Goal: Task Accomplishment & Management: Use online tool/utility

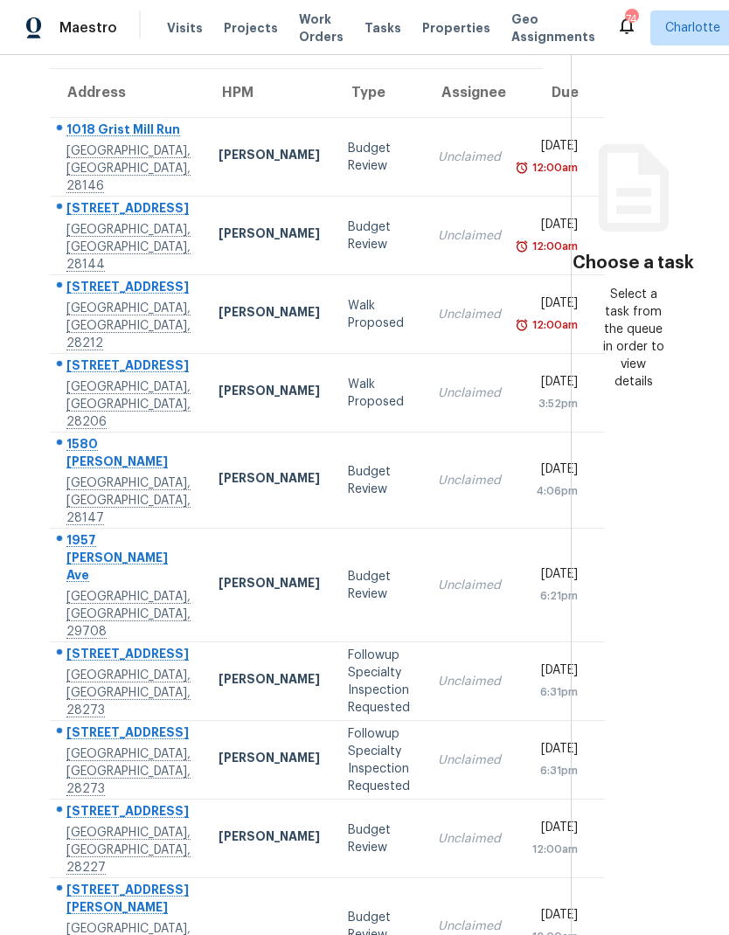
scroll to position [70, 0]
click at [82, 645] on div "12237 Hood Bend Ct" at bounding box center [128, 656] width 124 height 22
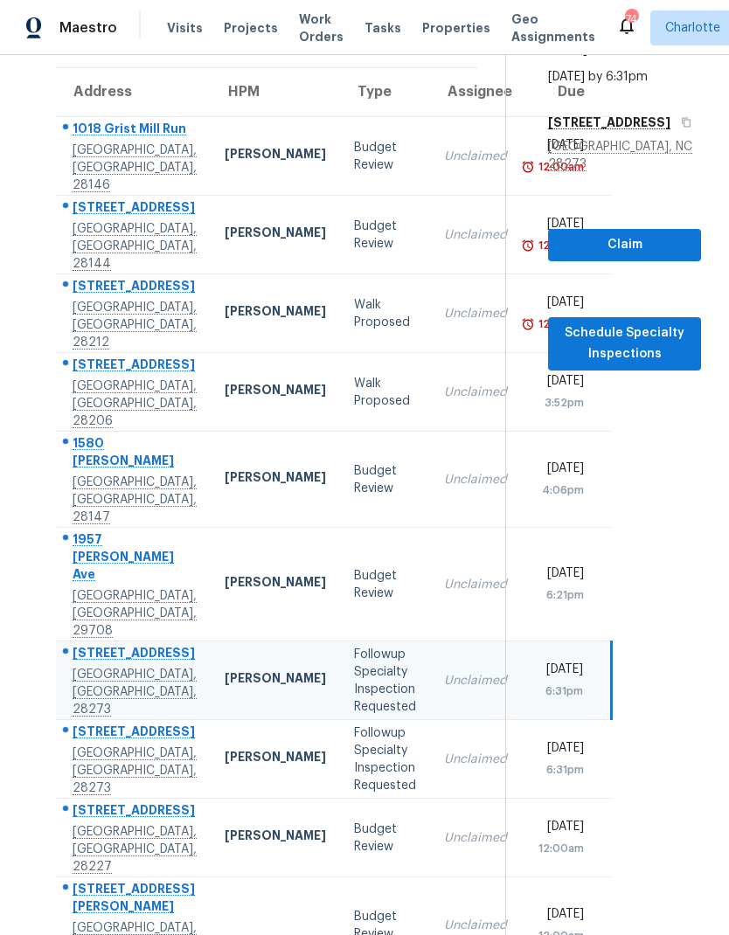
scroll to position [140, 0]
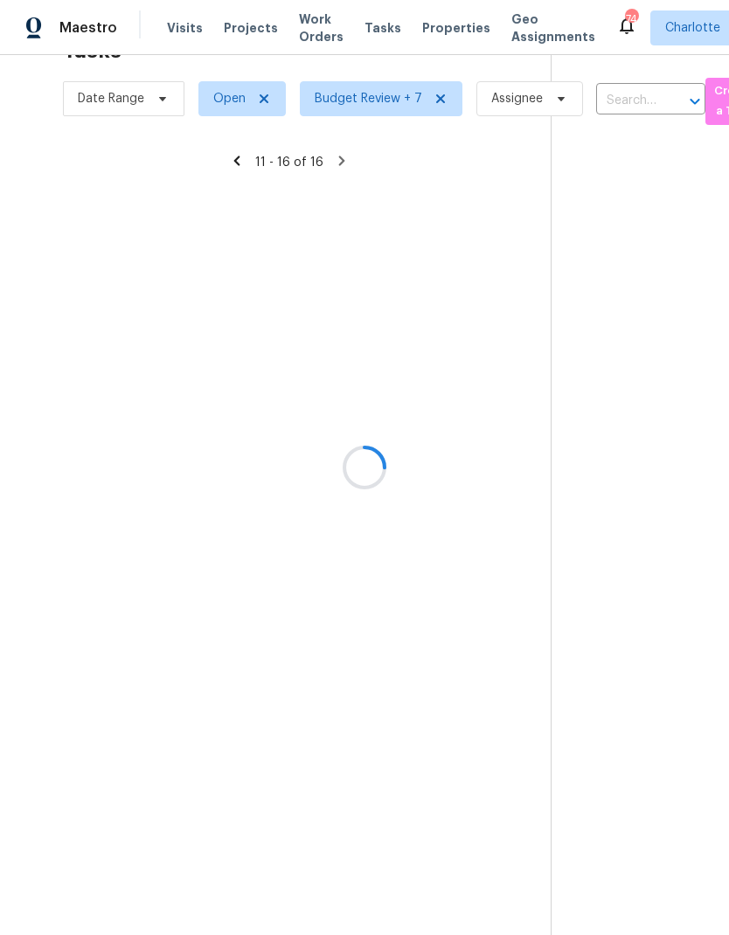
scroll to position [55, 0]
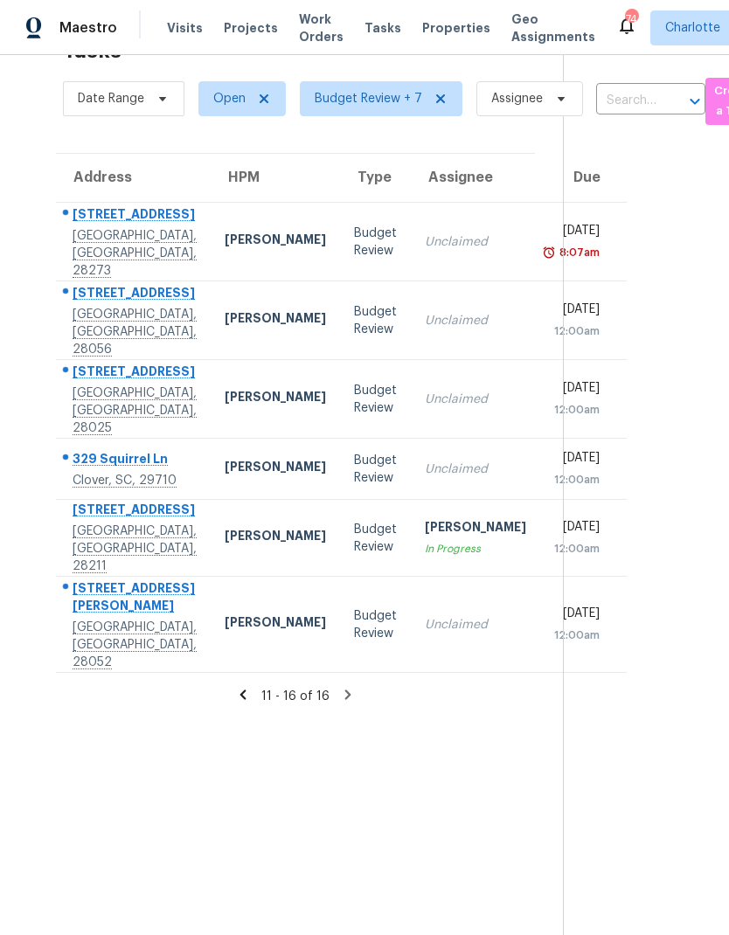
click at [242, 687] on icon at bounding box center [243, 695] width 16 height 16
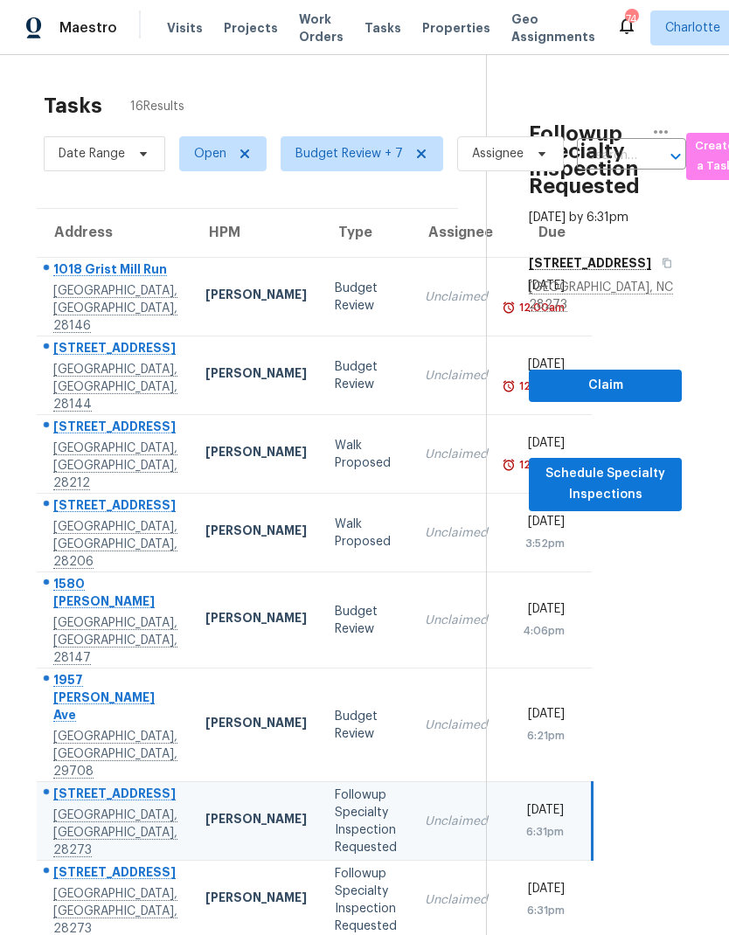
scroll to position [0, 20]
click at [674, 632] on section "Followup Specialty Inspection Requested Aug 29th 2025 by 6:31pm 12237 Hood Bend…" at bounding box center [583, 607] width 196 height 1105
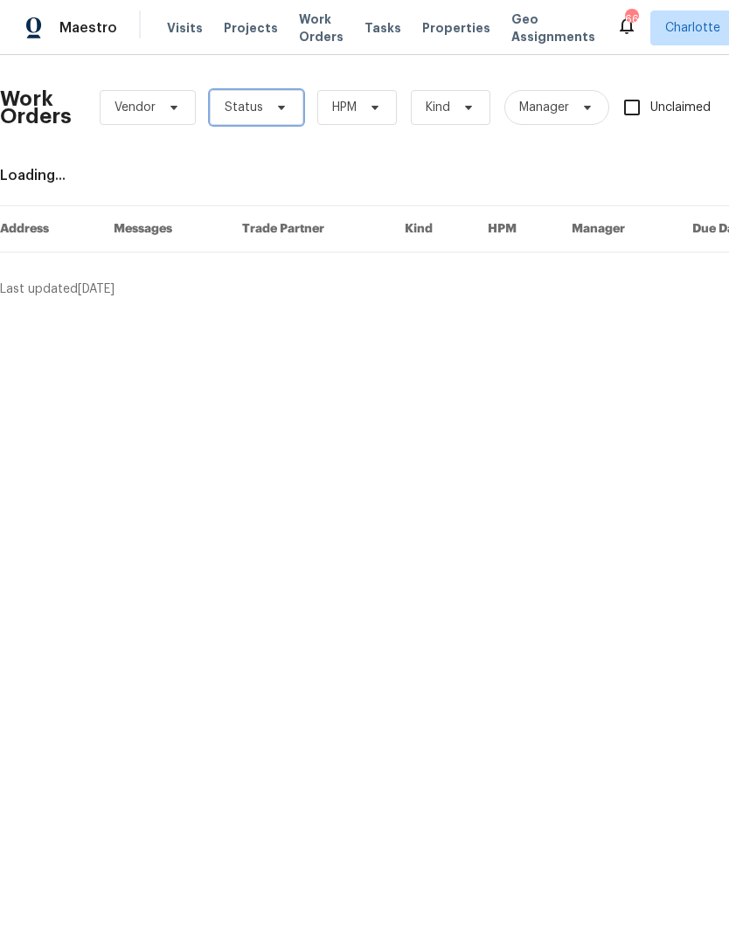
click at [277, 101] on icon at bounding box center [281, 107] width 14 height 14
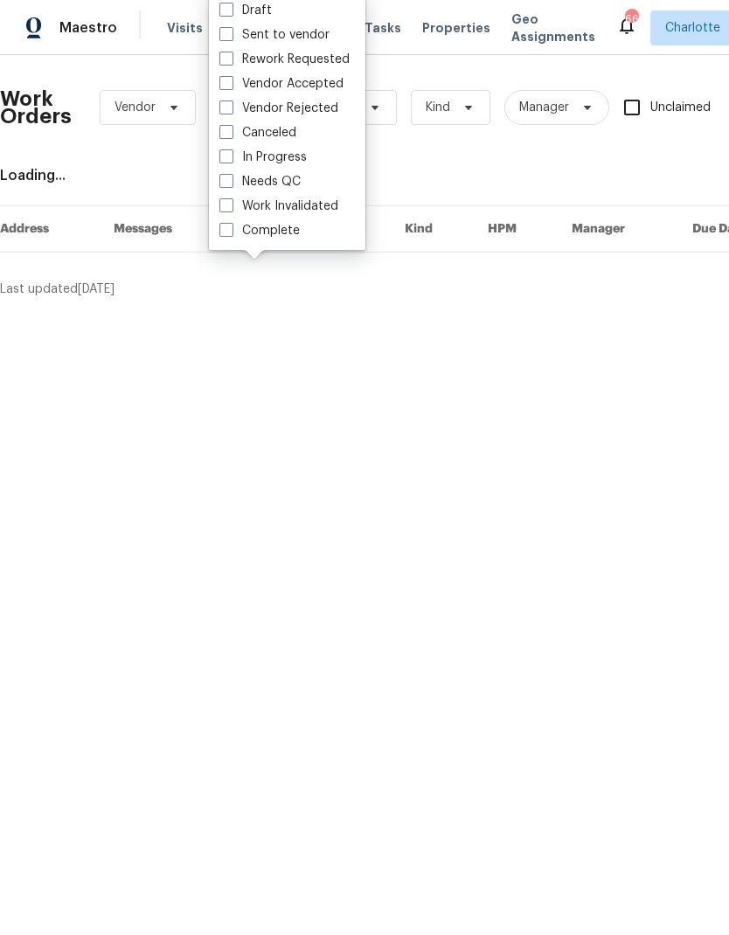
click at [299, 182] on label "Needs QC" at bounding box center [259, 181] width 81 height 17
click at [231, 182] on input "Needs QC" at bounding box center [224, 178] width 11 height 11
checkbox input "true"
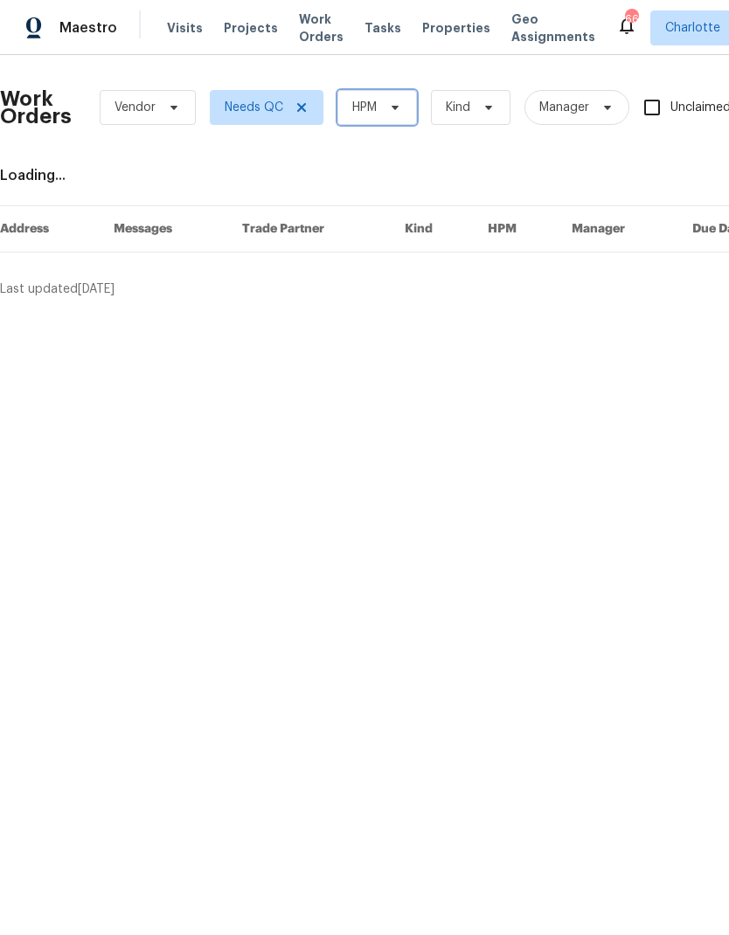
click at [385, 106] on span at bounding box center [392, 107] width 19 height 14
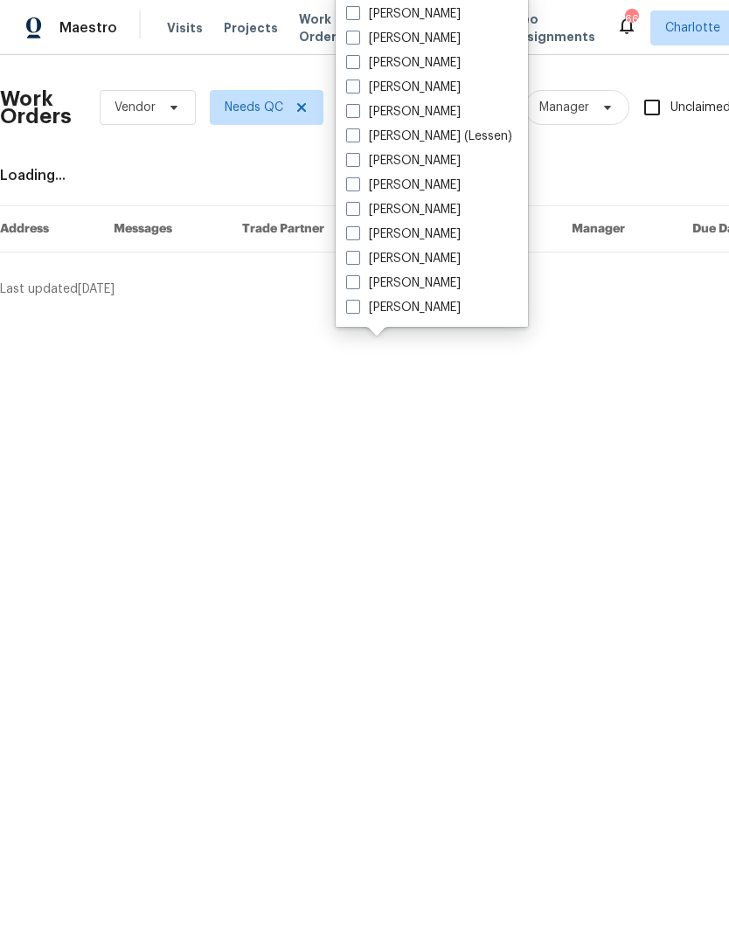
scroll to position [217, 0]
click at [419, 314] on label "[PERSON_NAME]" at bounding box center [403, 307] width 114 height 17
click at [357, 310] on input "[PERSON_NAME]" at bounding box center [351, 304] width 11 height 11
checkbox input "true"
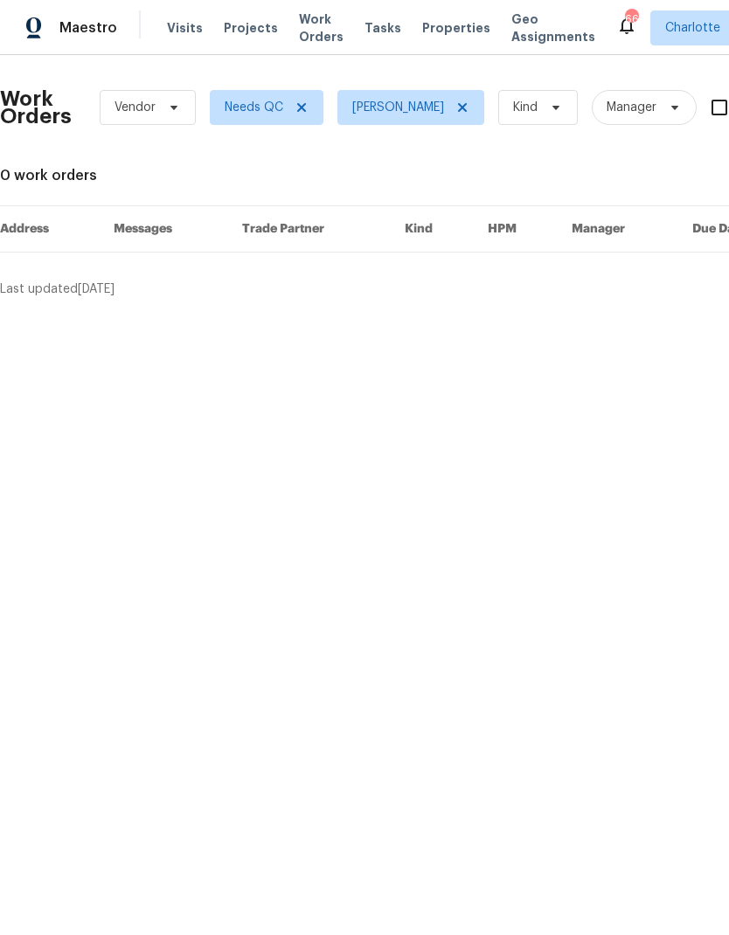
click at [93, 31] on span "Maestro" at bounding box center [88, 27] width 58 height 17
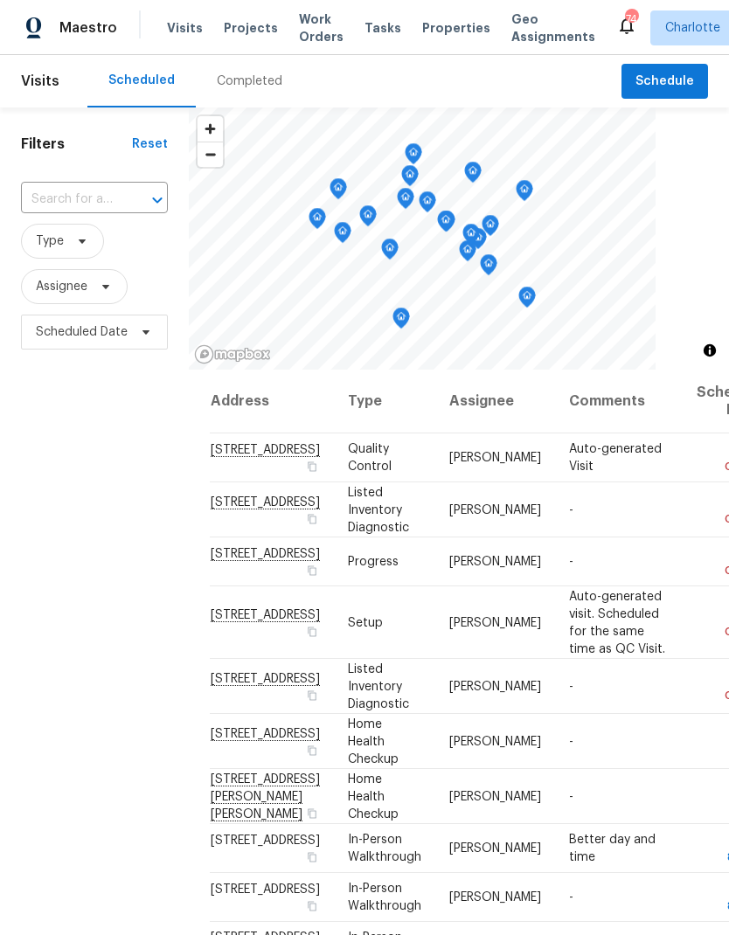
click at [318, 18] on span "Work Orders" at bounding box center [321, 27] width 45 height 35
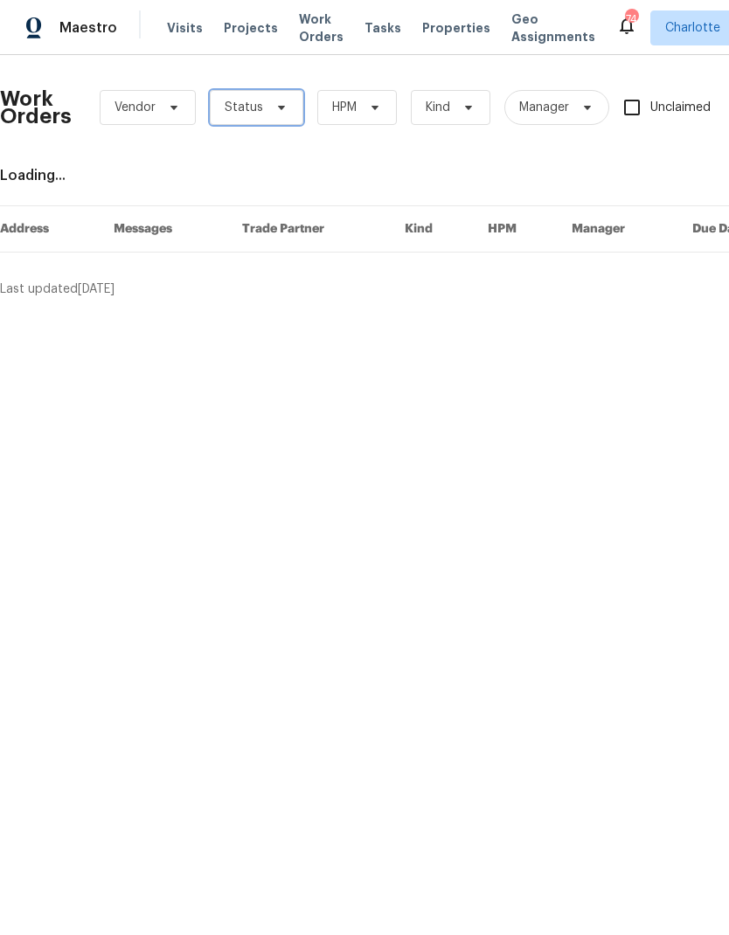
click at [274, 108] on icon at bounding box center [281, 107] width 14 height 14
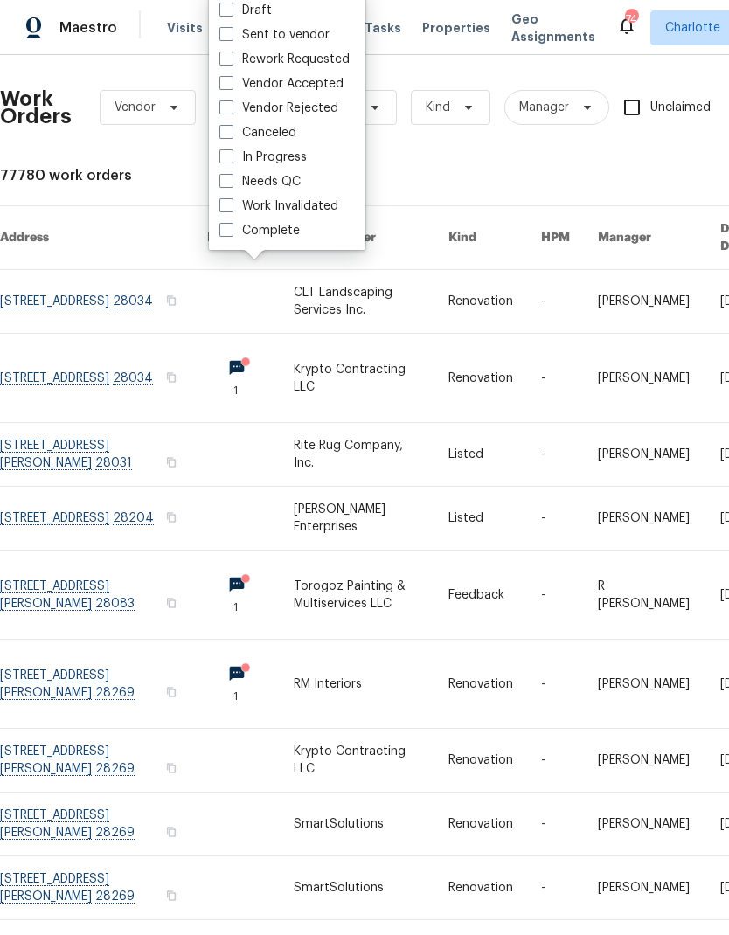
click at [335, 89] on label "Vendor Accepted" at bounding box center [281, 83] width 124 height 17
click at [231, 86] on input "Vendor Accepted" at bounding box center [224, 80] width 11 height 11
checkbox input "true"
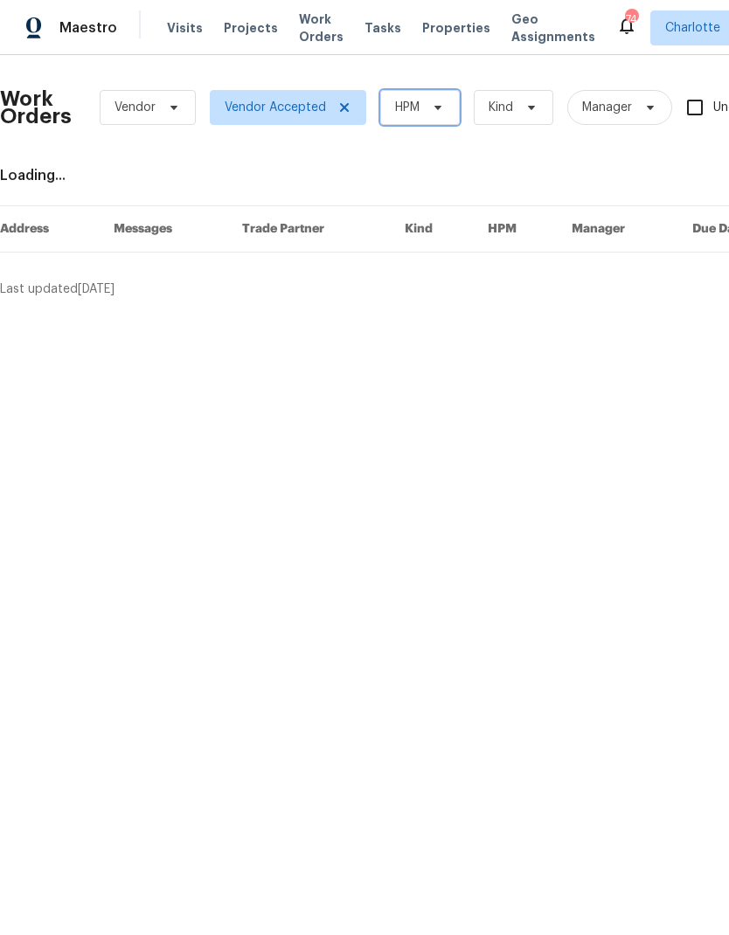
click at [420, 107] on span "HPM" at bounding box center [420, 107] width 80 height 35
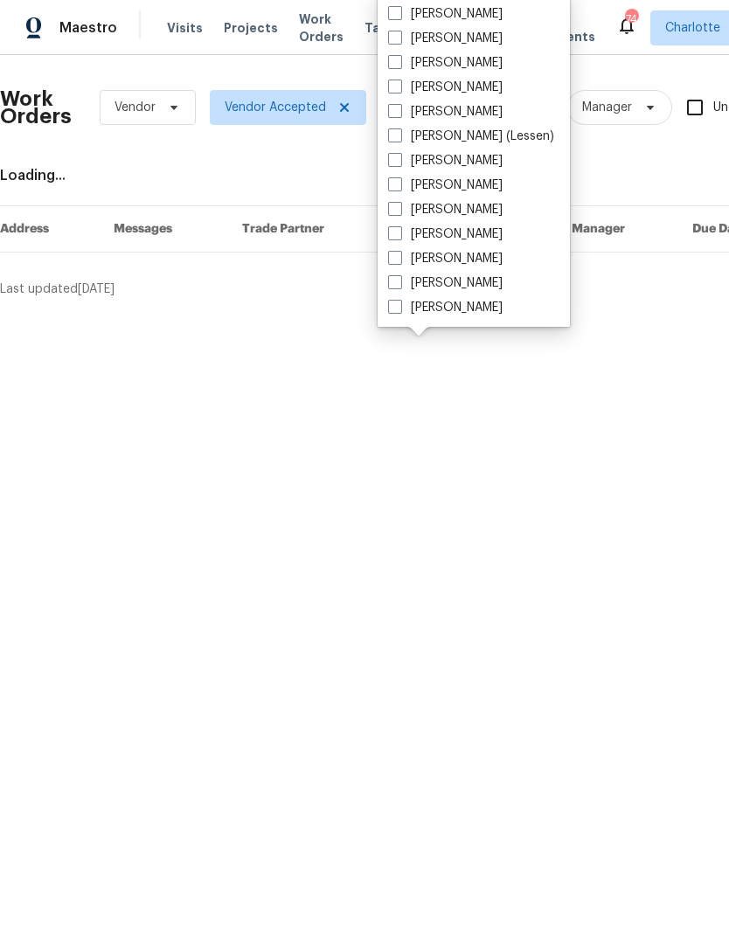
scroll to position [217, 0]
click at [474, 311] on label "[PERSON_NAME]" at bounding box center [445, 307] width 114 height 17
click at [399, 310] on input "[PERSON_NAME]" at bounding box center [393, 304] width 11 height 11
checkbox input "true"
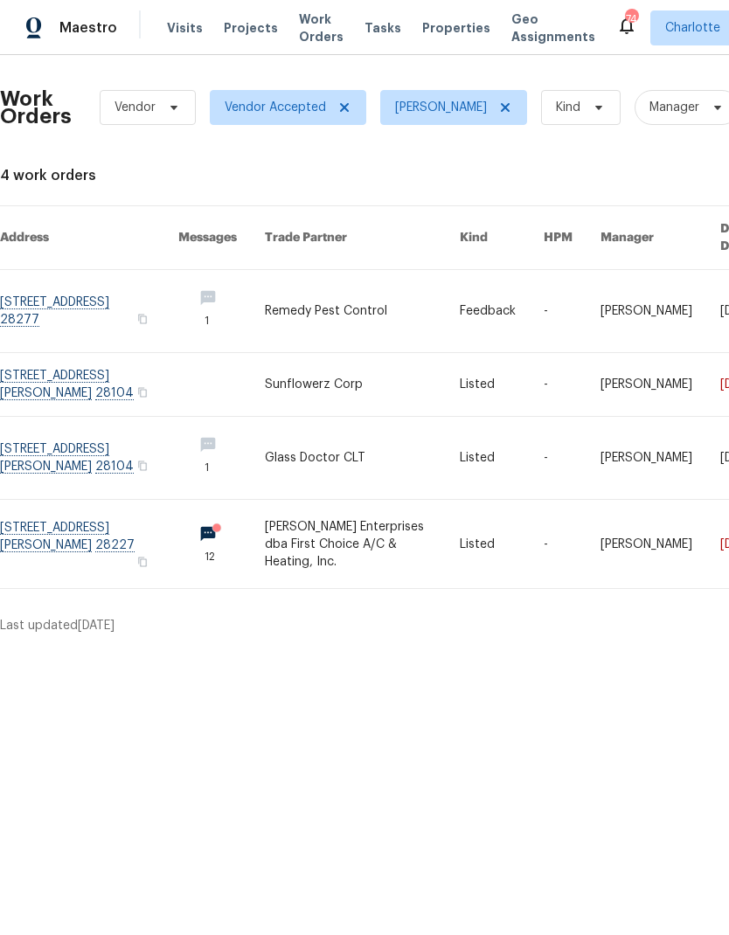
click at [55, 535] on link at bounding box center [89, 544] width 178 height 88
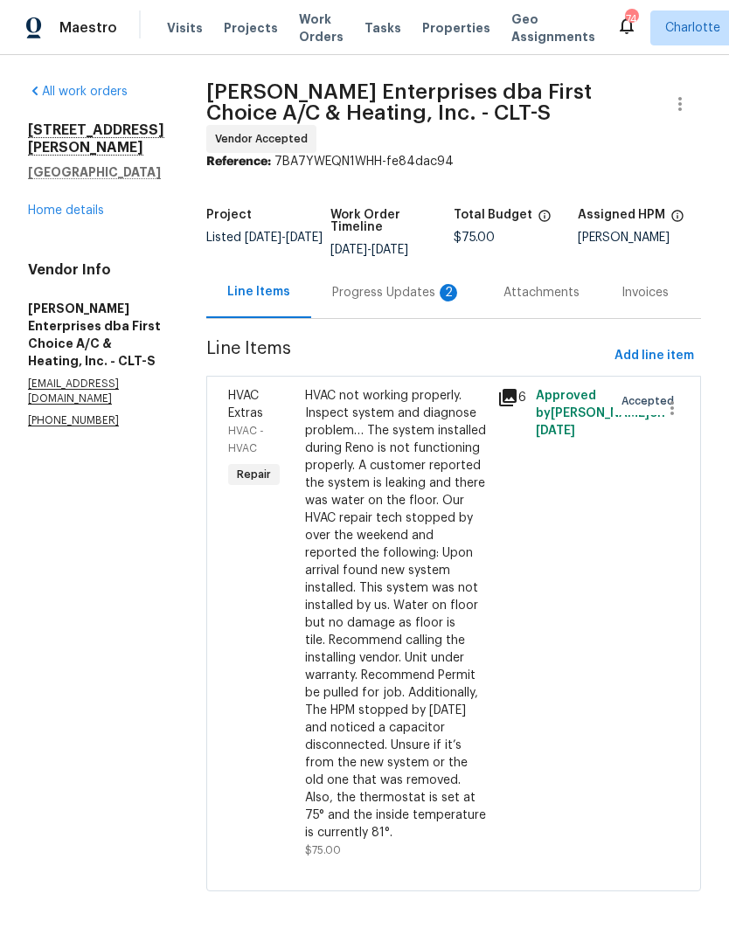
click at [426, 266] on div "Progress Updates 2" at bounding box center [396, 292] width 171 height 52
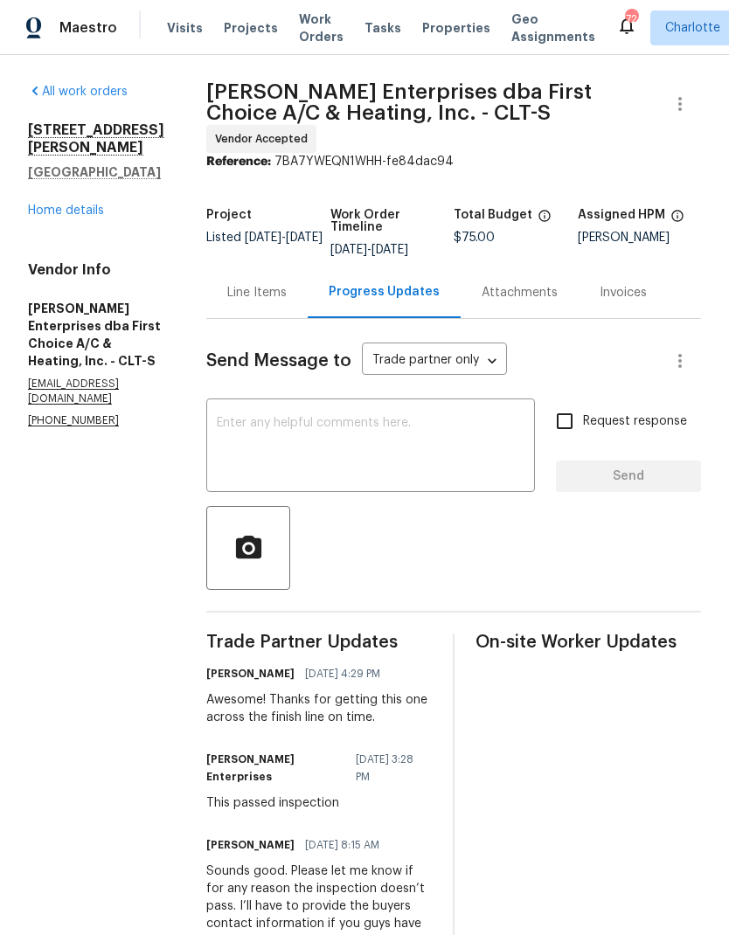
click at [249, 284] on div "Line Items" at bounding box center [256, 292] width 59 height 17
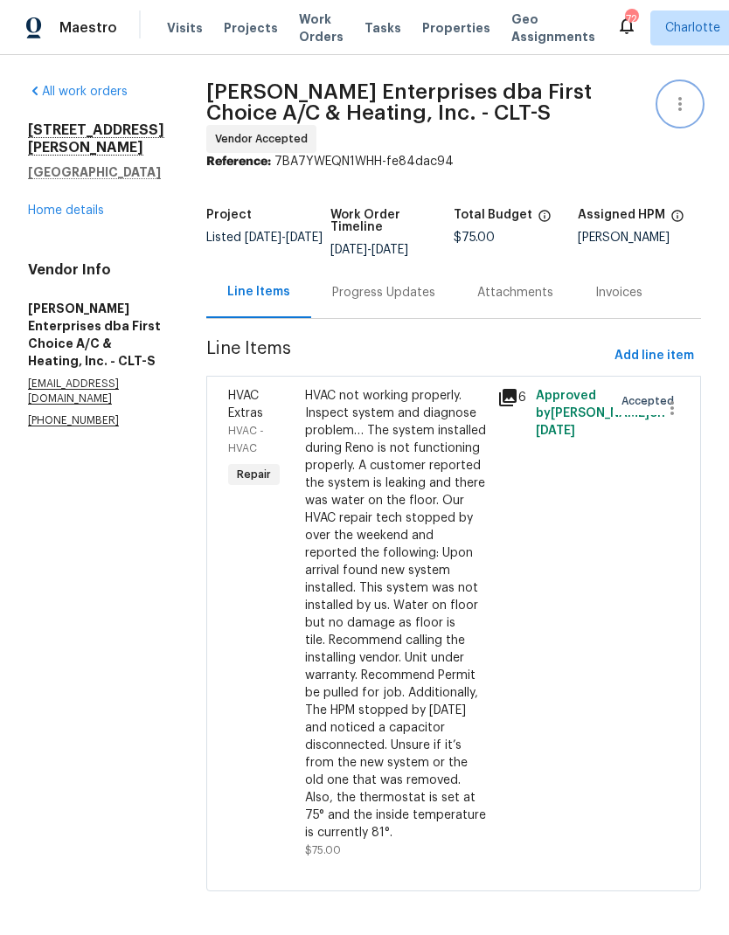
click at [684, 101] on icon "button" at bounding box center [679, 103] width 21 height 21
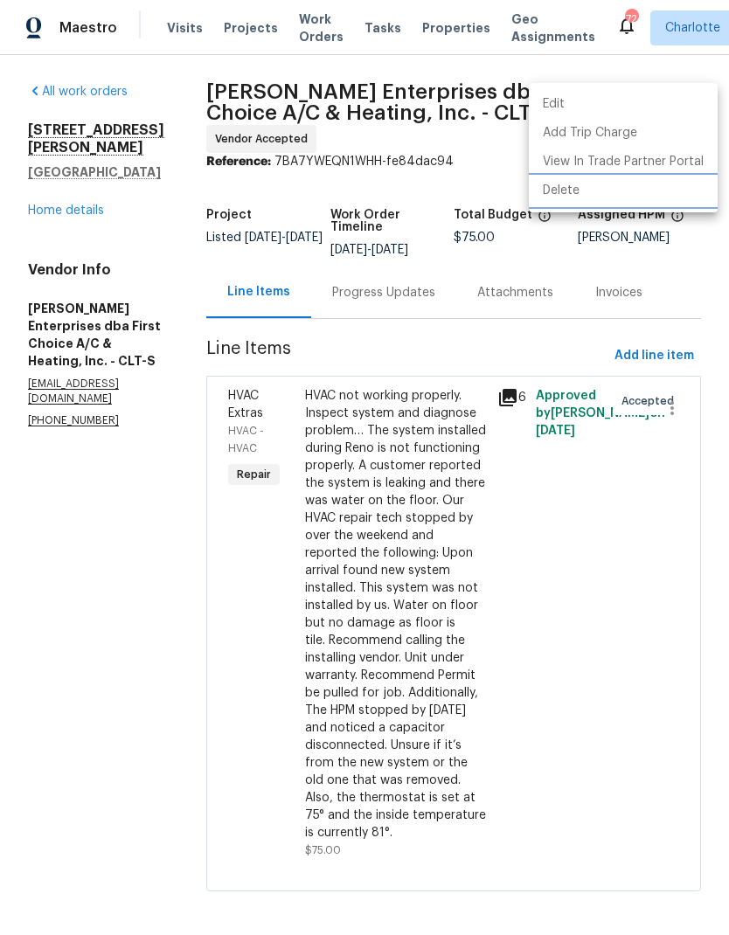
click at [560, 203] on li "Delete" at bounding box center [623, 190] width 189 height 29
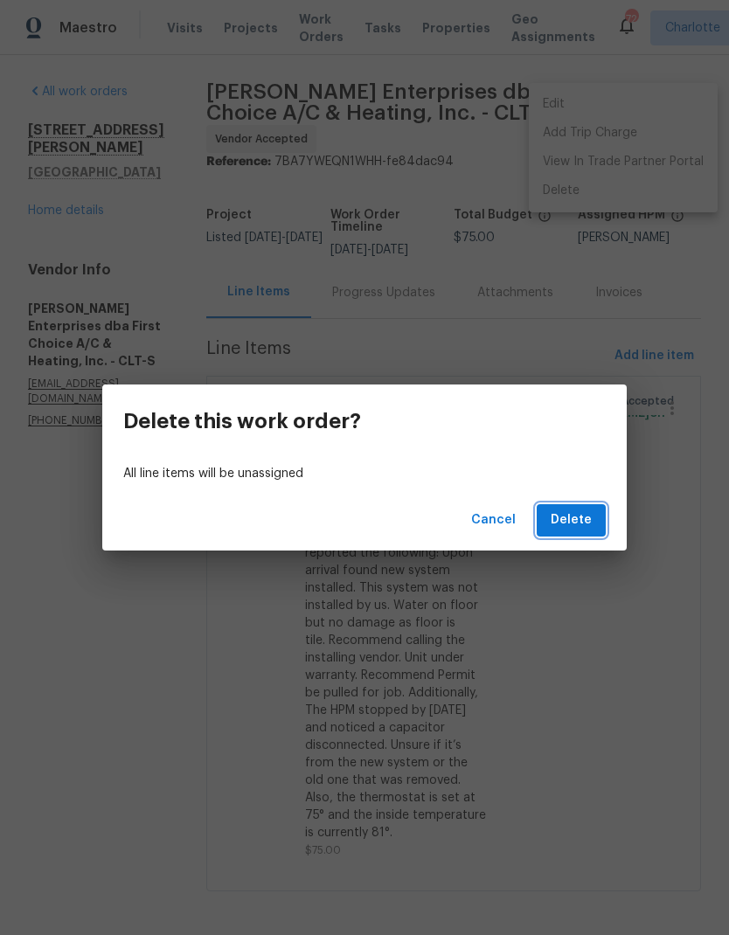
click at [584, 514] on span "Delete" at bounding box center [570, 520] width 41 height 22
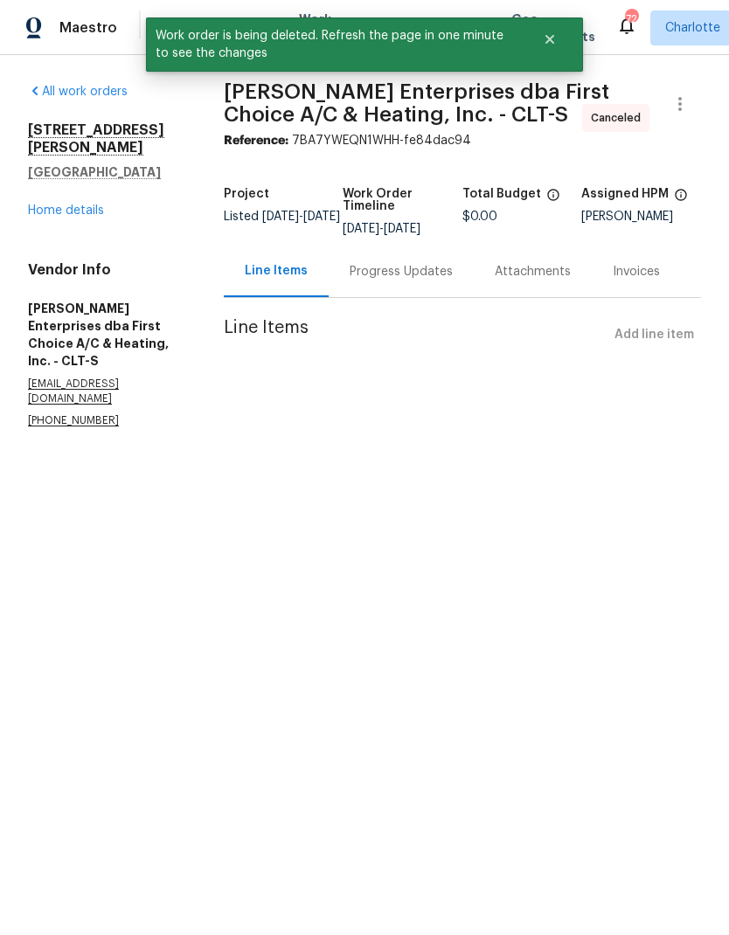
click at [43, 204] on link "Home details" at bounding box center [66, 210] width 76 height 12
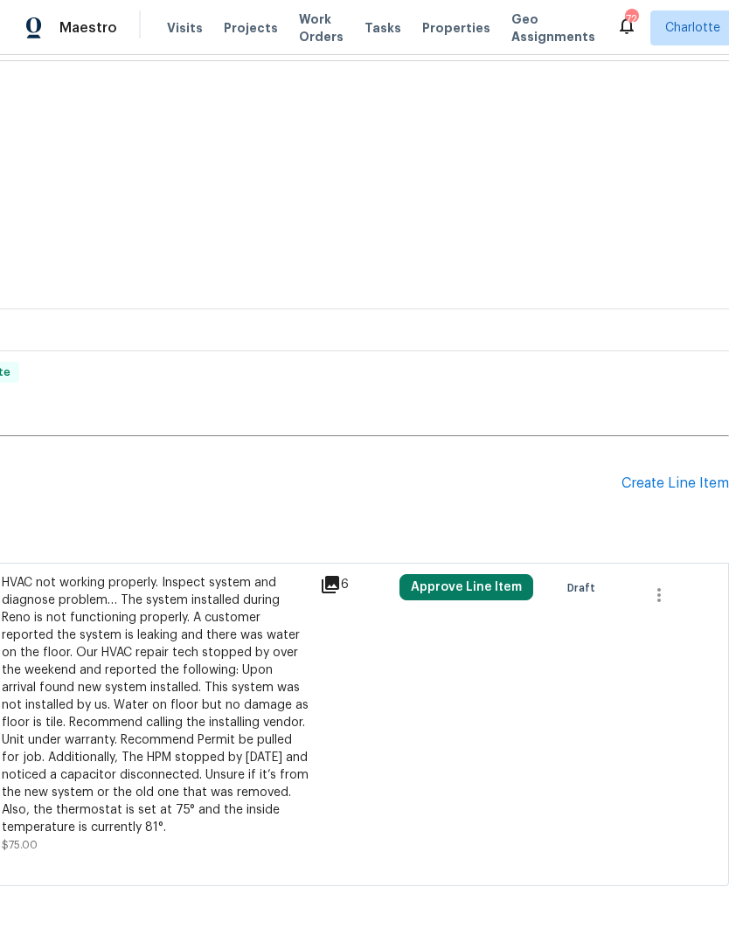
scroll to position [256, 259]
click at [666, 597] on icon "button" at bounding box center [658, 594] width 21 height 21
click at [669, 597] on li "Cancel" at bounding box center [671, 594] width 67 height 29
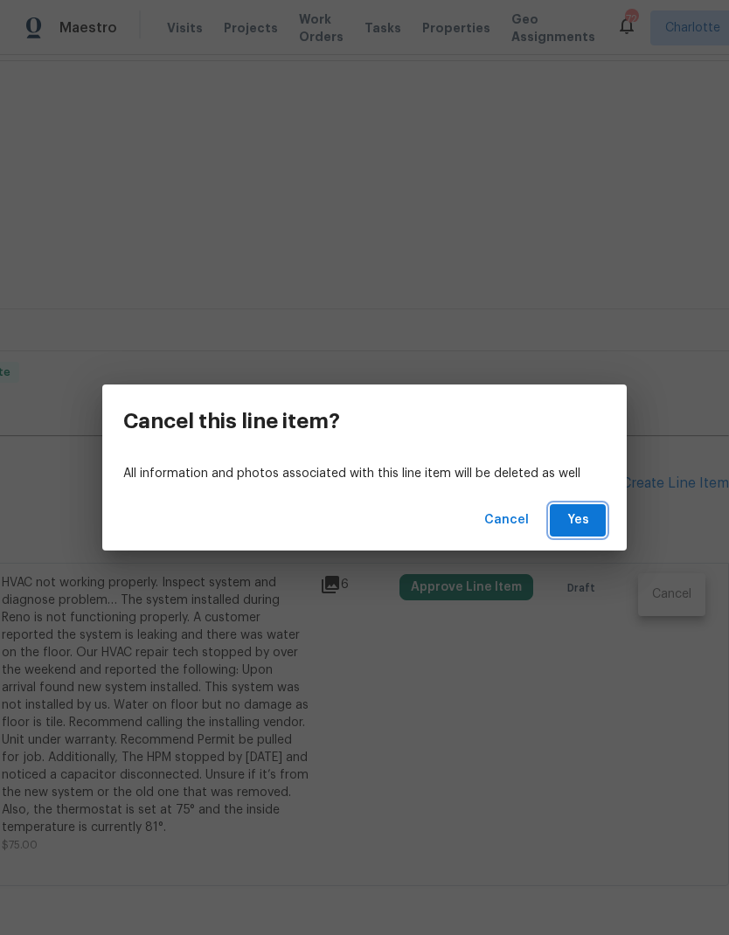
click at [584, 517] on span "Yes" at bounding box center [578, 520] width 28 height 22
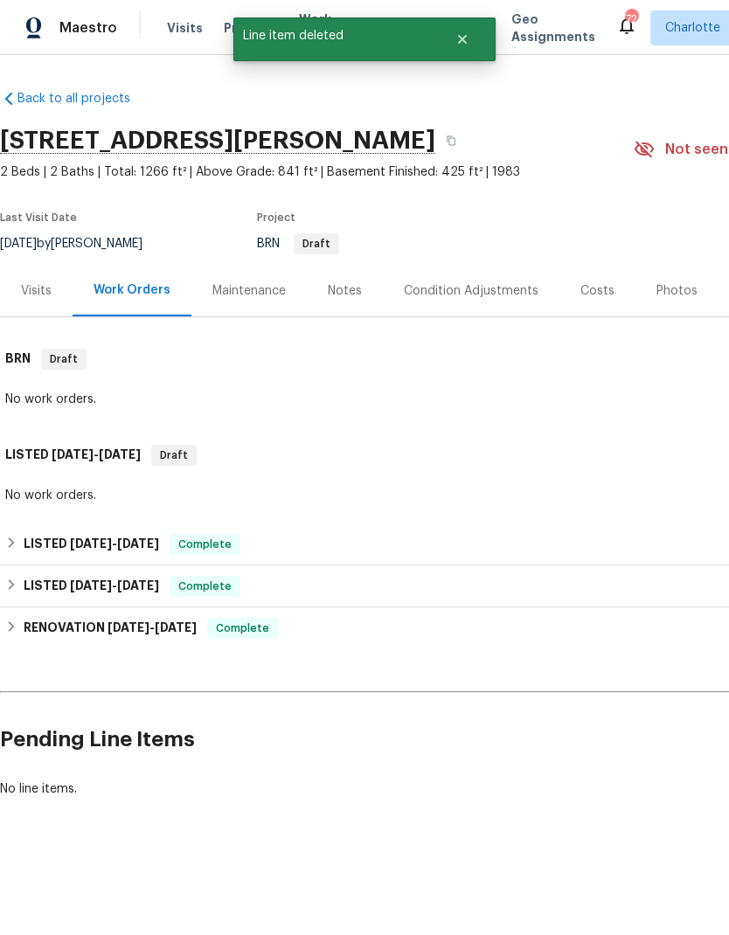
scroll to position [0, 0]
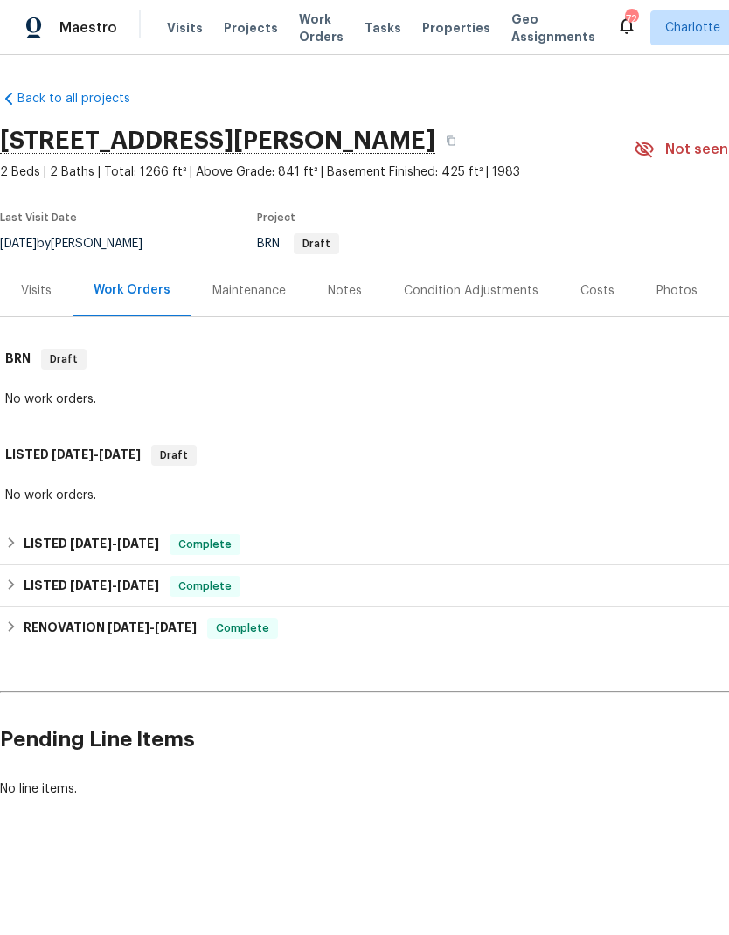
click at [321, 32] on span "Work Orders" at bounding box center [321, 27] width 45 height 35
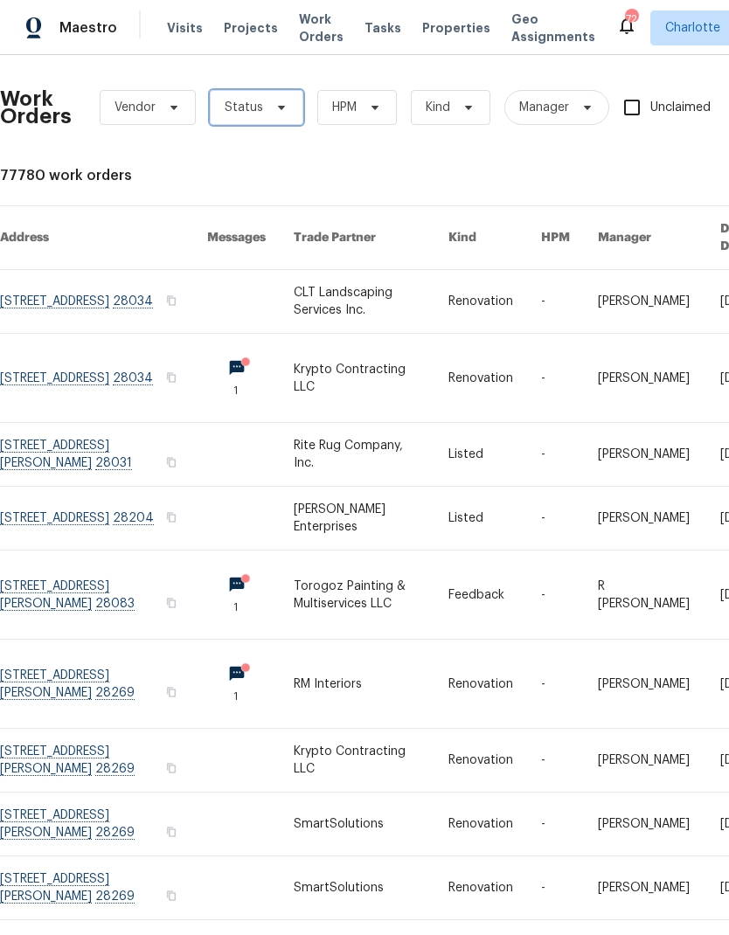
click at [273, 116] on span "Status" at bounding box center [256, 107] width 93 height 35
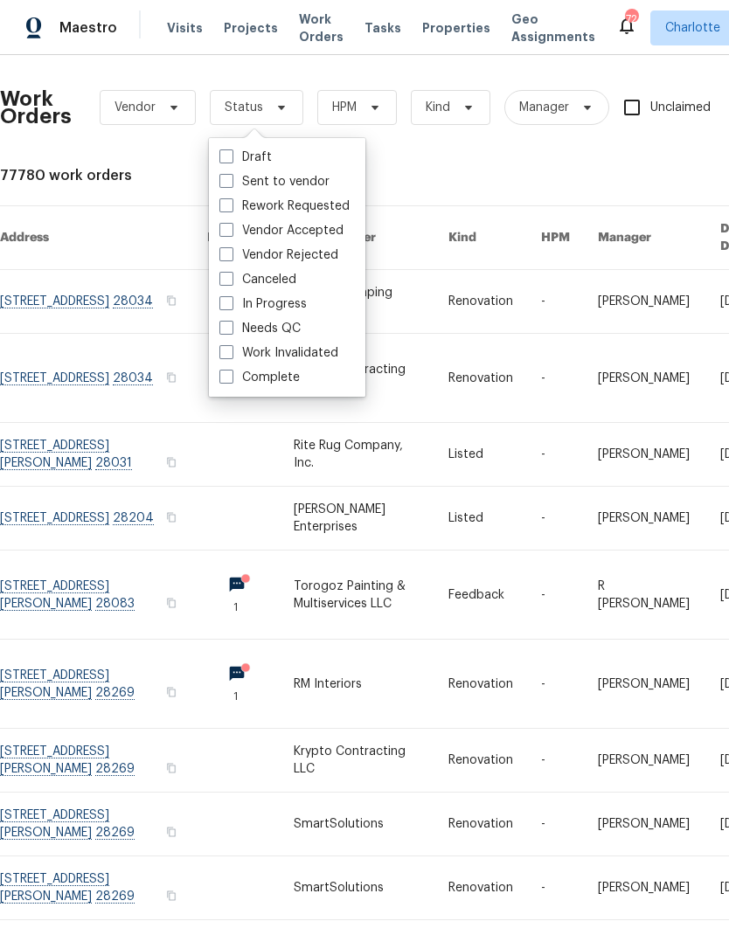
click at [335, 233] on label "Vendor Accepted" at bounding box center [281, 230] width 124 height 17
click at [231, 233] on input "Vendor Accepted" at bounding box center [224, 227] width 11 height 11
checkbox input "true"
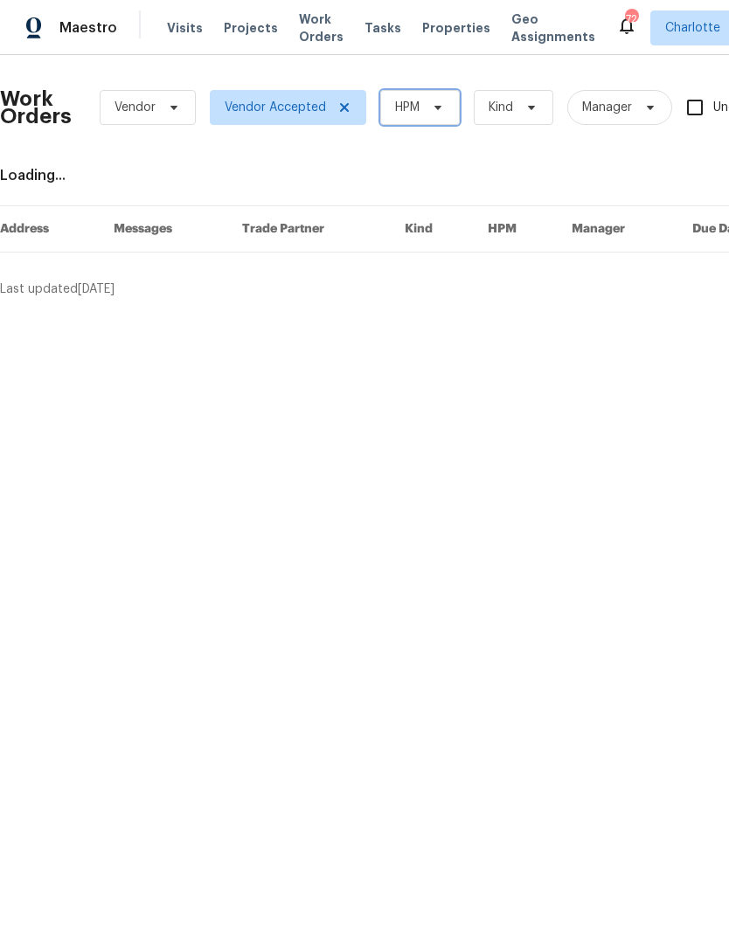
click at [428, 114] on span "HPM" at bounding box center [420, 107] width 80 height 35
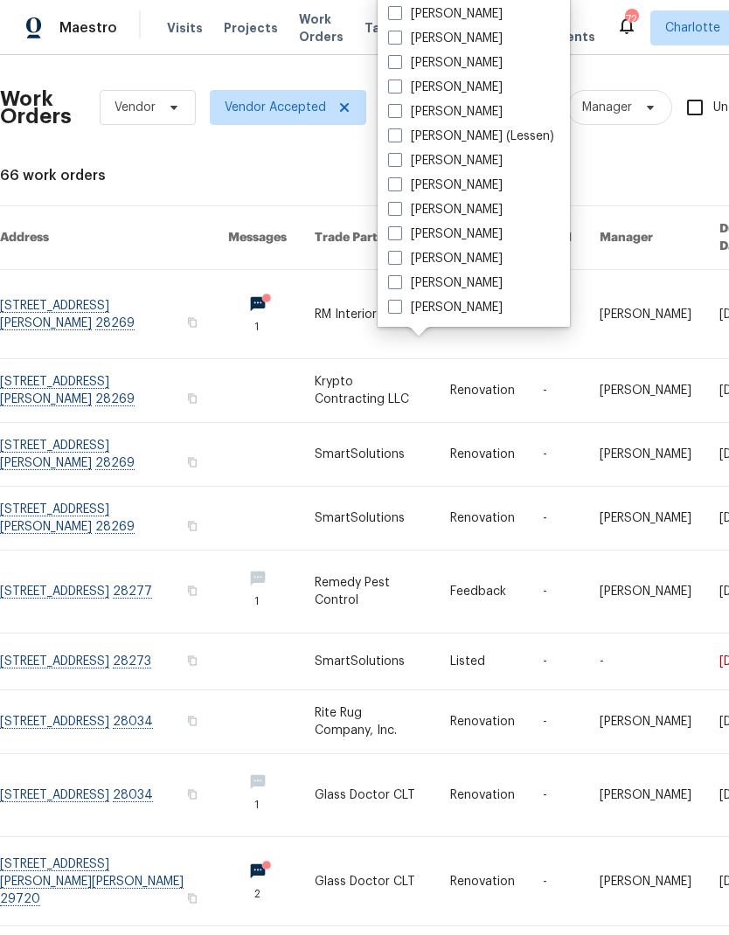
scroll to position [217, 0]
click at [466, 315] on label "[PERSON_NAME]" at bounding box center [445, 307] width 114 height 17
click at [399, 310] on input "[PERSON_NAME]" at bounding box center [393, 304] width 11 height 11
checkbox input "true"
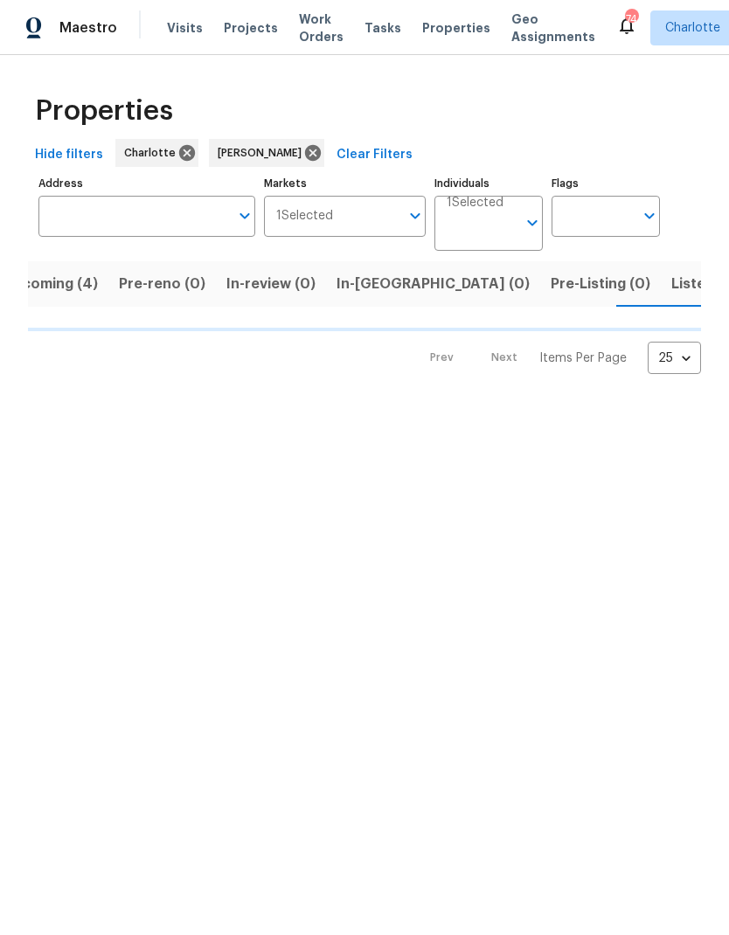
scroll to position [0, 38]
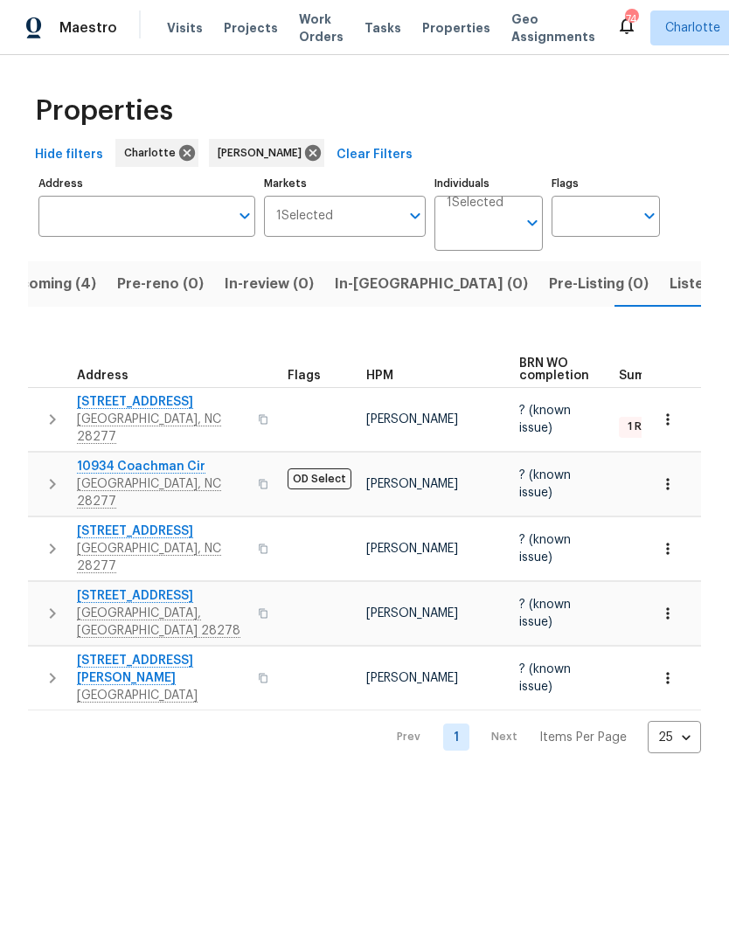
click at [272, 285] on span "In-review (0)" at bounding box center [269, 284] width 89 height 24
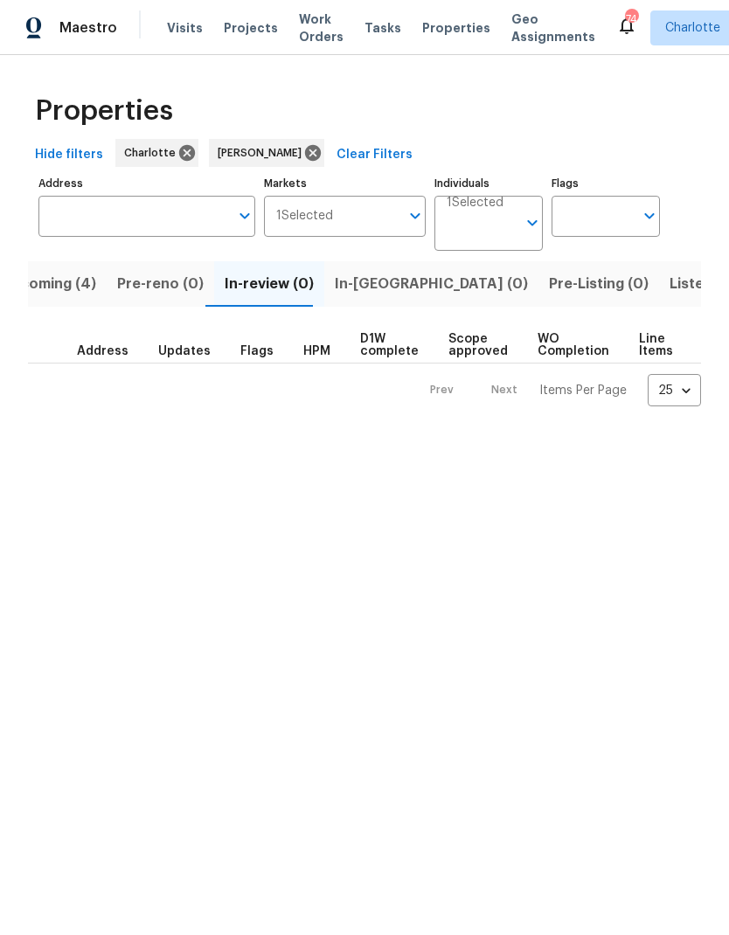
click at [41, 291] on span "Upcoming (4)" at bounding box center [48, 284] width 95 height 24
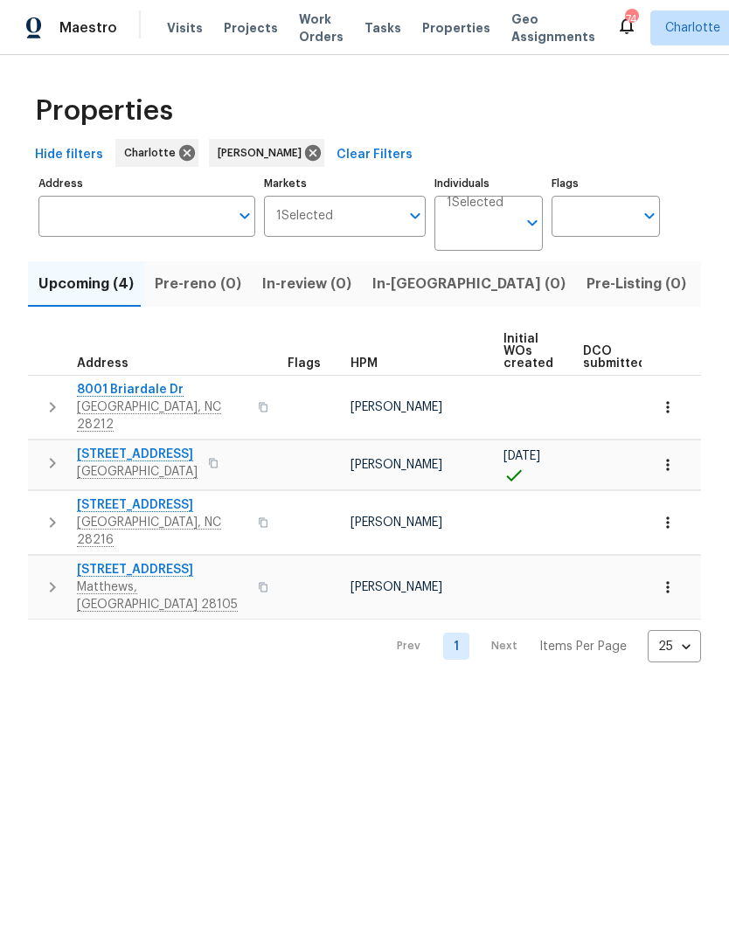
click at [45, 397] on icon "button" at bounding box center [52, 407] width 21 height 21
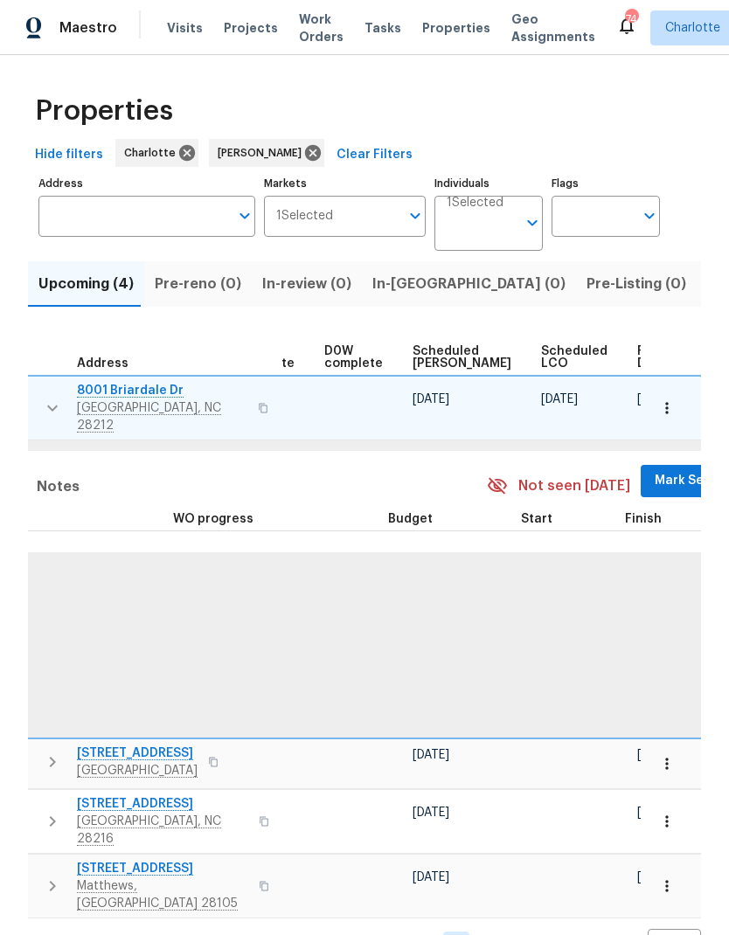
click at [654, 472] on span "Mark Seen" at bounding box center [686, 481] width 65 height 22
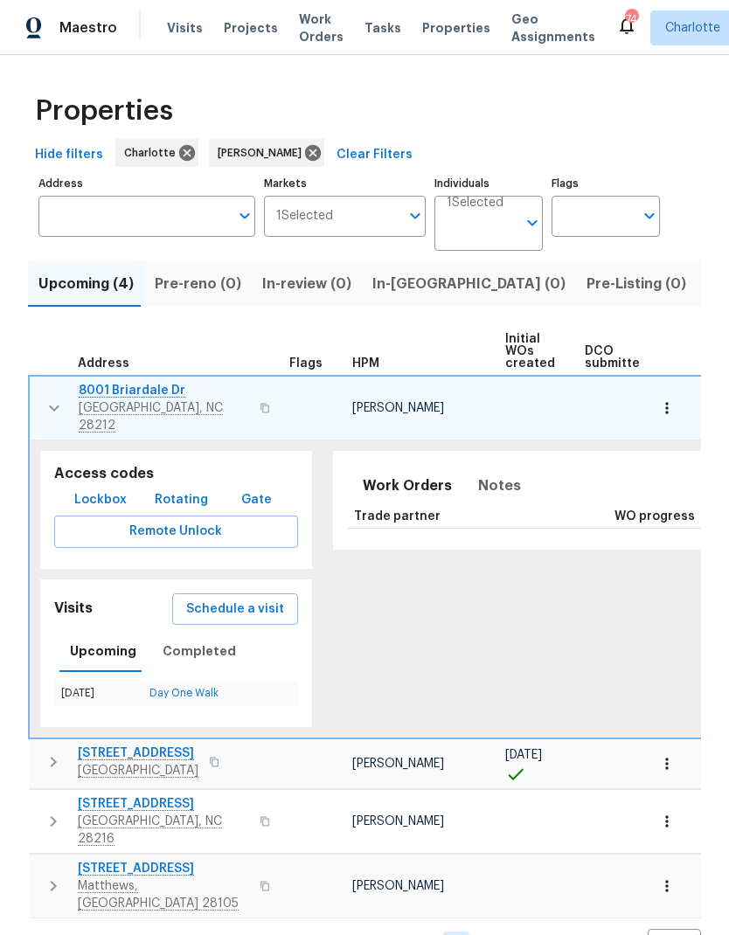
click at [40, 407] on button "button" at bounding box center [54, 408] width 35 height 52
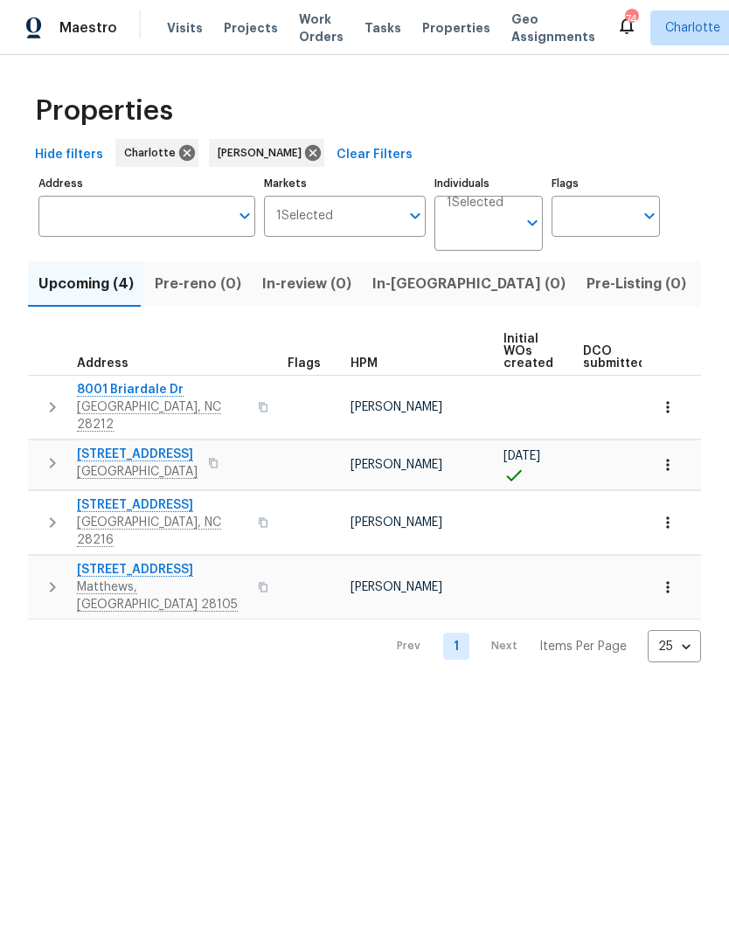
click at [51, 458] on icon "button" at bounding box center [53, 463] width 6 height 10
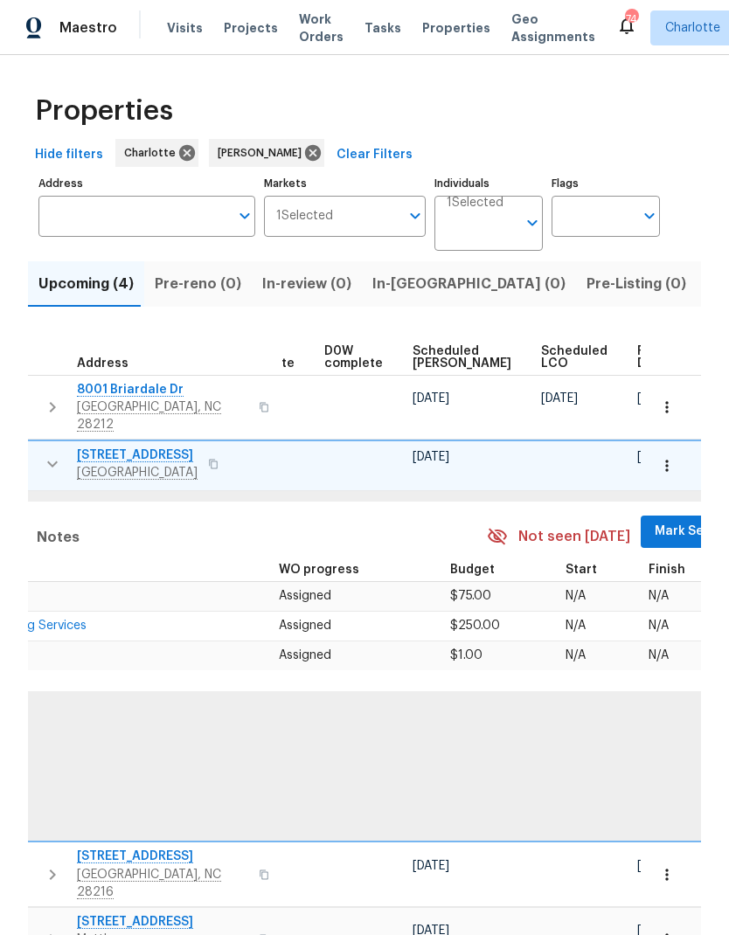
click at [654, 521] on span "Mark Seen" at bounding box center [686, 532] width 65 height 22
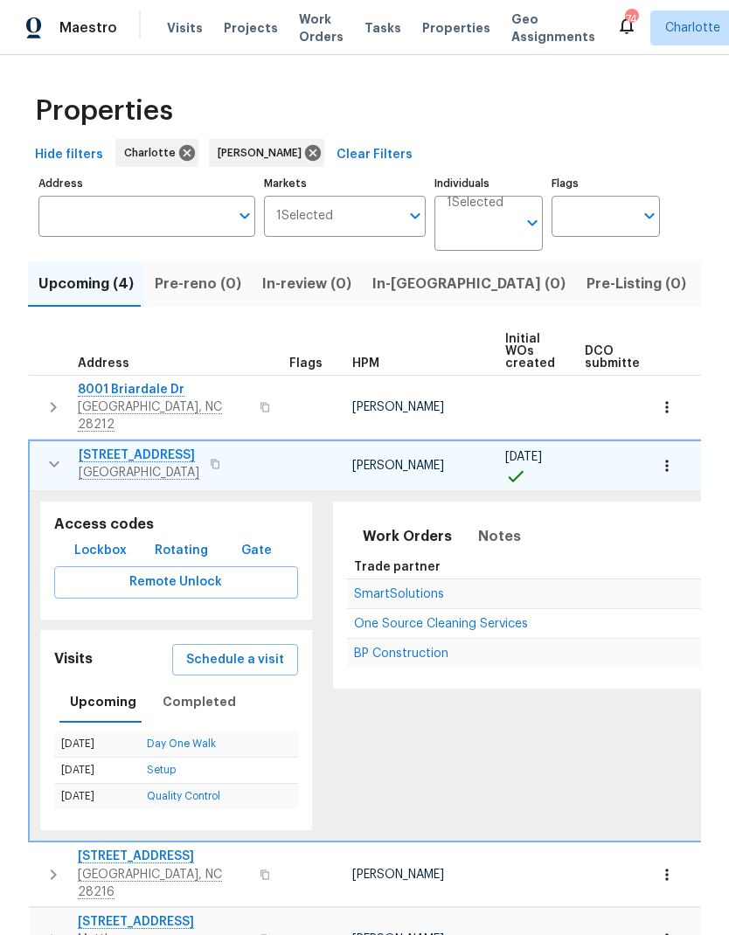
click at [52, 456] on icon "button" at bounding box center [54, 463] width 21 height 21
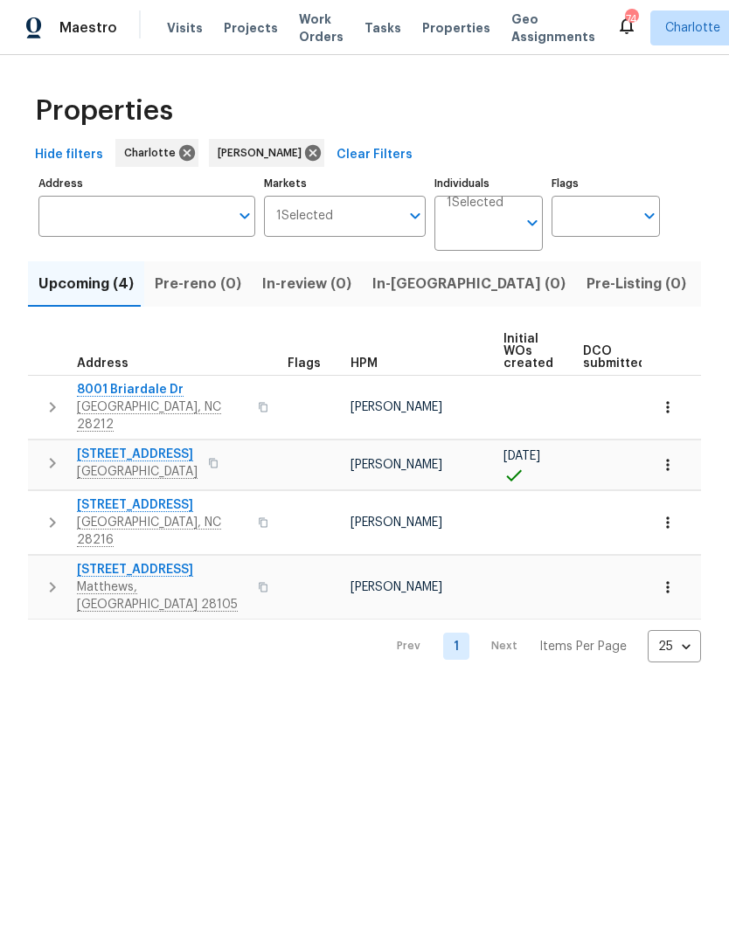
click at [52, 512] on icon "button" at bounding box center [52, 522] width 21 height 21
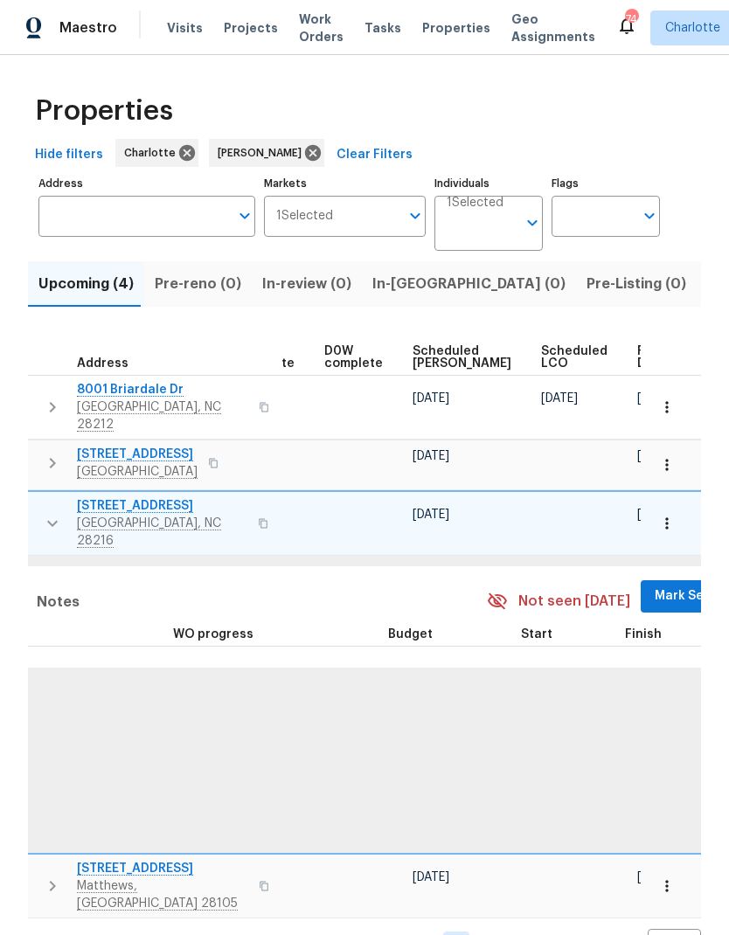
click at [654, 585] on span "Mark Seen" at bounding box center [686, 596] width 65 height 22
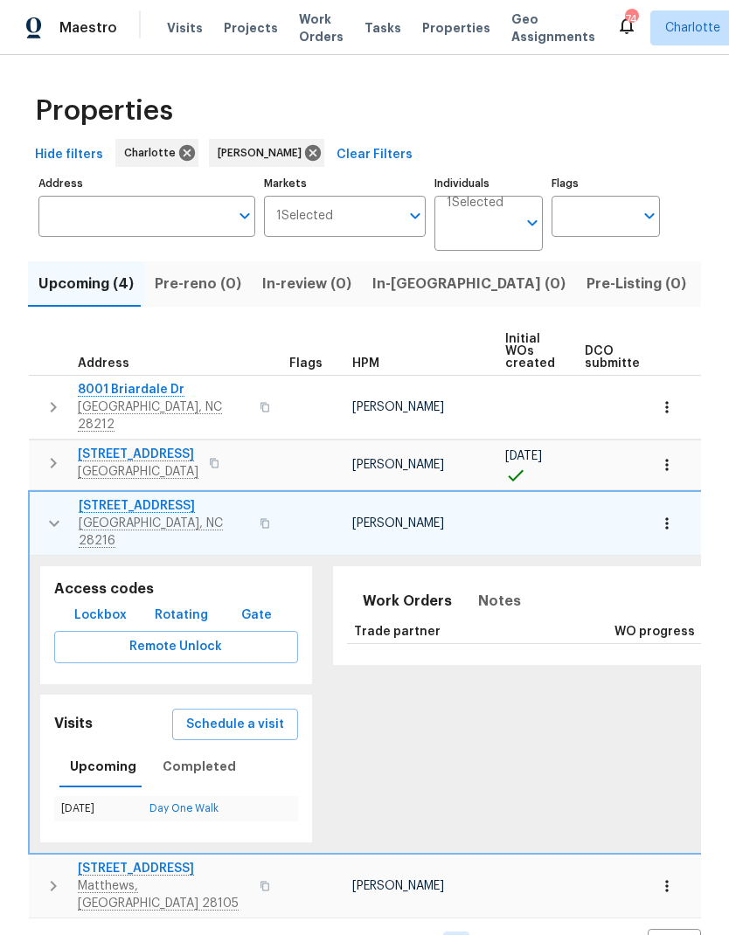
click at [57, 513] on icon "button" at bounding box center [54, 523] width 21 height 21
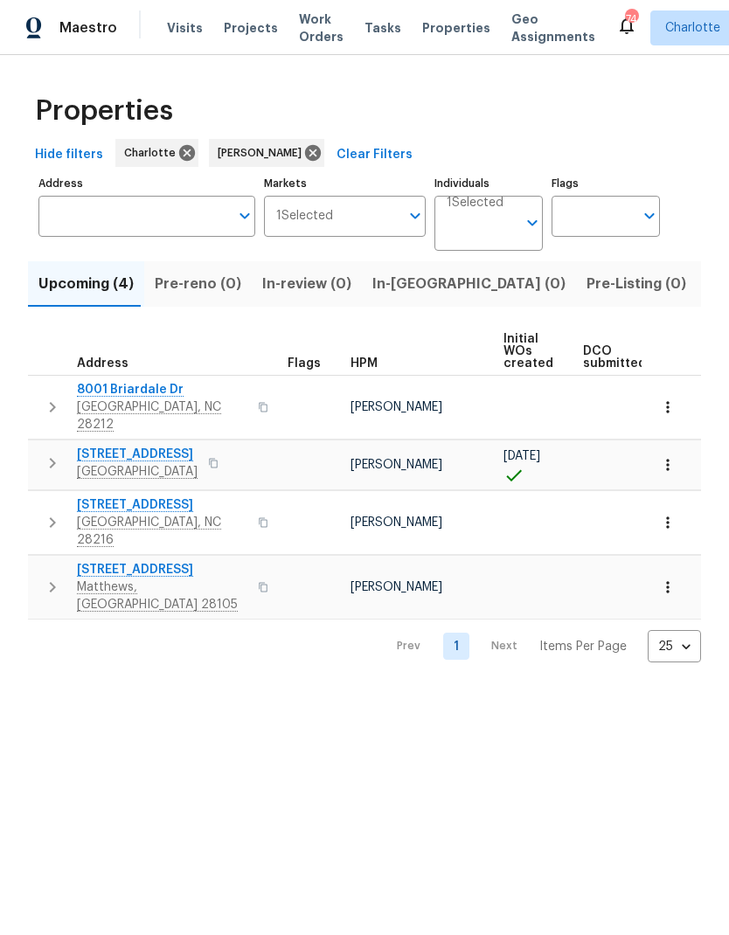
click at [50, 577] on icon "button" at bounding box center [52, 587] width 21 height 21
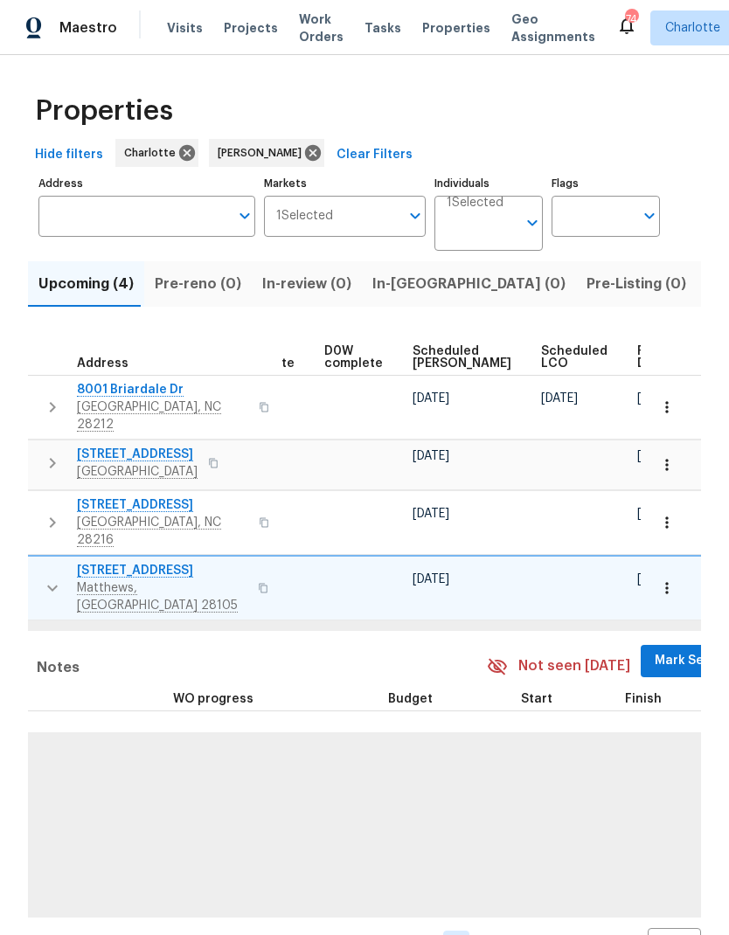
click at [654, 650] on span "Mark Seen" at bounding box center [686, 661] width 65 height 22
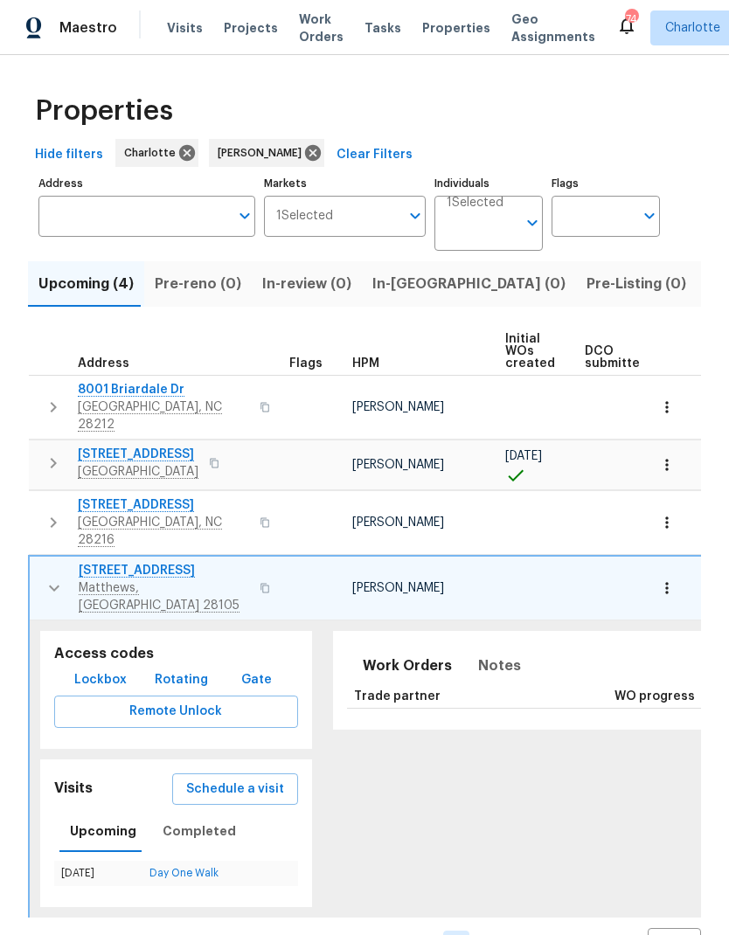
click at [45, 566] on button "button" at bounding box center [54, 588] width 35 height 52
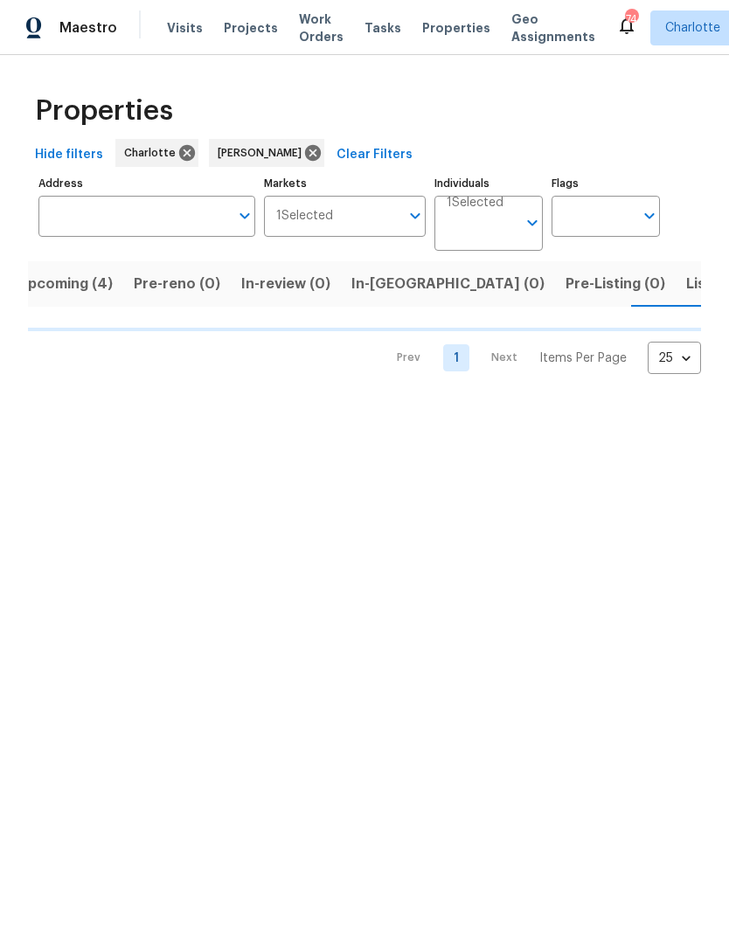
scroll to position [0, 38]
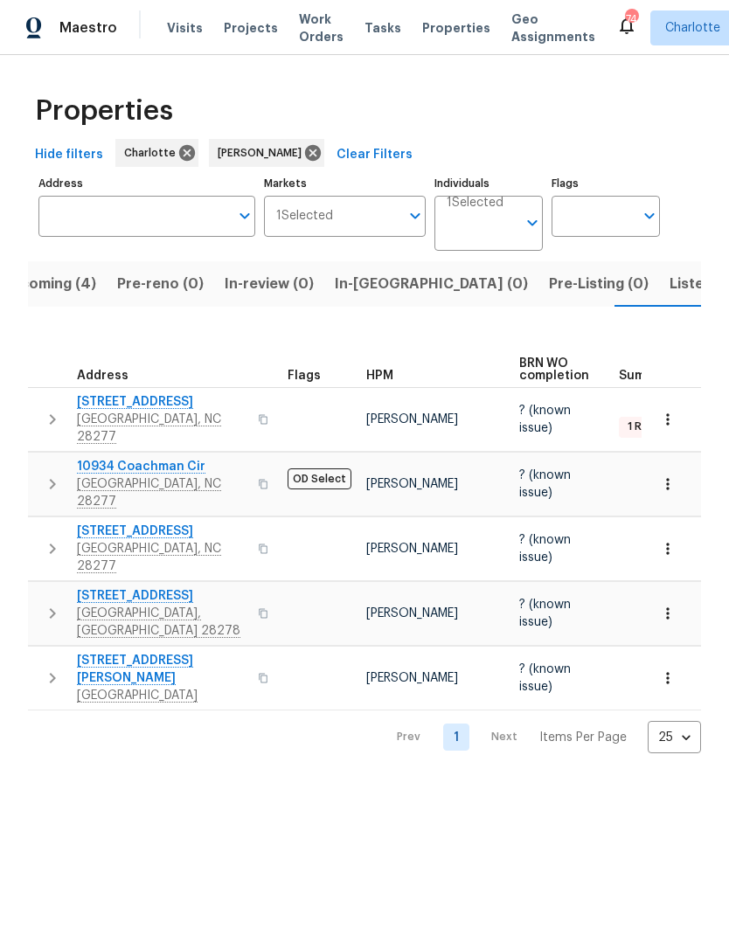
click at [45, 409] on icon "button" at bounding box center [52, 419] width 21 height 21
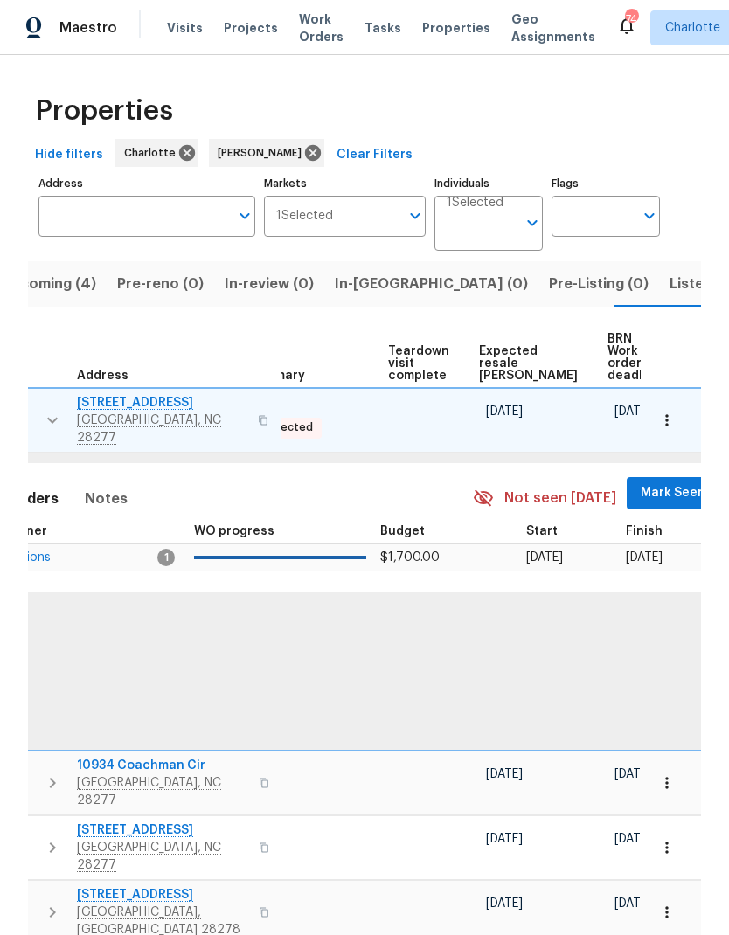
scroll to position [0, 371]
click at [645, 482] on span "Mark Seen" at bounding box center [673, 493] width 65 height 22
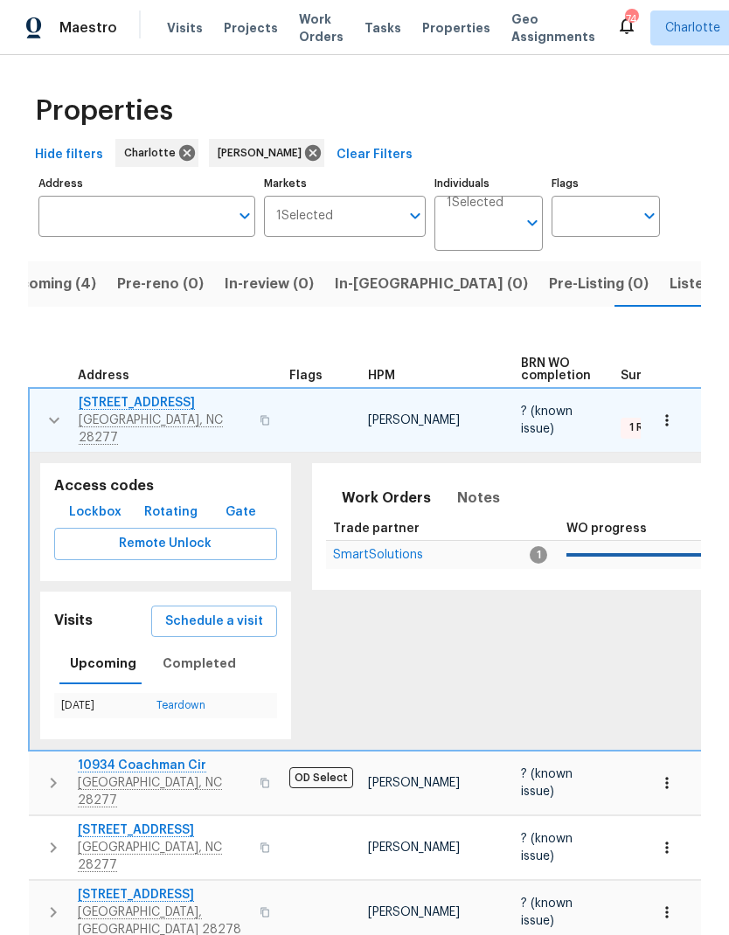
scroll to position [0, 0]
click at [32, 401] on td "[STREET_ADDRESS]" at bounding box center [156, 420] width 252 height 63
click at [33, 413] on td "[STREET_ADDRESS]" at bounding box center [156, 420] width 252 height 63
click at [38, 407] on button "button" at bounding box center [54, 420] width 35 height 52
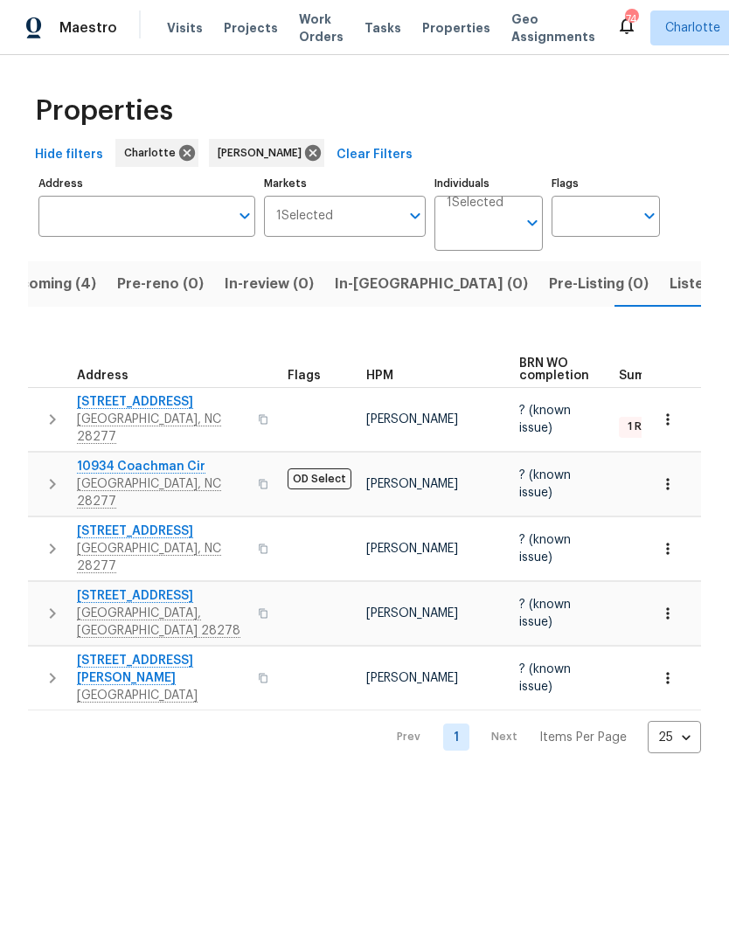
click at [52, 474] on icon "button" at bounding box center [52, 484] width 21 height 21
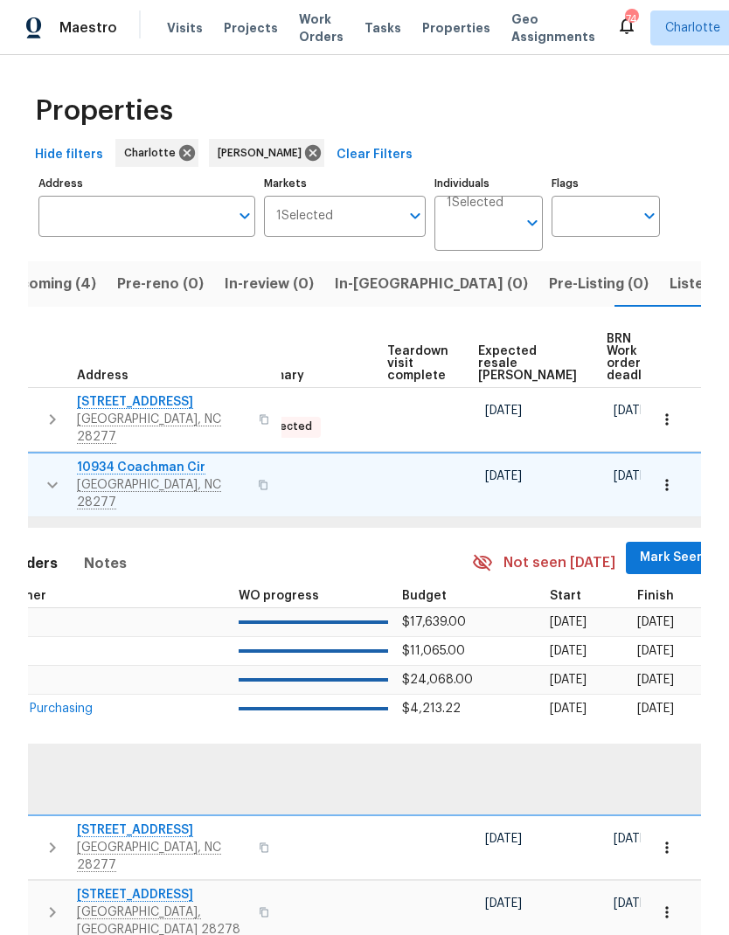
scroll to position [0, 371]
click at [641, 547] on span "Mark Seen" at bounding box center [673, 558] width 65 height 22
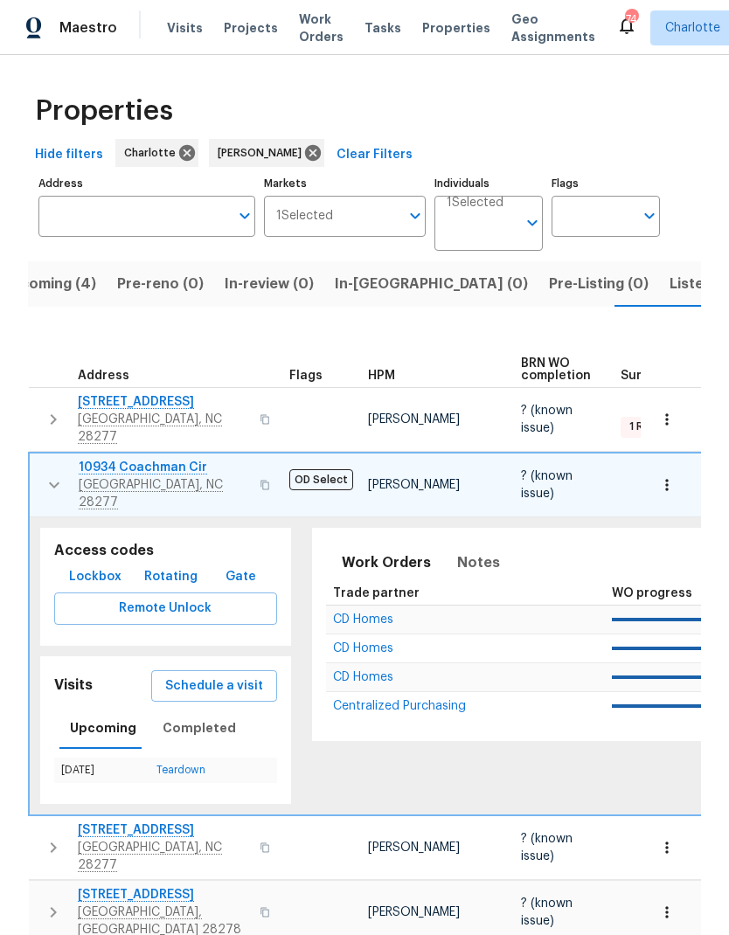
scroll to position [0, 0]
click at [46, 474] on icon "button" at bounding box center [54, 484] width 21 height 21
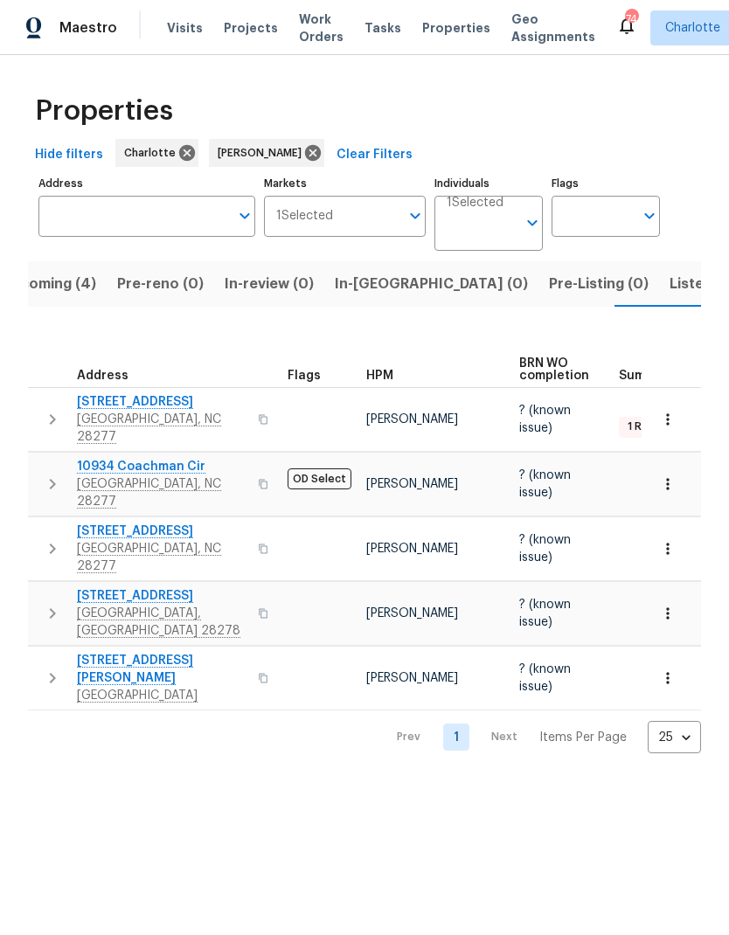
click at [52, 543] on icon "button" at bounding box center [53, 548] width 6 height 10
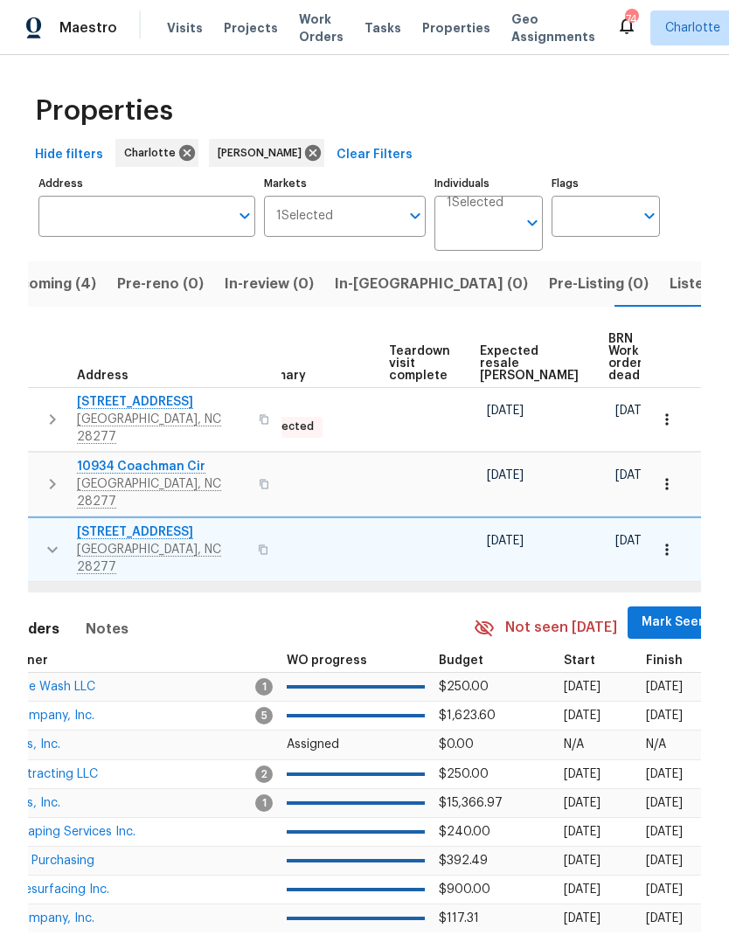
click at [641, 612] on span "Mark Seen" at bounding box center [673, 623] width 65 height 22
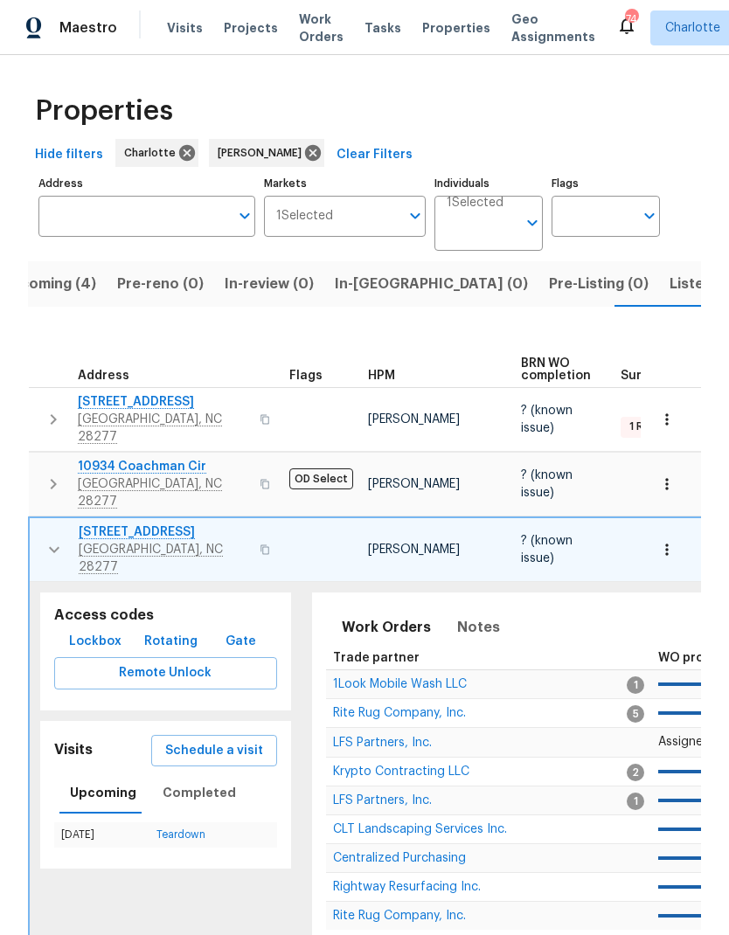
click at [41, 523] on button "button" at bounding box center [54, 549] width 35 height 52
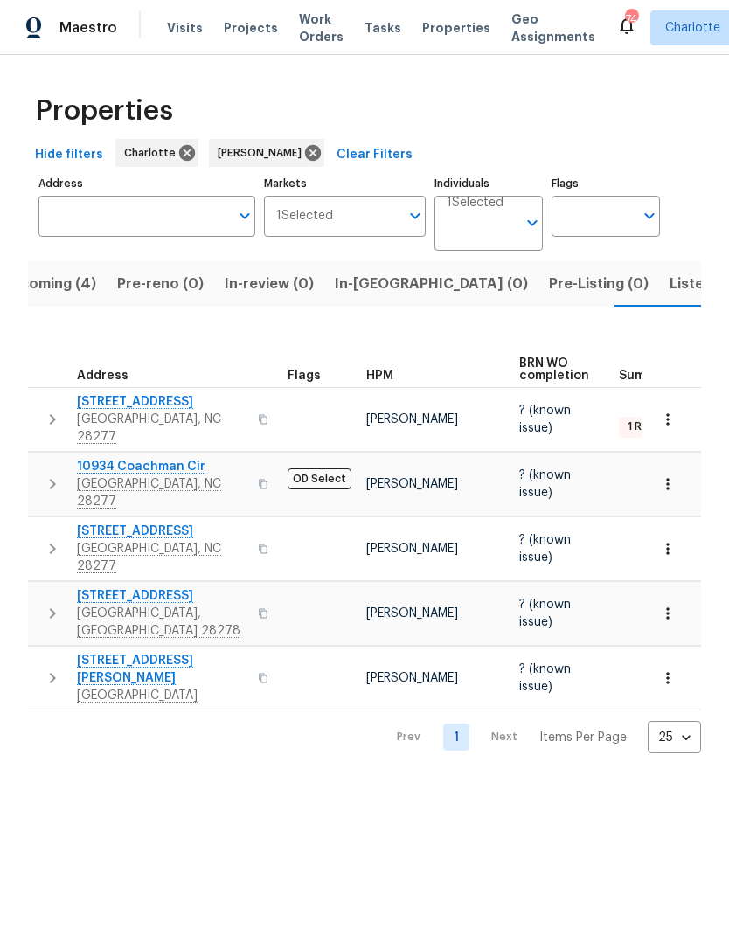
click at [41, 587] on button "button" at bounding box center [52, 613] width 35 height 52
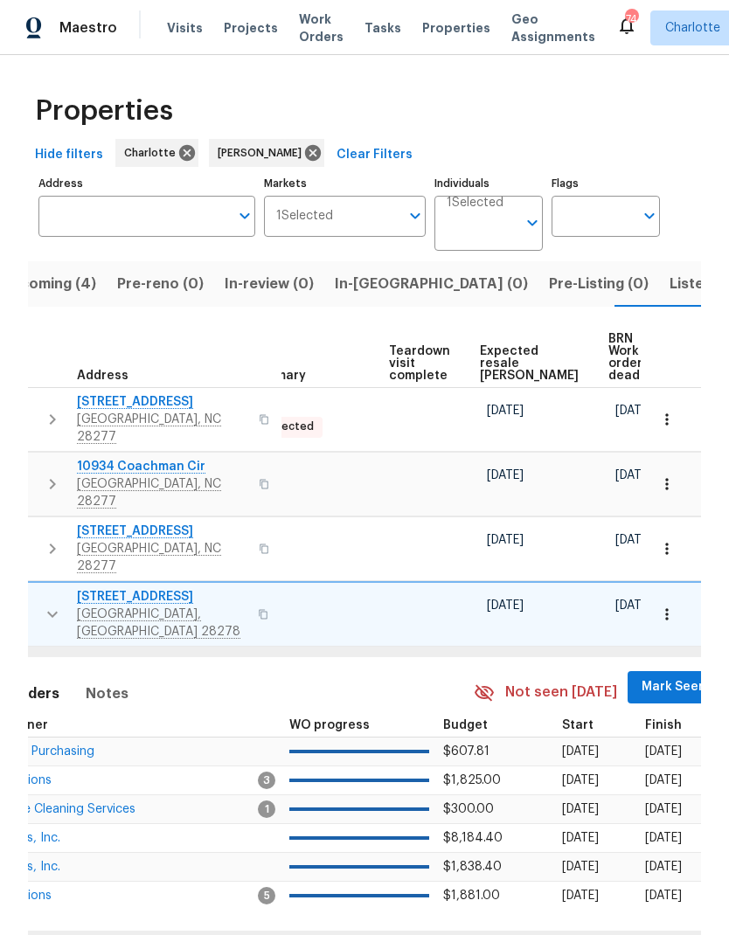
click at [641, 676] on span "Mark Seen" at bounding box center [673, 687] width 65 height 22
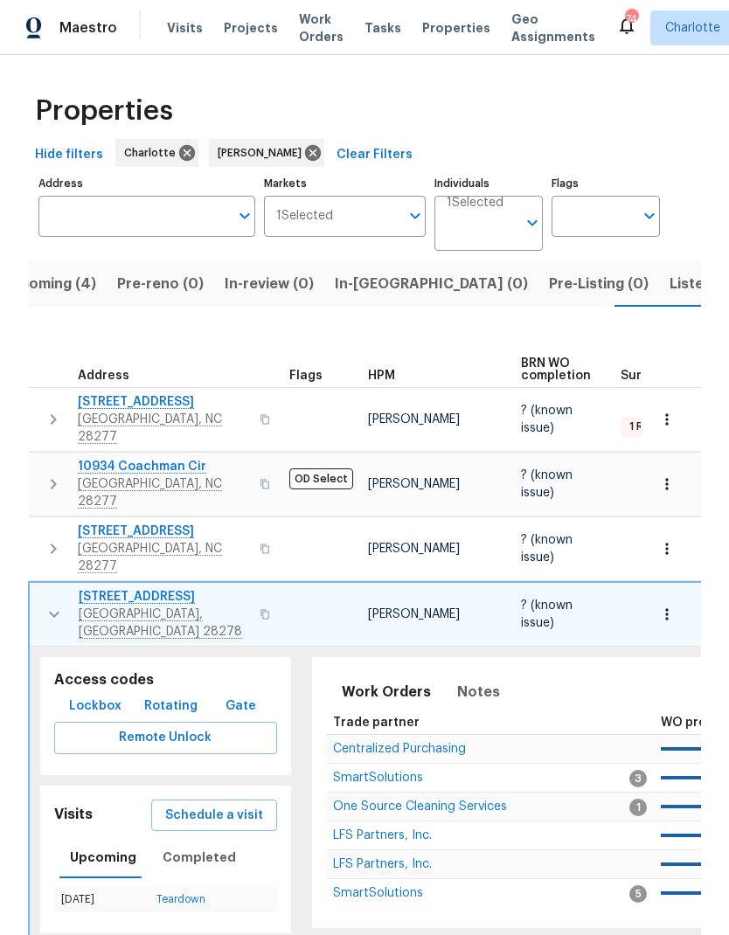
click at [31, 583] on td "[STREET_ADDRESS][PERSON_NAME]" at bounding box center [156, 614] width 252 height 63
click at [46, 604] on icon "button" at bounding box center [54, 614] width 21 height 21
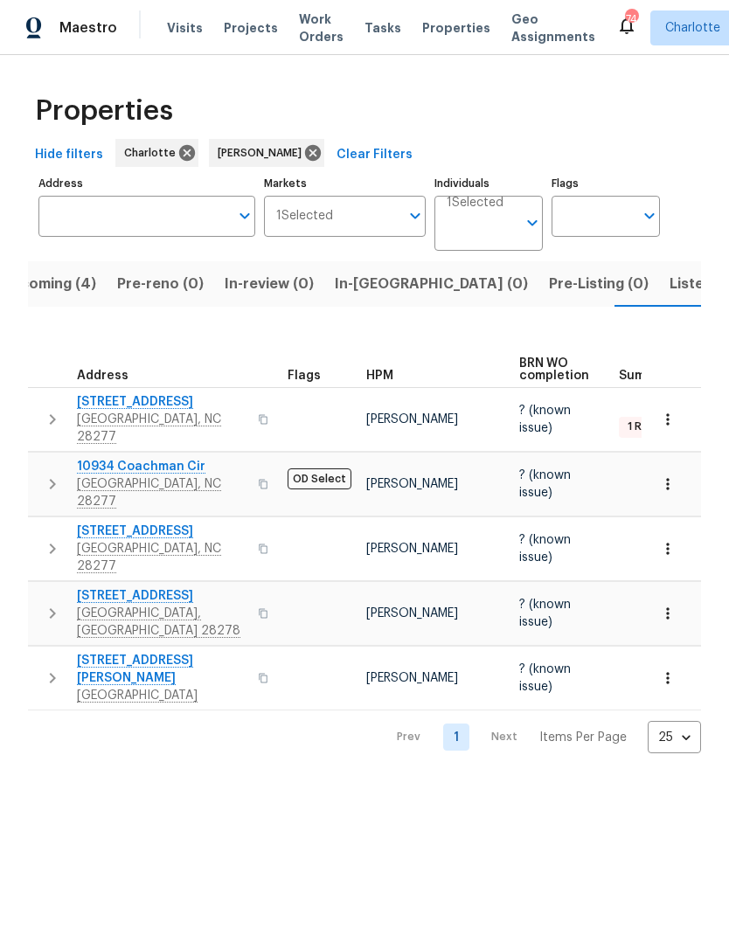
click at [55, 667] on icon "button" at bounding box center [52, 677] width 21 height 21
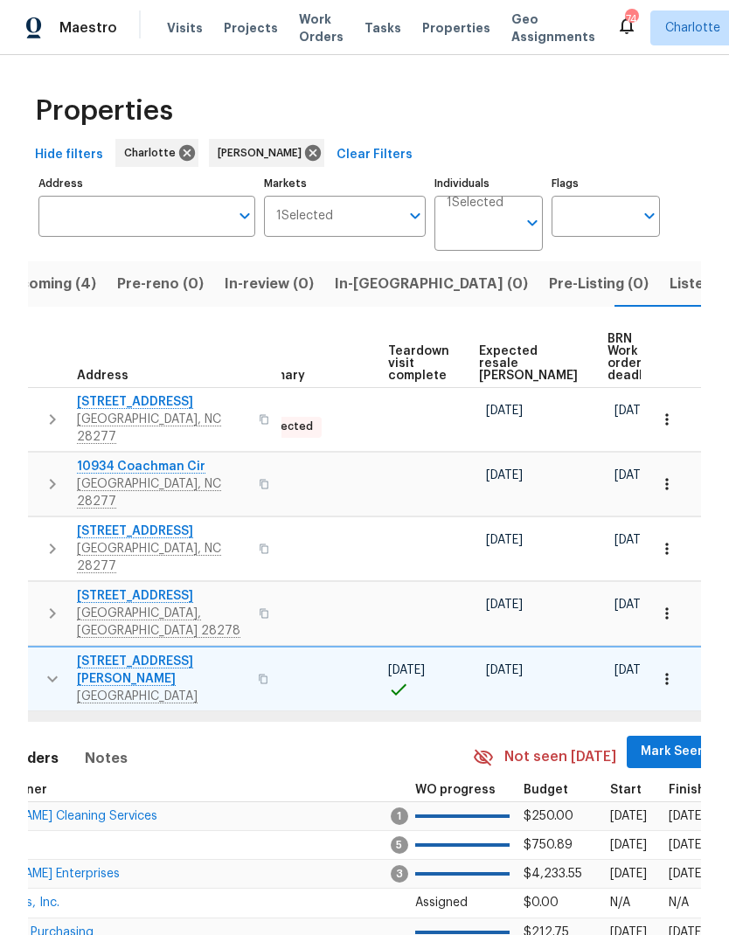
scroll to position [0, 371]
click at [641, 741] on span "Mark Seen" at bounding box center [673, 752] width 65 height 22
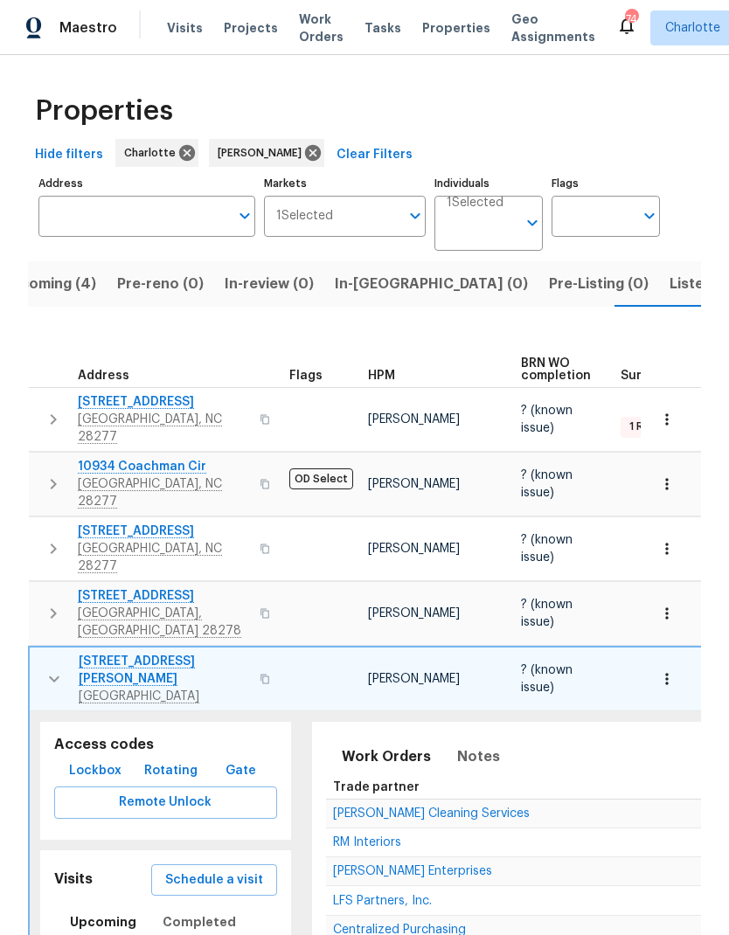
scroll to position [0, 0]
click at [50, 668] on icon "button" at bounding box center [54, 678] width 21 height 21
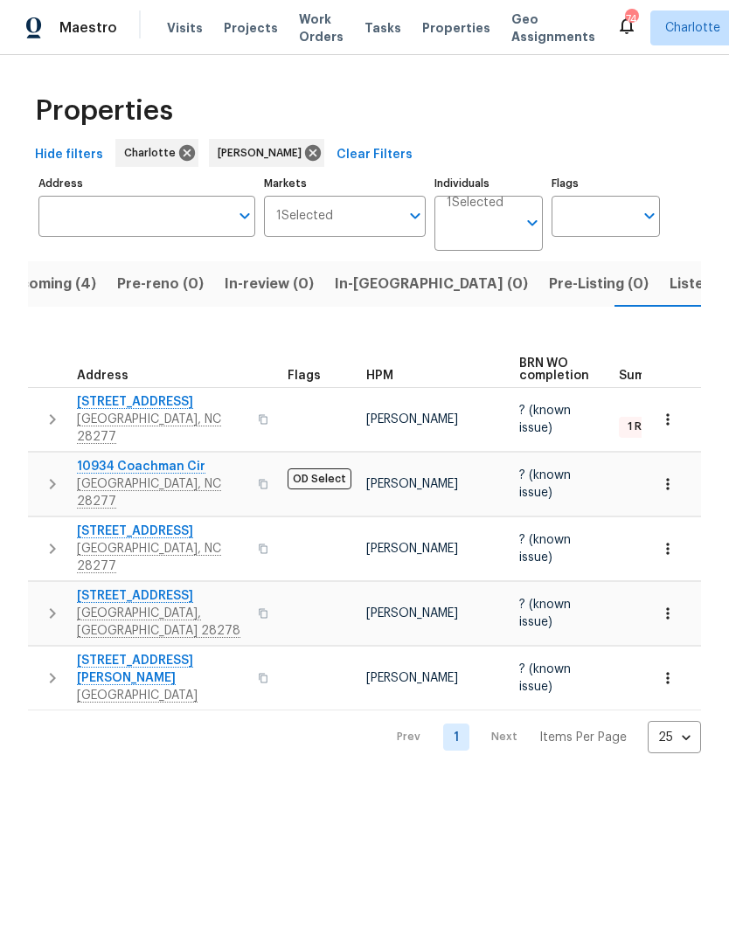
click at [659, 306] on button "Listed (28)" at bounding box center [707, 283] width 96 height 45
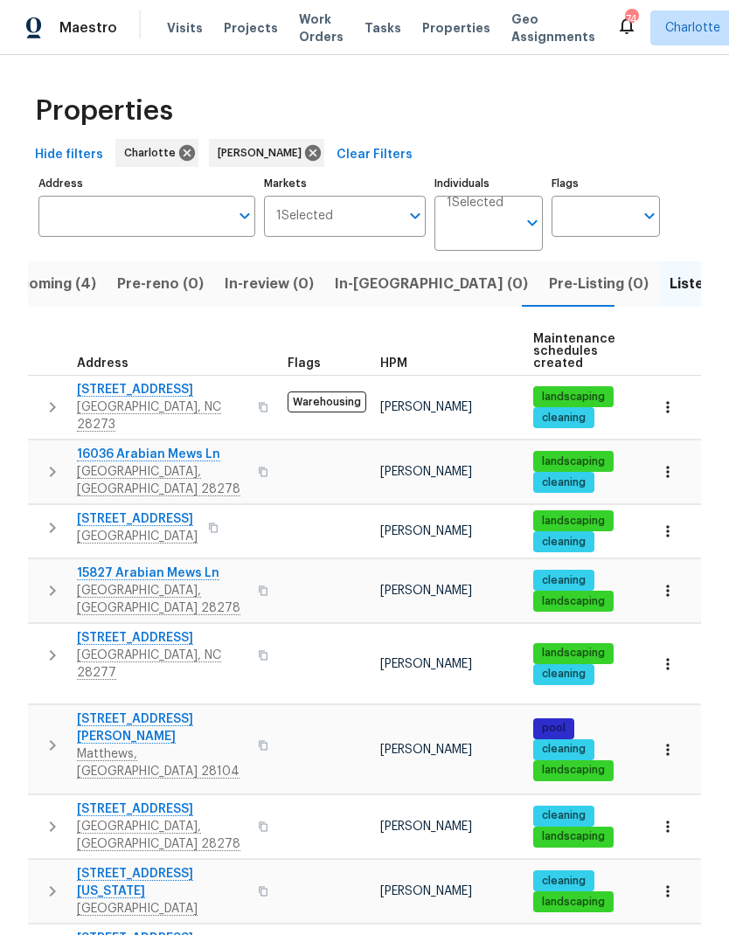
click at [38, 397] on button "button" at bounding box center [52, 407] width 35 height 52
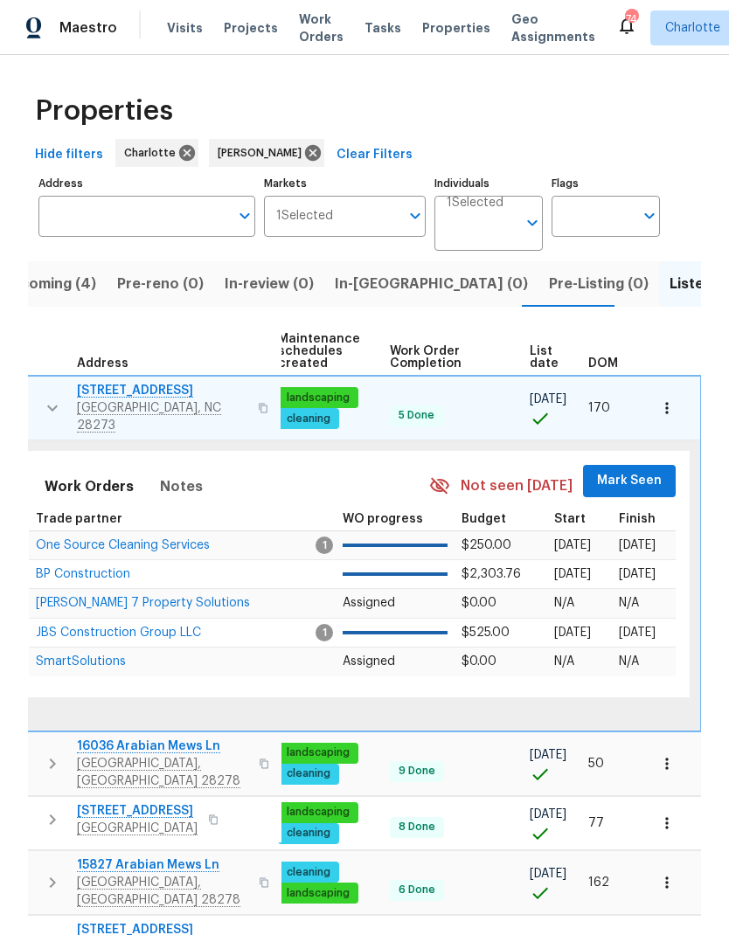
scroll to position [0, 256]
click at [635, 470] on span "Mark Seen" at bounding box center [630, 481] width 65 height 22
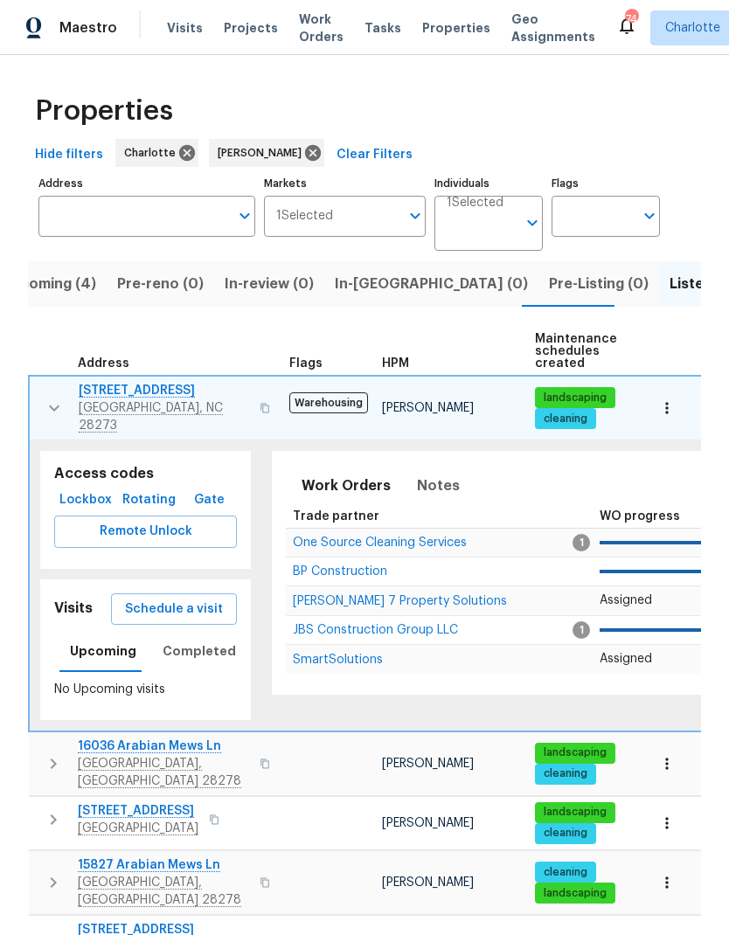
scroll to position [0, 0]
click at [44, 400] on icon "button" at bounding box center [54, 408] width 21 height 21
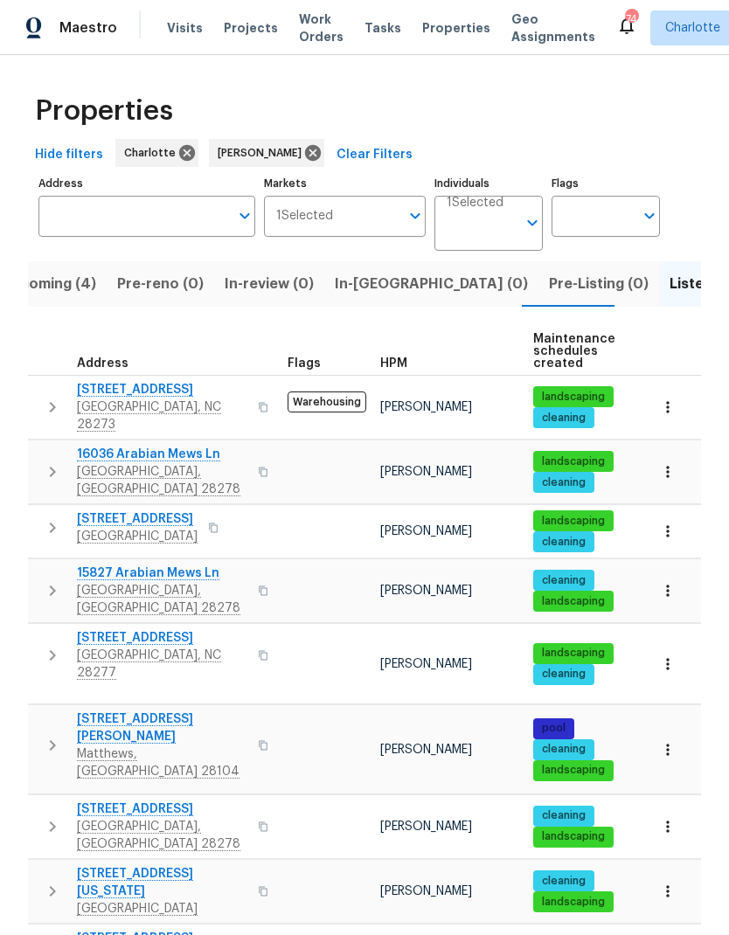
click at [52, 446] on button "button" at bounding box center [52, 472] width 35 height 52
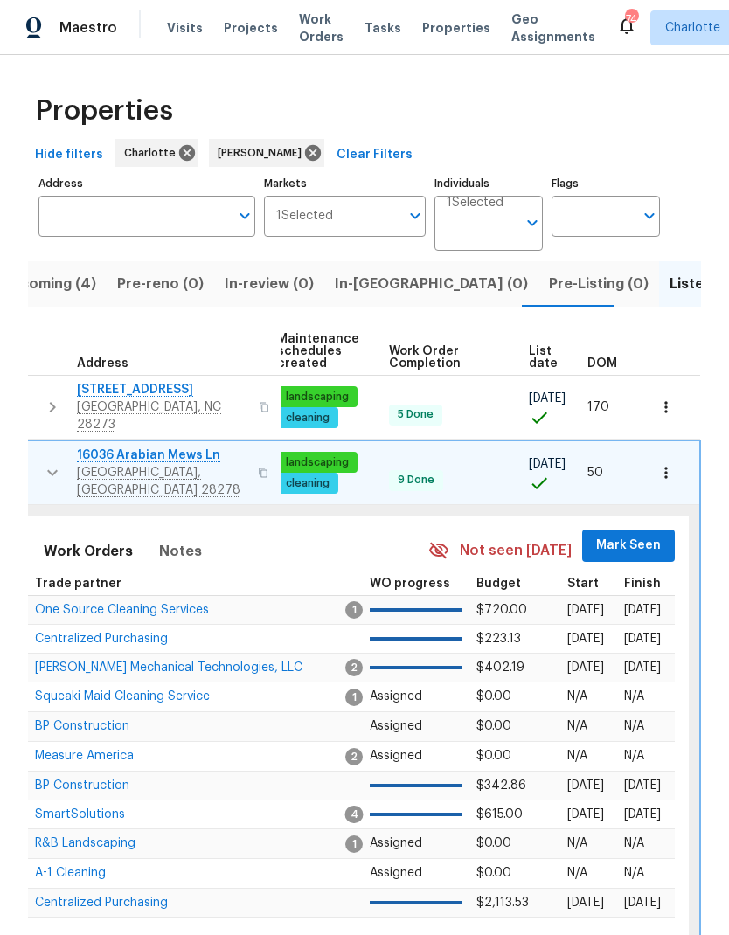
scroll to position [0, 256]
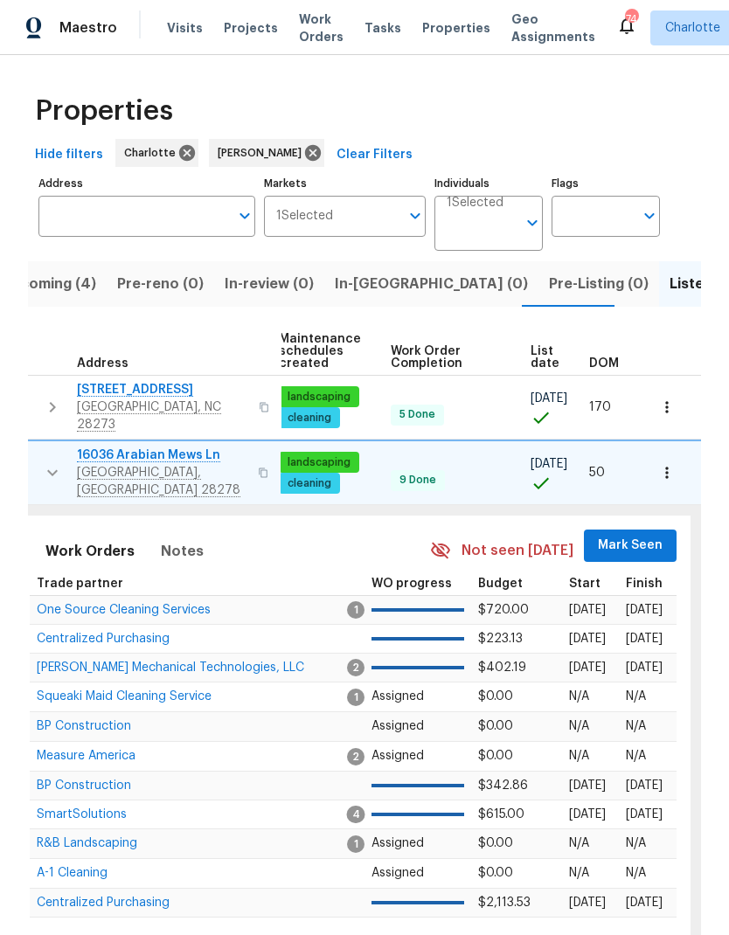
click at [647, 535] on span "Mark Seen" at bounding box center [630, 546] width 65 height 22
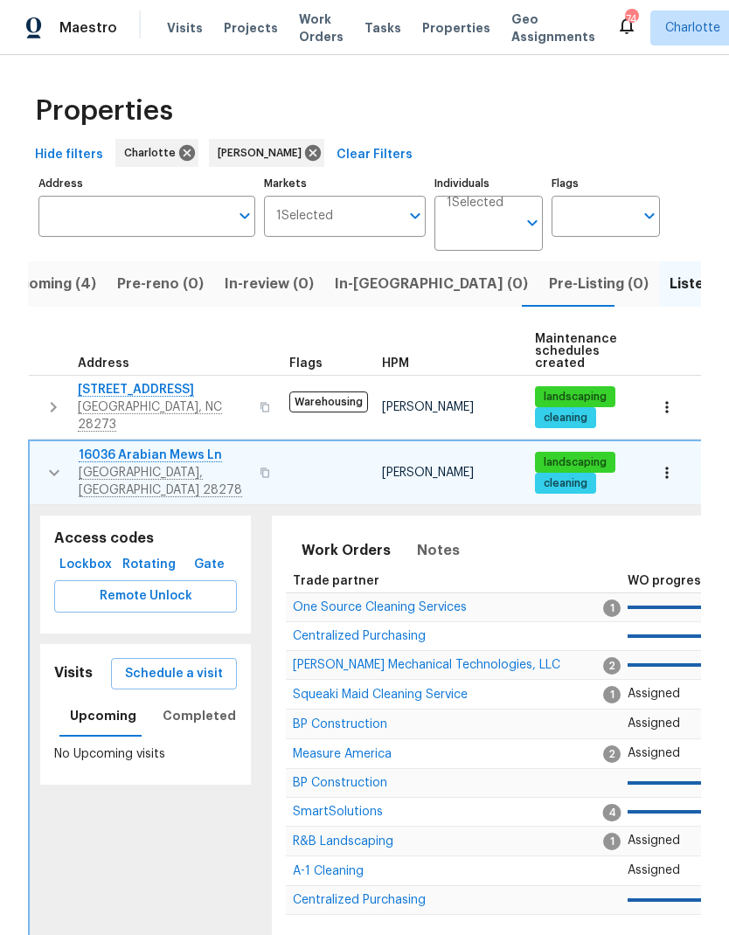
scroll to position [0, 0]
click at [55, 462] on icon "button" at bounding box center [54, 472] width 21 height 21
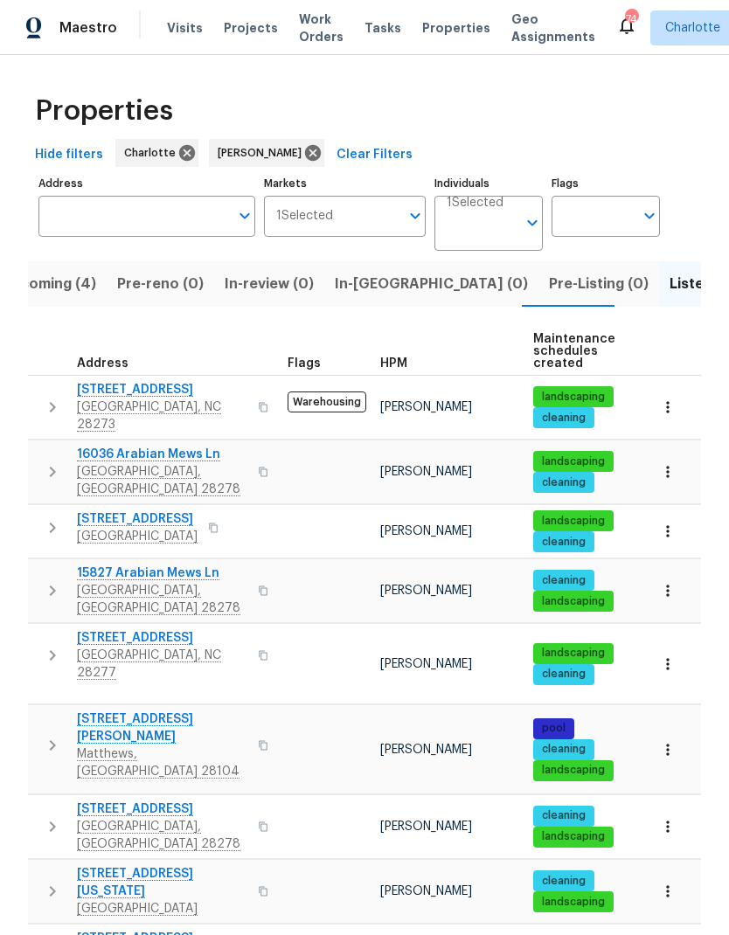
click at [55, 517] on icon "button" at bounding box center [52, 527] width 21 height 21
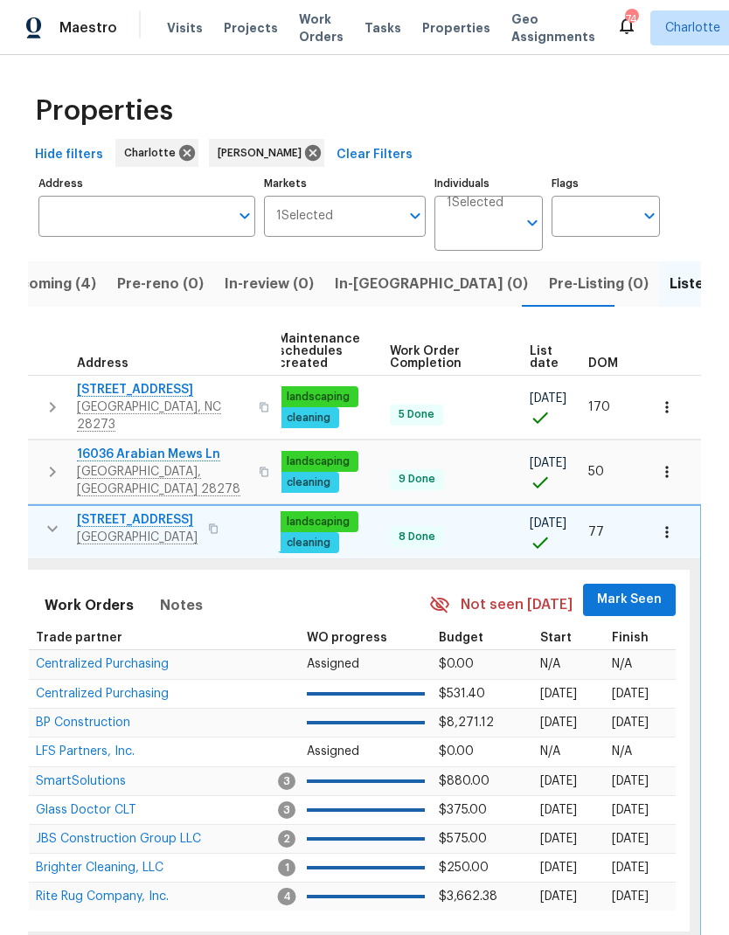
scroll to position [0, 256]
click at [628, 589] on span "Mark Seen" at bounding box center [630, 600] width 65 height 22
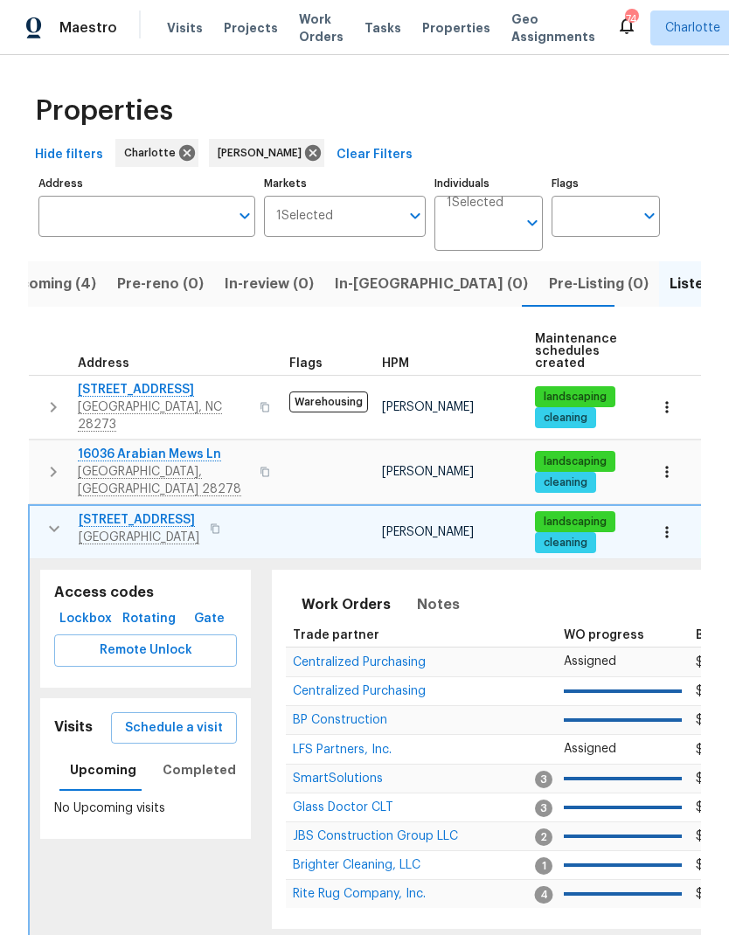
scroll to position [0, 0]
click at [48, 518] on icon "button" at bounding box center [54, 528] width 21 height 21
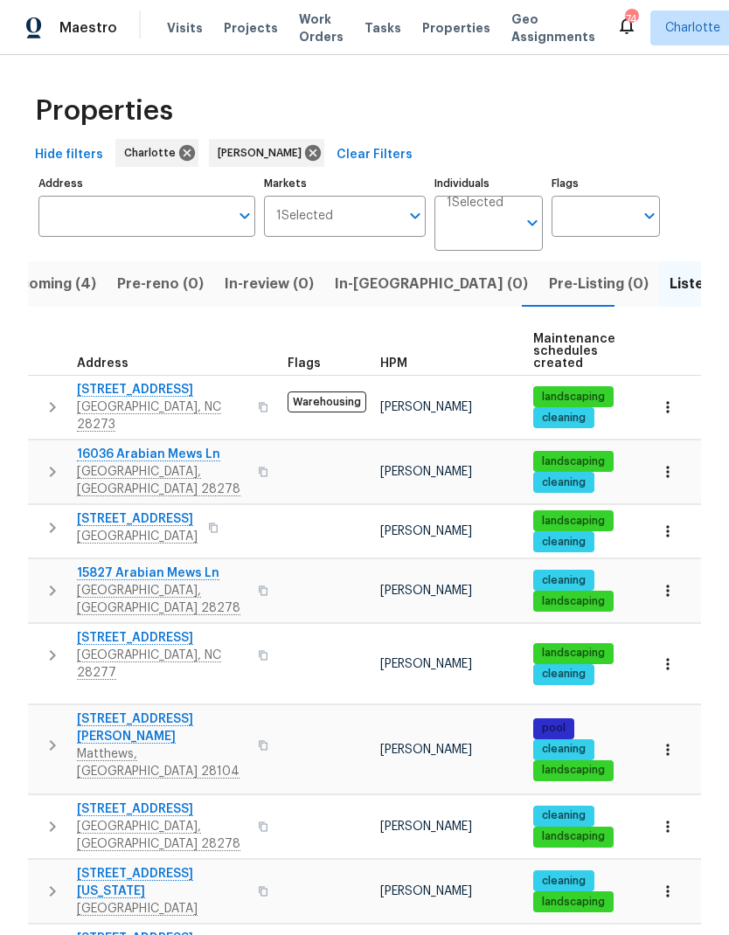
click at [56, 580] on icon "button" at bounding box center [52, 590] width 21 height 21
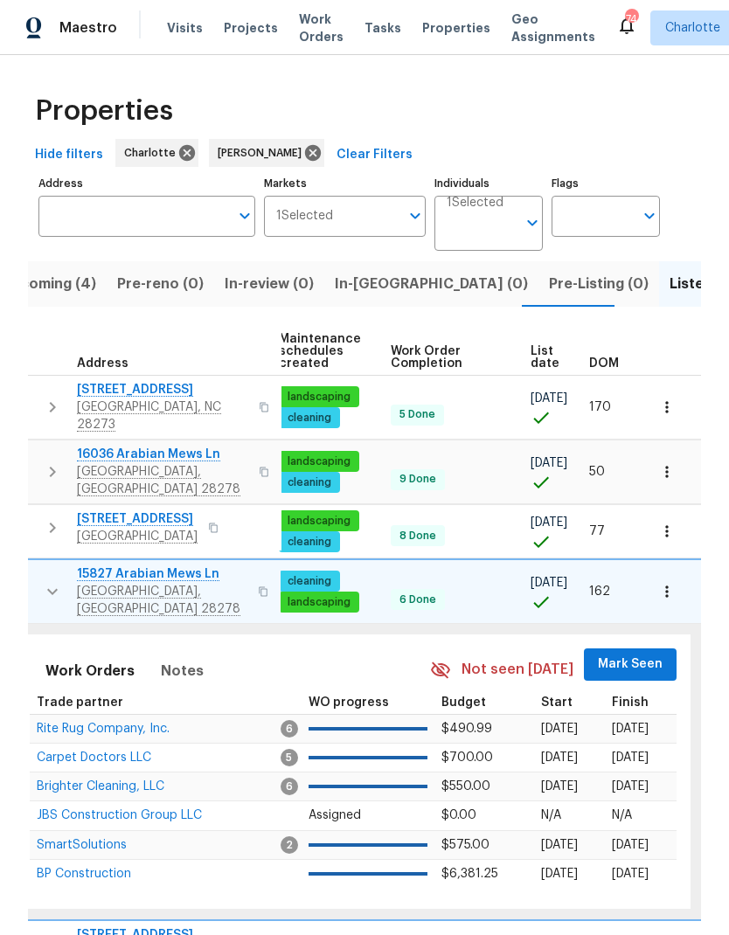
click at [636, 653] on span "Mark Seen" at bounding box center [630, 664] width 65 height 22
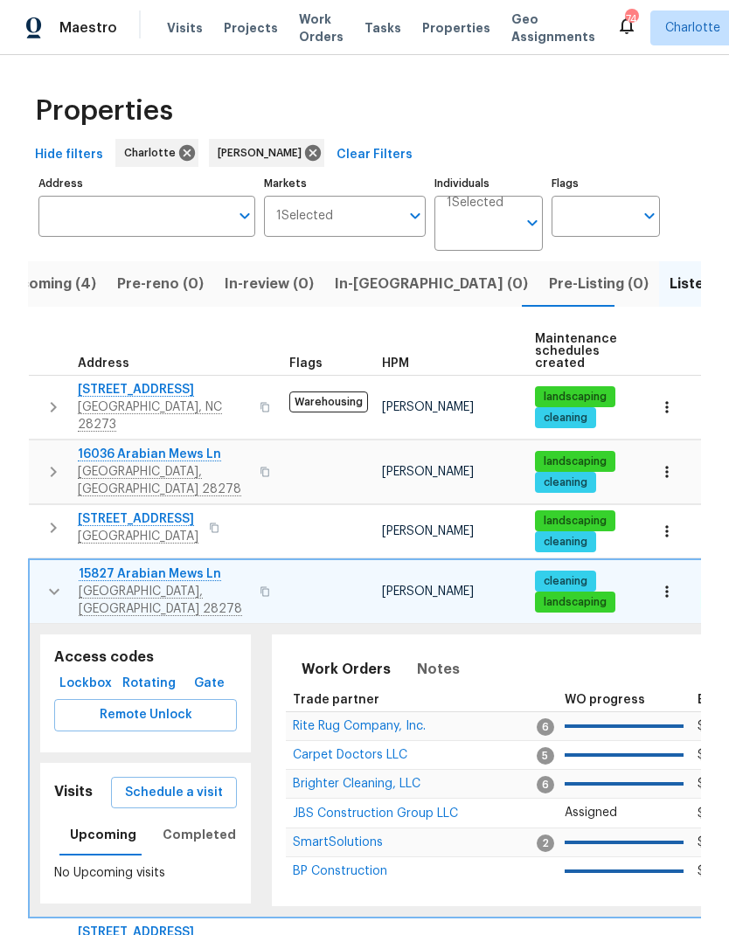
click at [49, 581] on icon "button" at bounding box center [54, 591] width 21 height 21
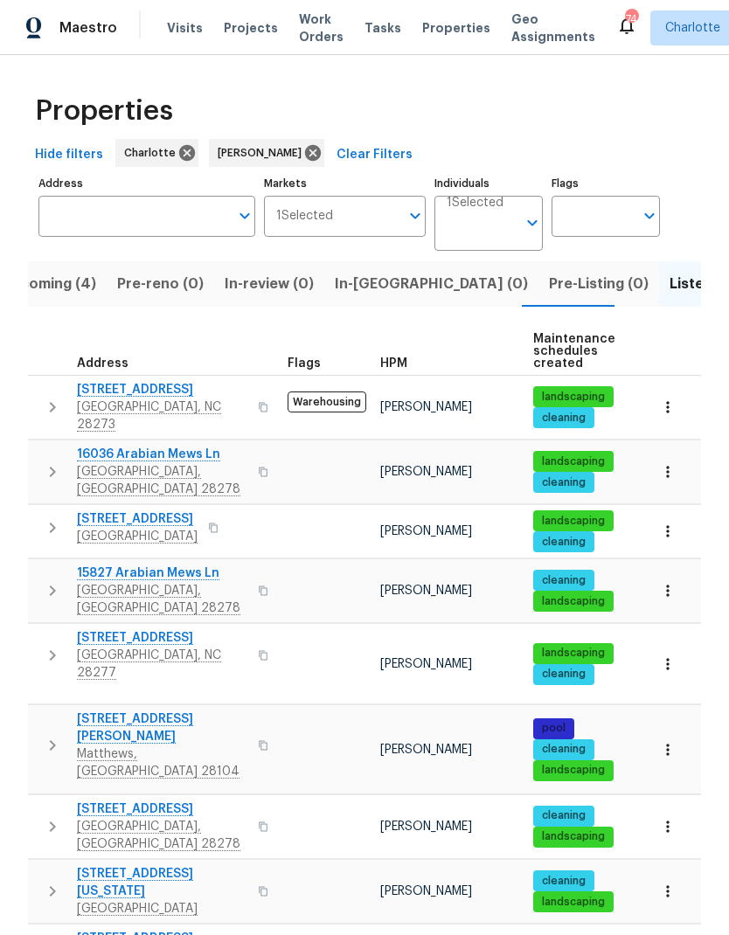
click at [58, 645] on icon "button" at bounding box center [52, 655] width 21 height 21
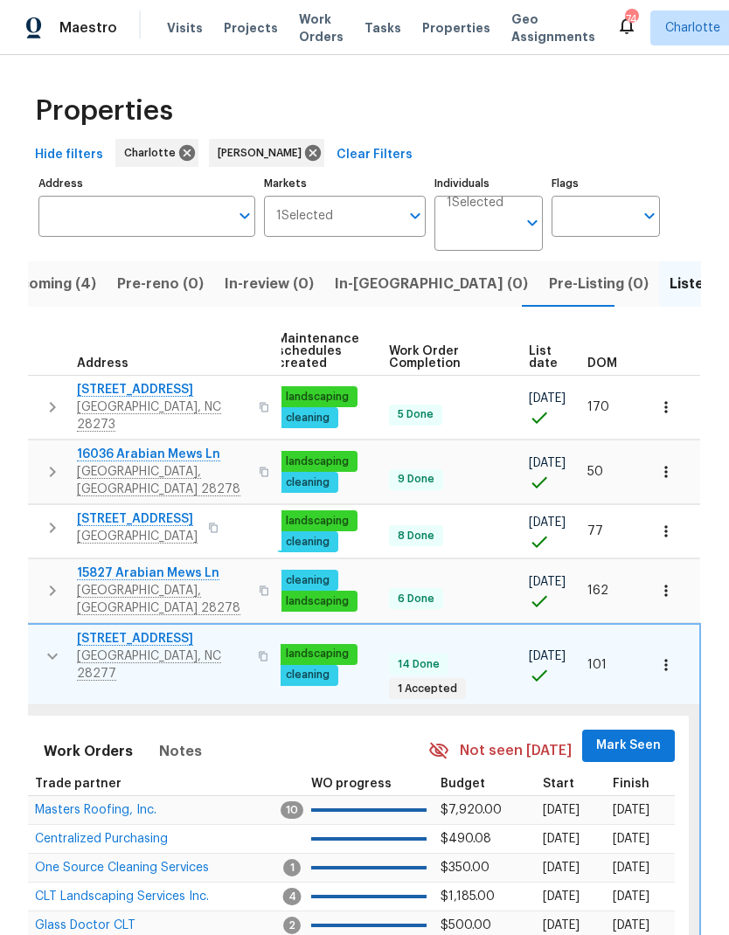
scroll to position [0, 256]
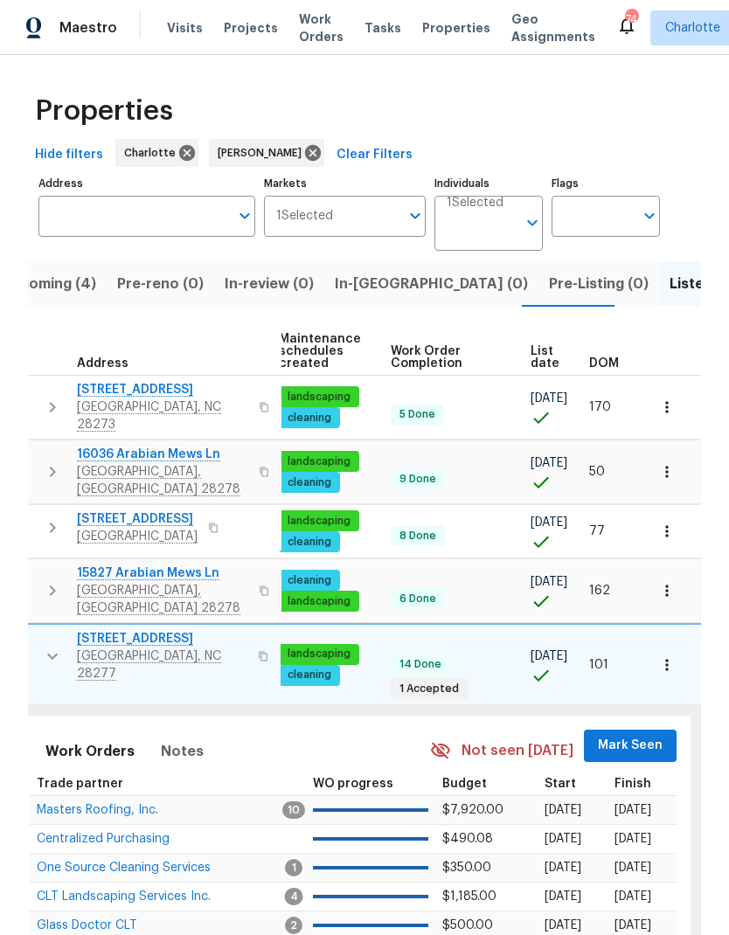
click at [612, 735] on span "Mark Seen" at bounding box center [630, 746] width 65 height 22
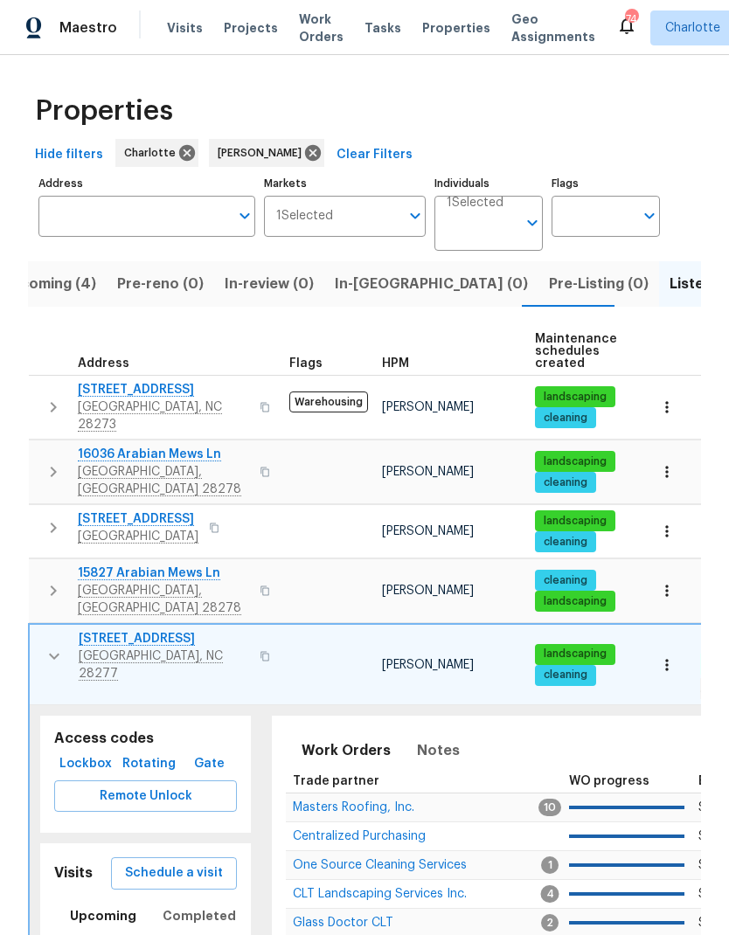
scroll to position [0, -1]
click at [51, 646] on icon "button" at bounding box center [54, 656] width 21 height 21
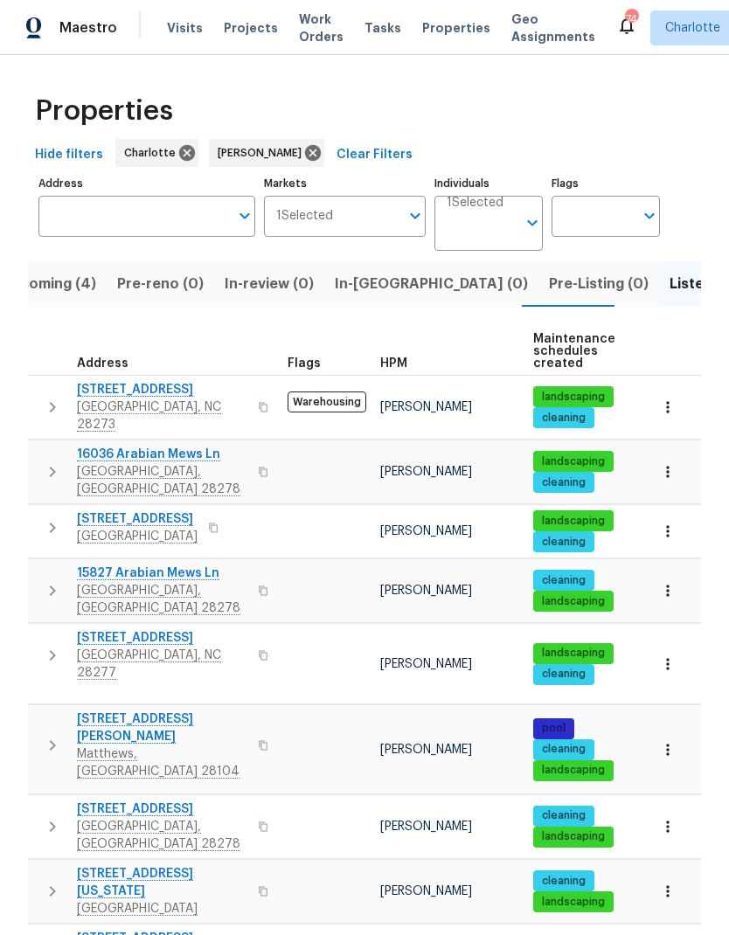
click at [60, 735] on icon "button" at bounding box center [52, 745] width 21 height 21
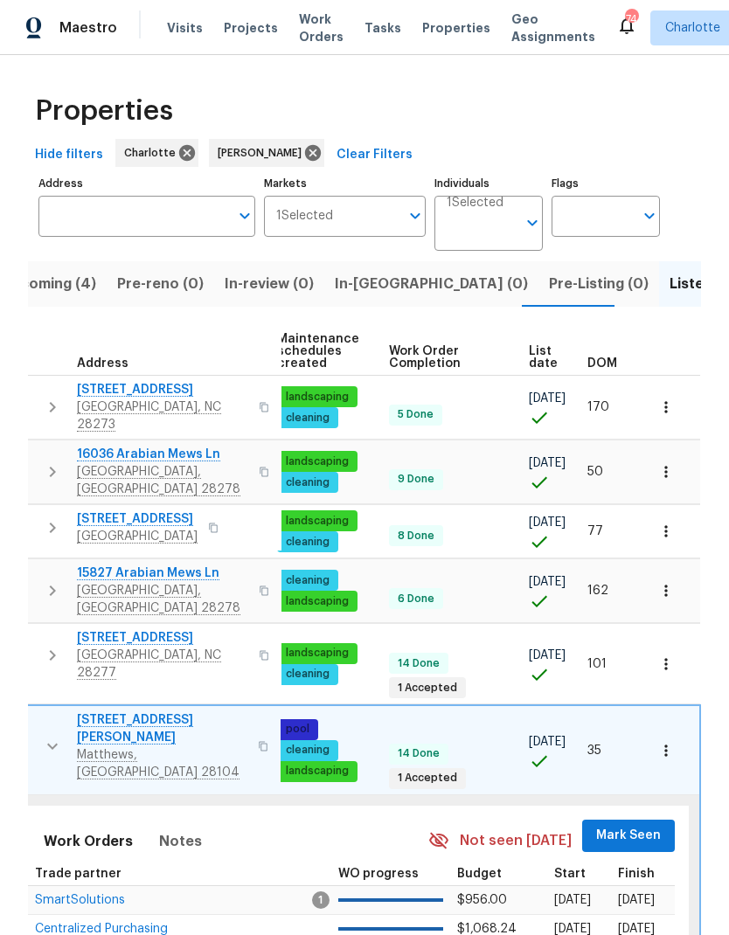
scroll to position [0, 256]
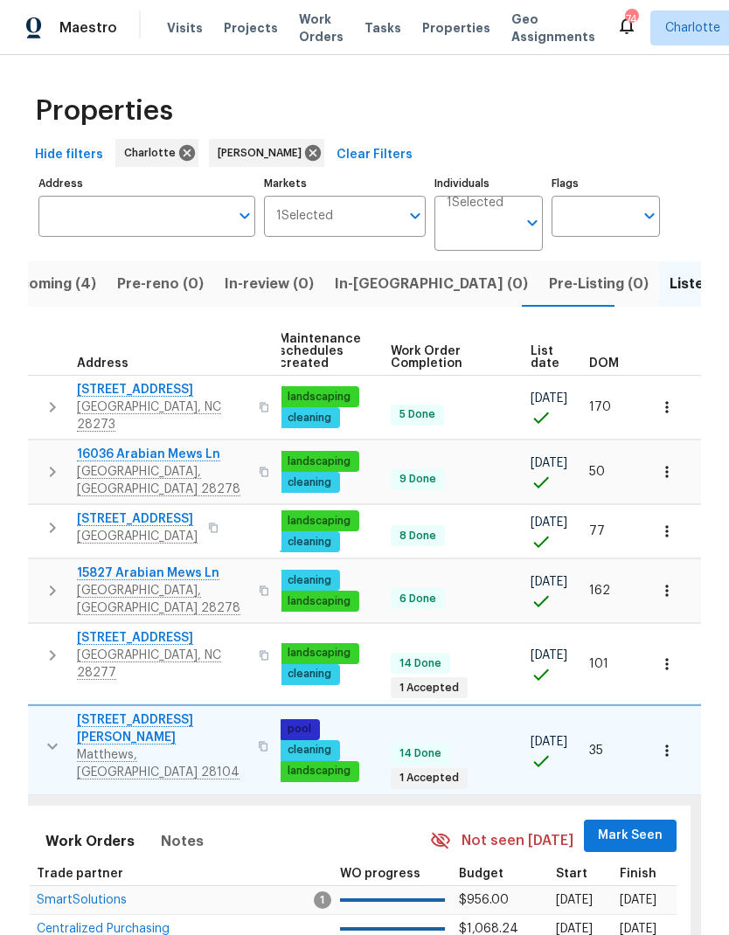
click at [617, 825] on span "Mark Seen" at bounding box center [630, 836] width 65 height 22
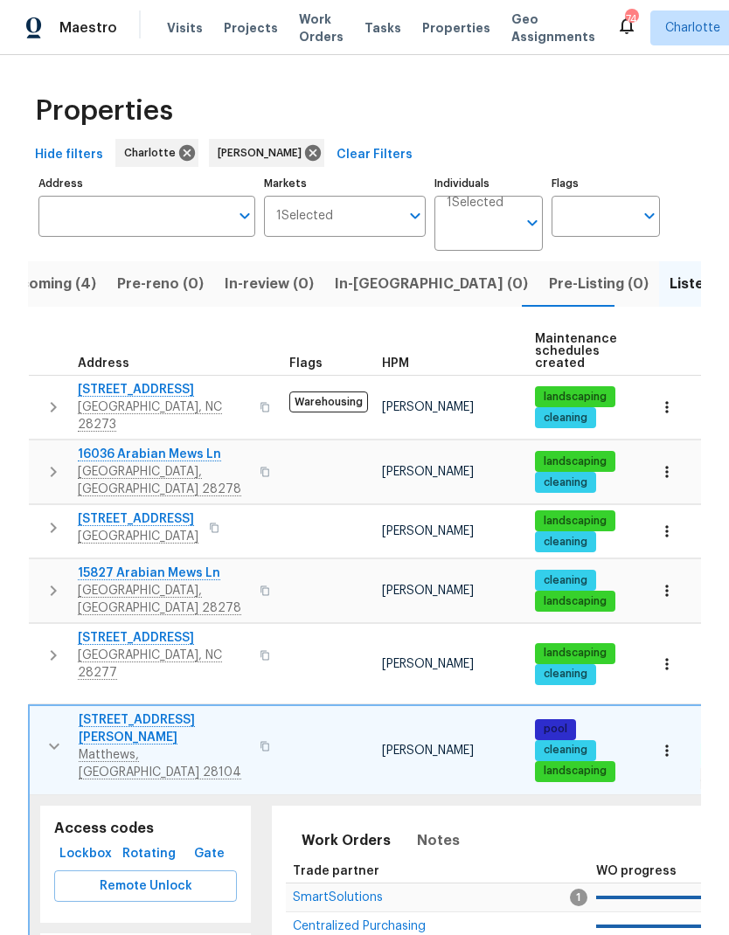
scroll to position [0, 0]
click at [52, 736] on icon "button" at bounding box center [54, 746] width 21 height 21
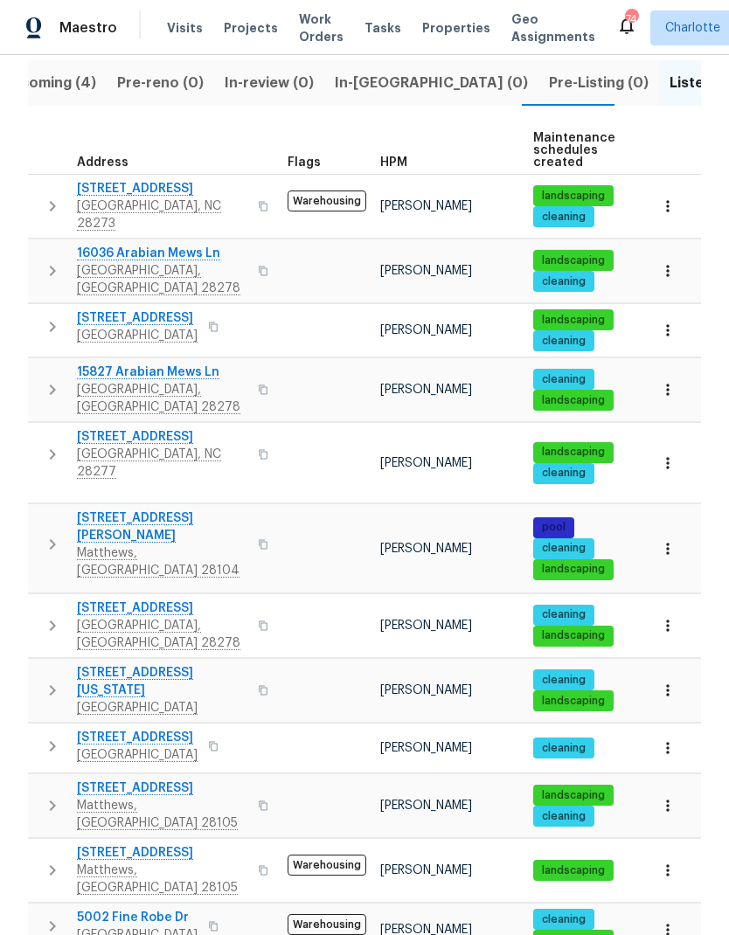
scroll to position [210, 0]
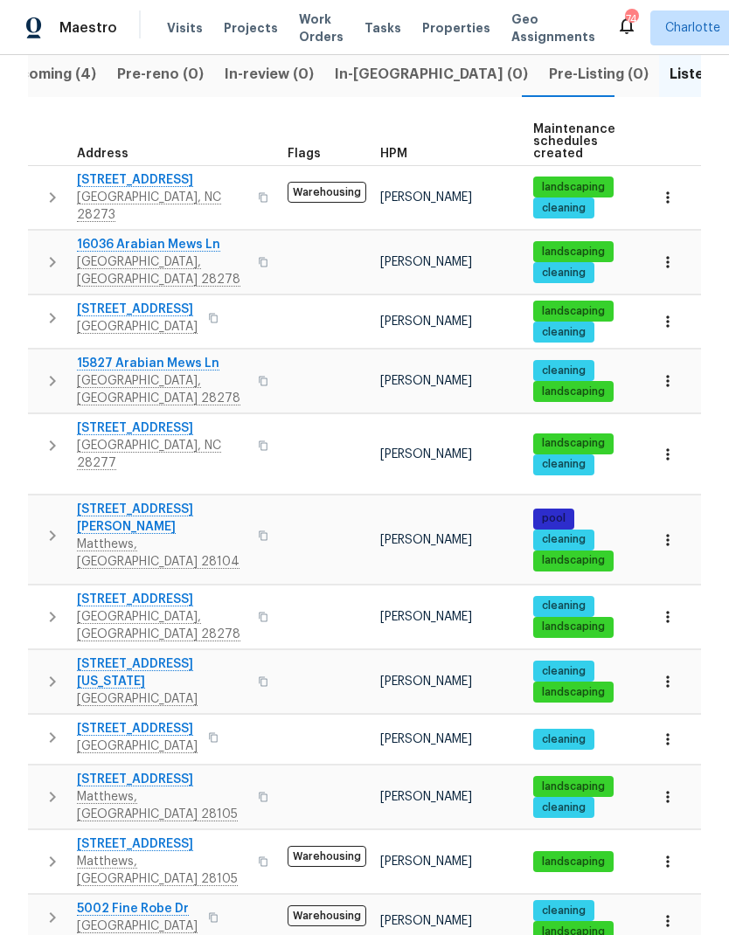
click at [43, 606] on icon "button" at bounding box center [52, 616] width 21 height 21
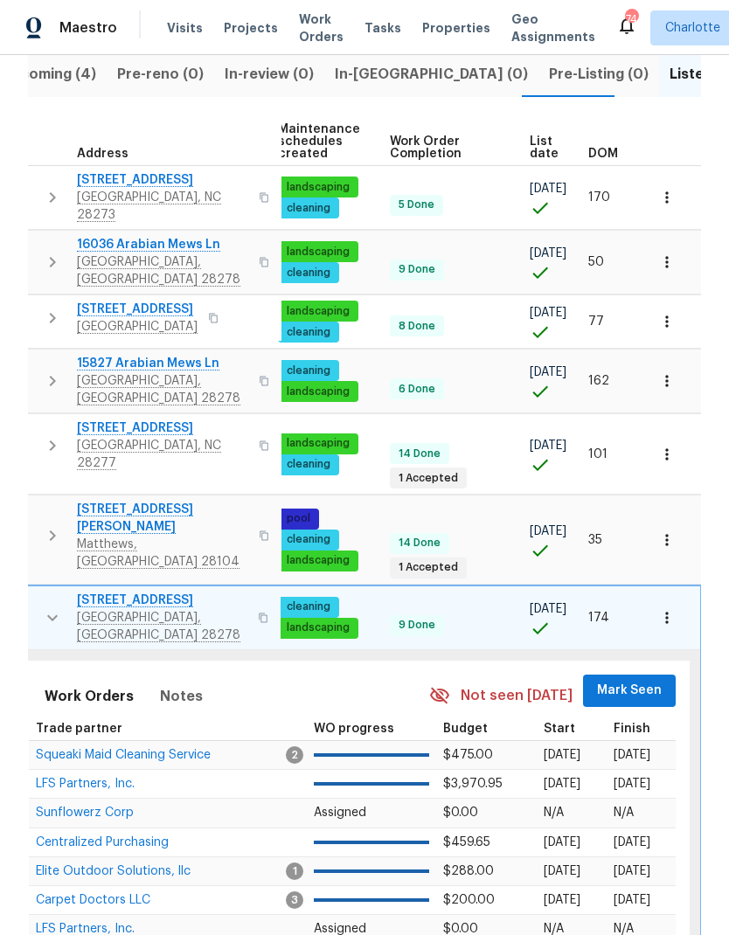
scroll to position [0, 256]
click at [650, 680] on span "Mark Seen" at bounding box center [630, 691] width 65 height 22
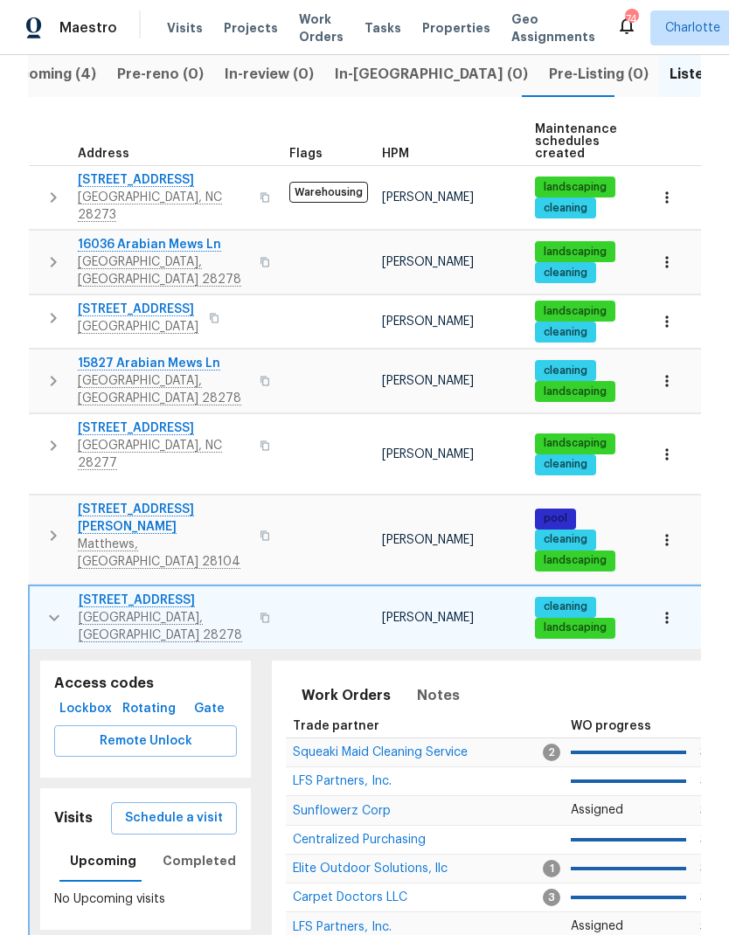
scroll to position [0, 0]
click at [39, 591] on button "button" at bounding box center [54, 617] width 35 height 52
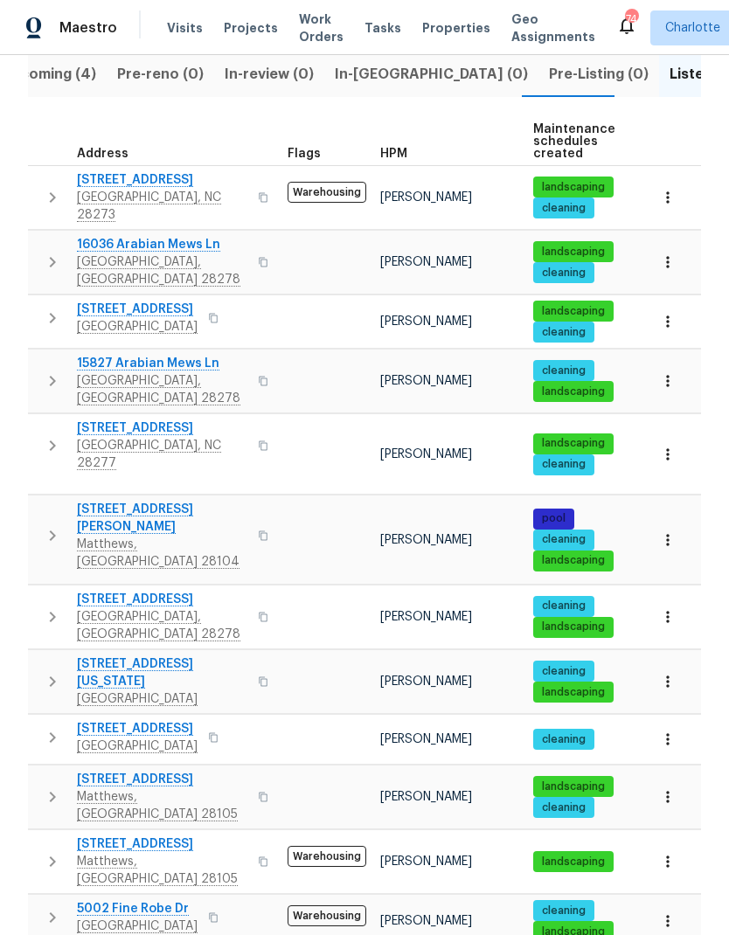
click at [52, 676] on icon "button" at bounding box center [53, 681] width 6 height 10
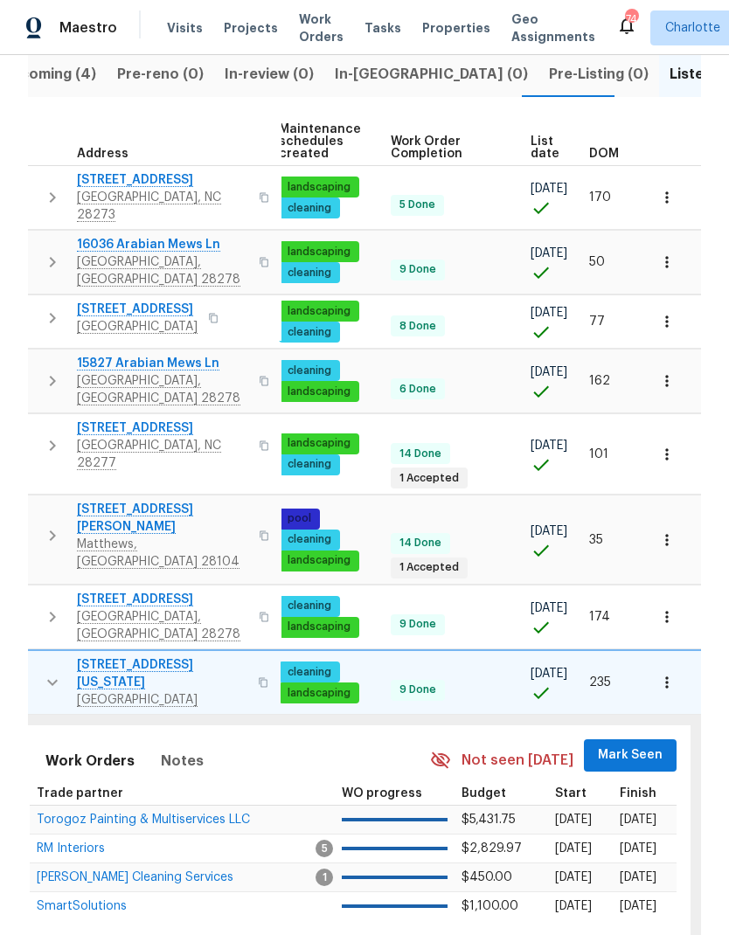
click at [652, 744] on span "Mark Seen" at bounding box center [630, 755] width 65 height 22
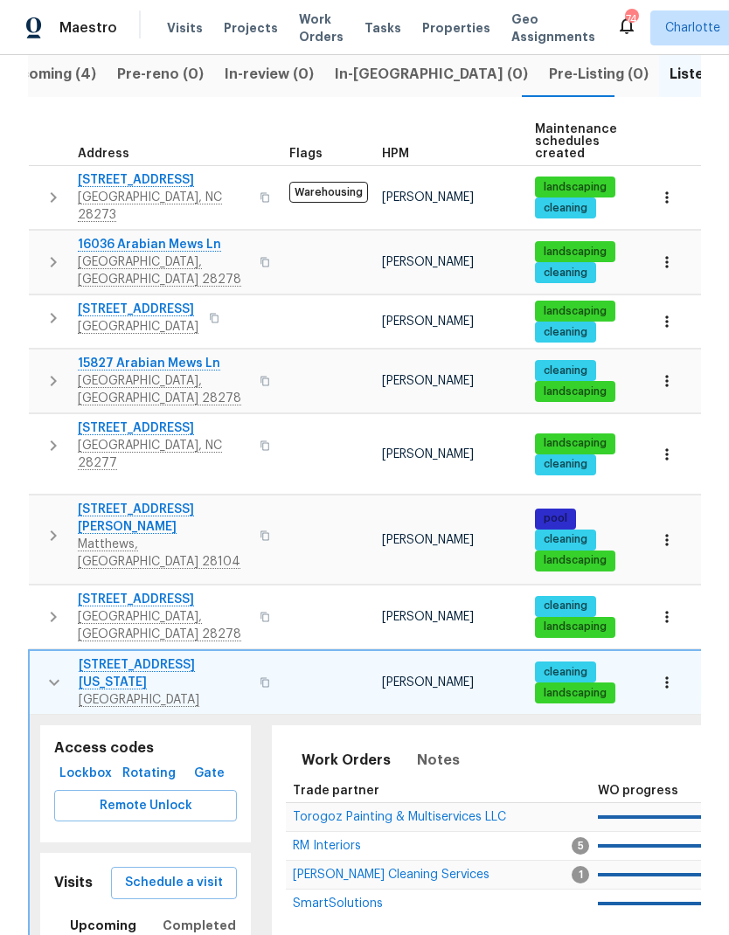
scroll to position [0, -1]
click at [48, 672] on icon "button" at bounding box center [54, 682] width 21 height 21
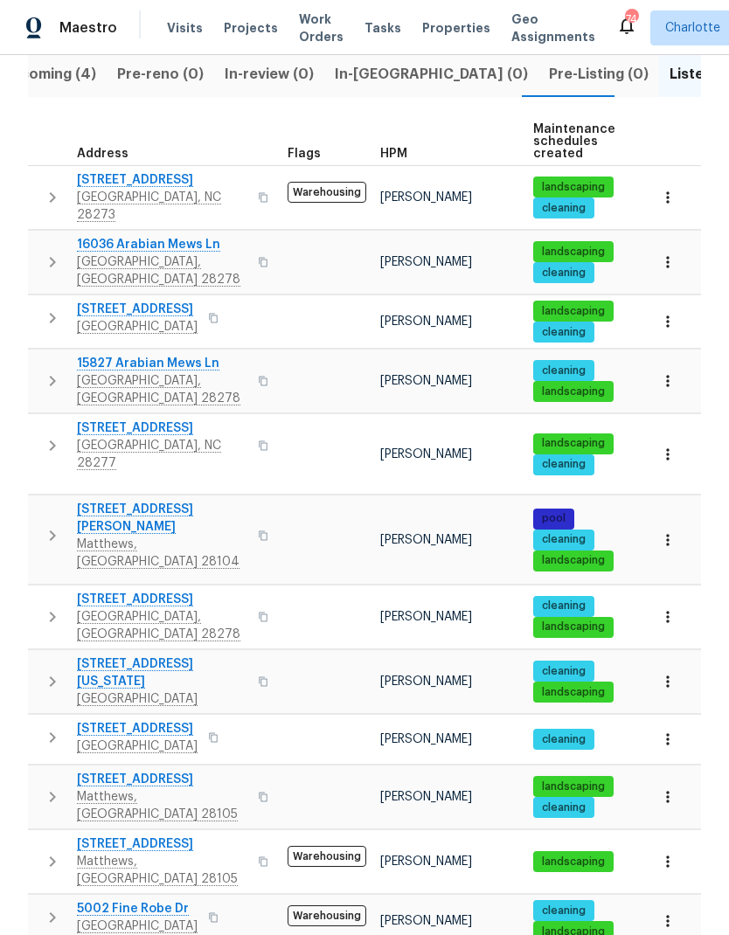
click at [49, 727] on icon "button" at bounding box center [52, 737] width 21 height 21
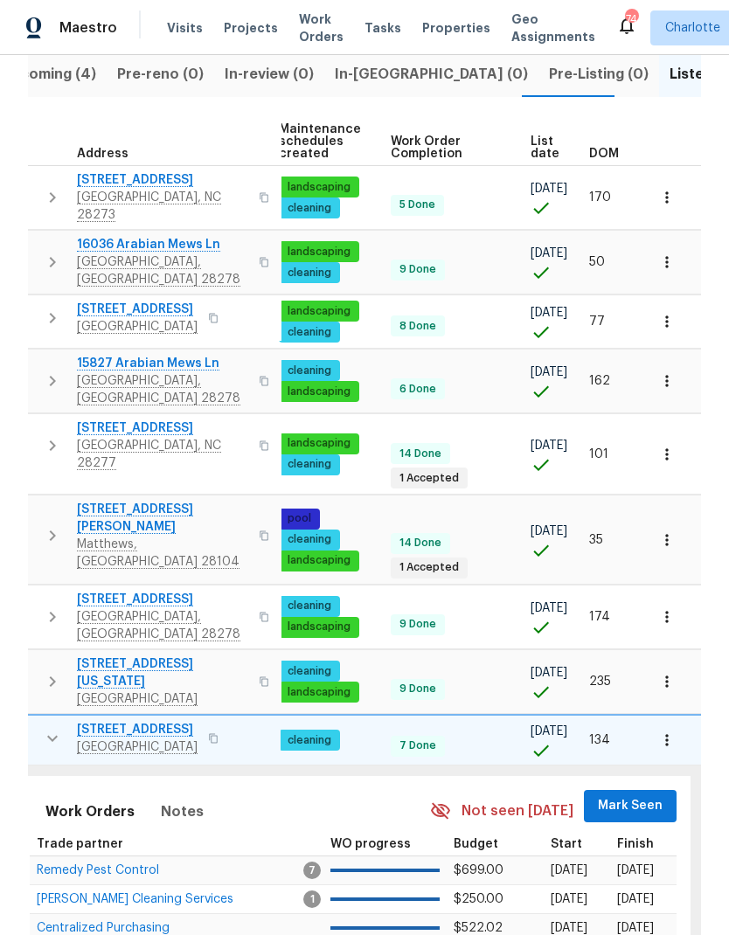
click at [631, 795] on span "Mark Seen" at bounding box center [630, 806] width 65 height 22
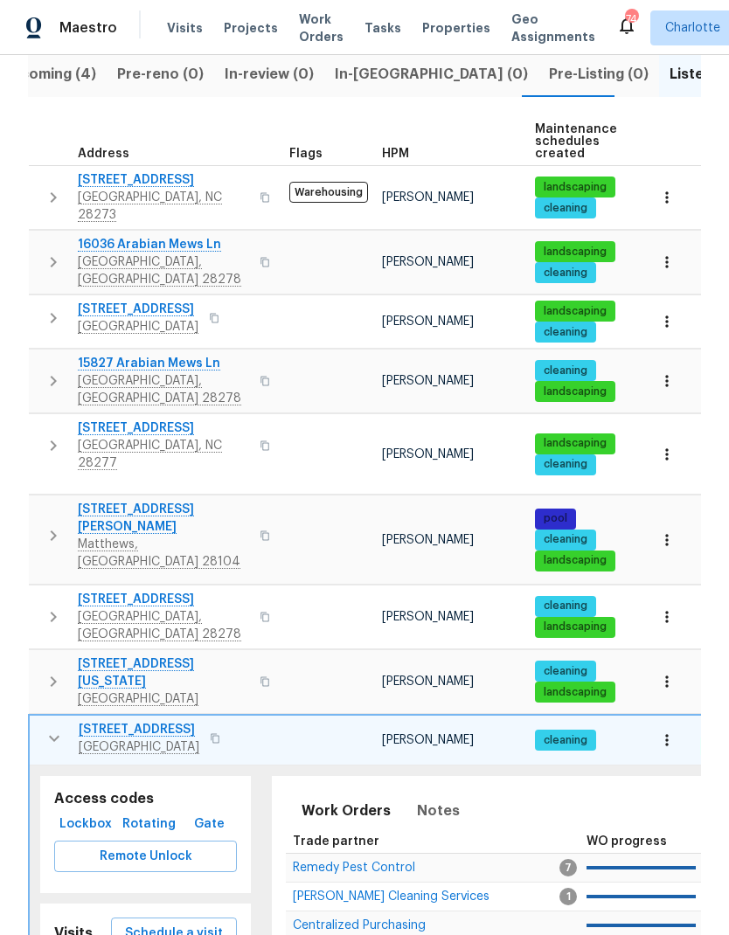
click at [45, 728] on icon "button" at bounding box center [54, 738] width 21 height 21
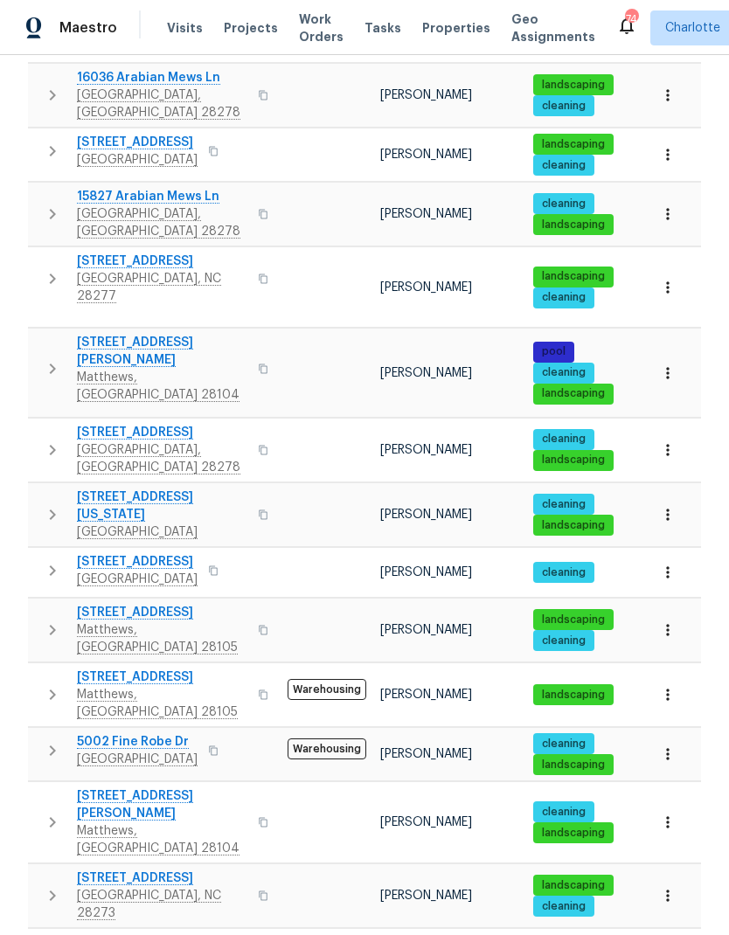
click at [38, 604] on button "button" at bounding box center [52, 630] width 35 height 52
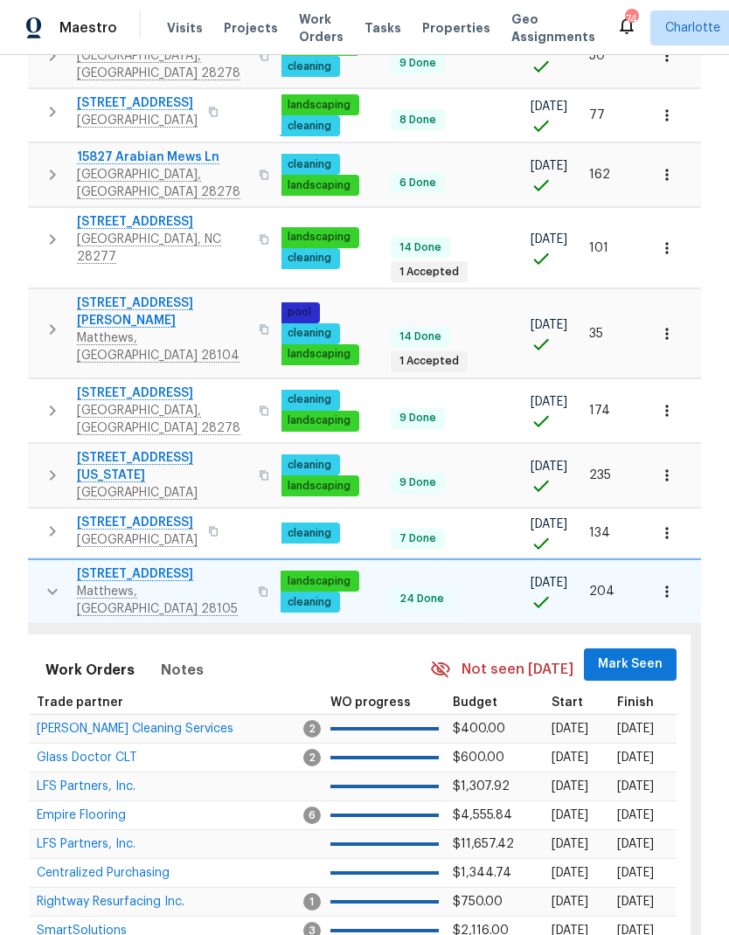
click at [651, 653] on span "Mark Seen" at bounding box center [630, 664] width 65 height 22
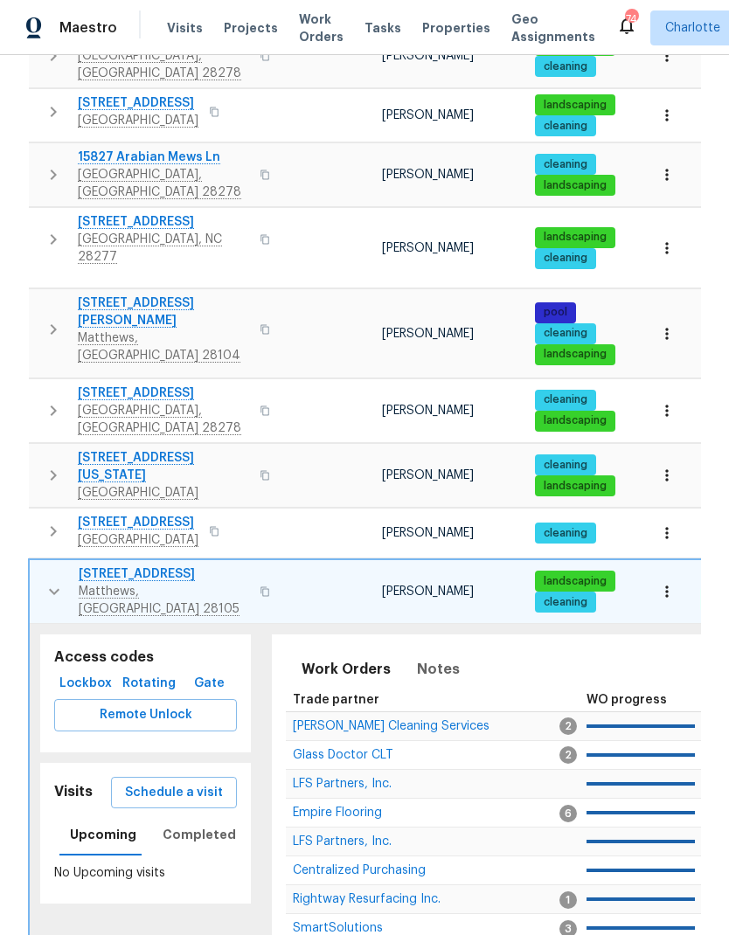
click at [41, 565] on button "button" at bounding box center [54, 591] width 35 height 52
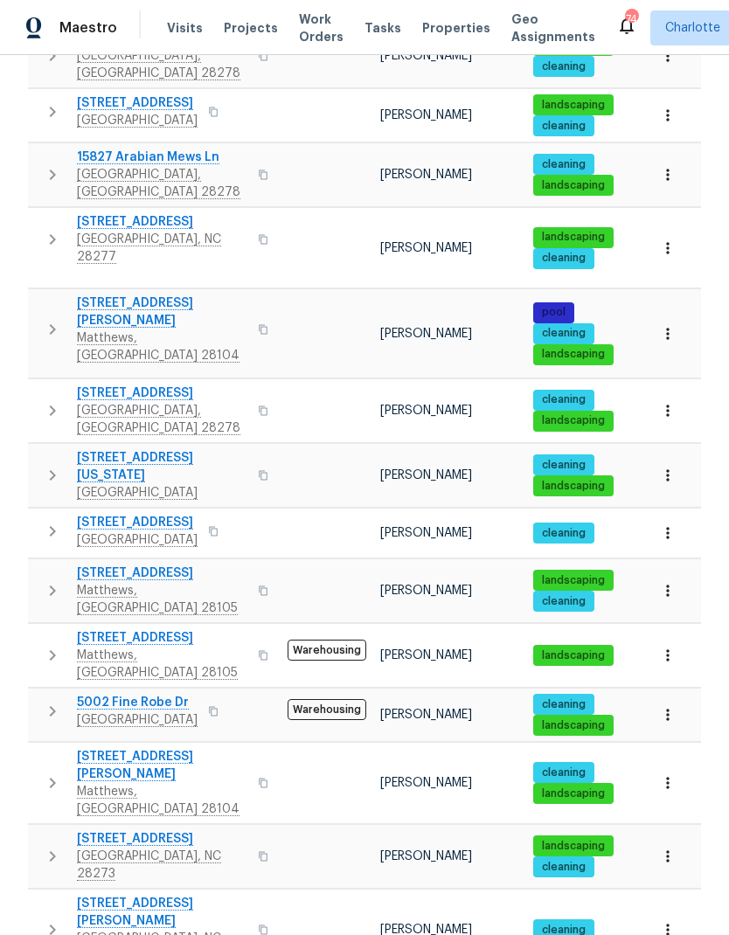
click at [46, 645] on icon "button" at bounding box center [52, 655] width 21 height 21
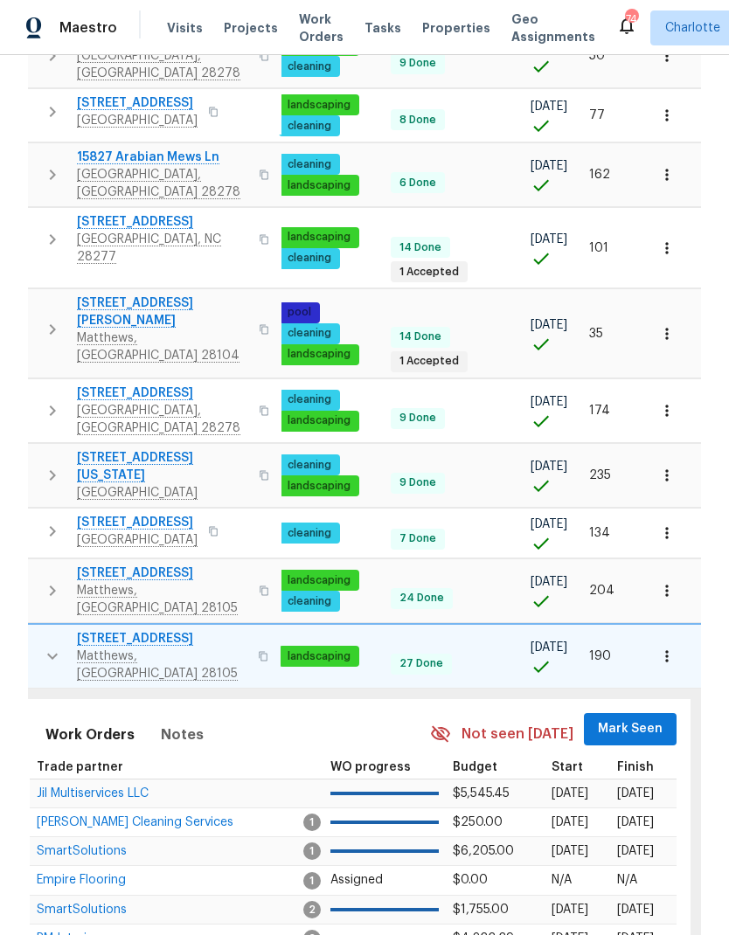
click at [649, 718] on span "Mark Seen" at bounding box center [630, 729] width 65 height 22
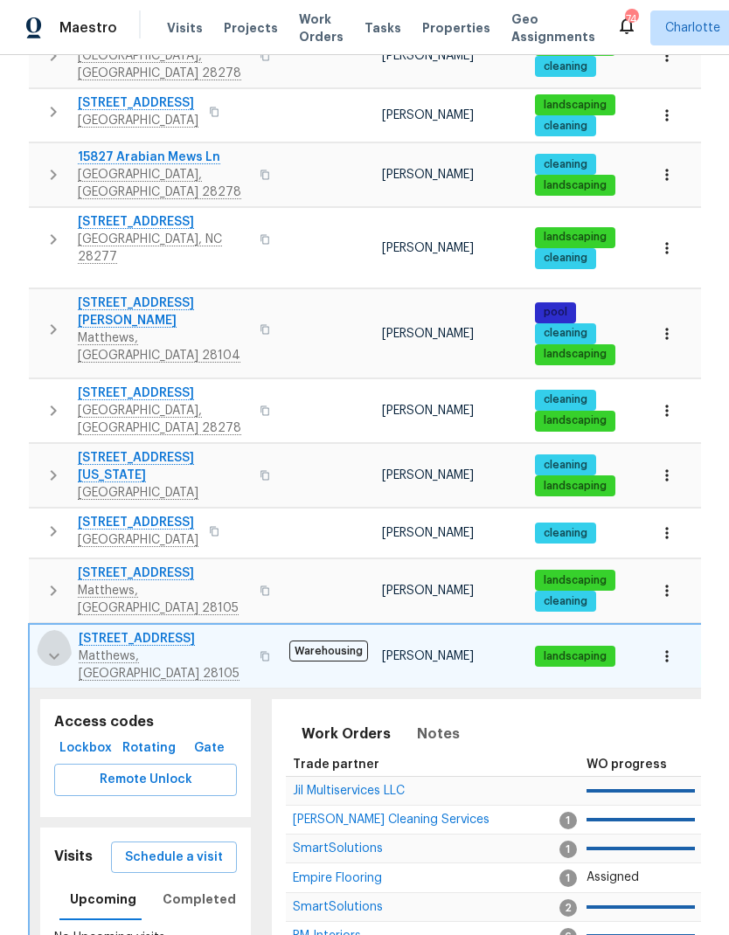
click at [45, 646] on icon "button" at bounding box center [54, 656] width 21 height 21
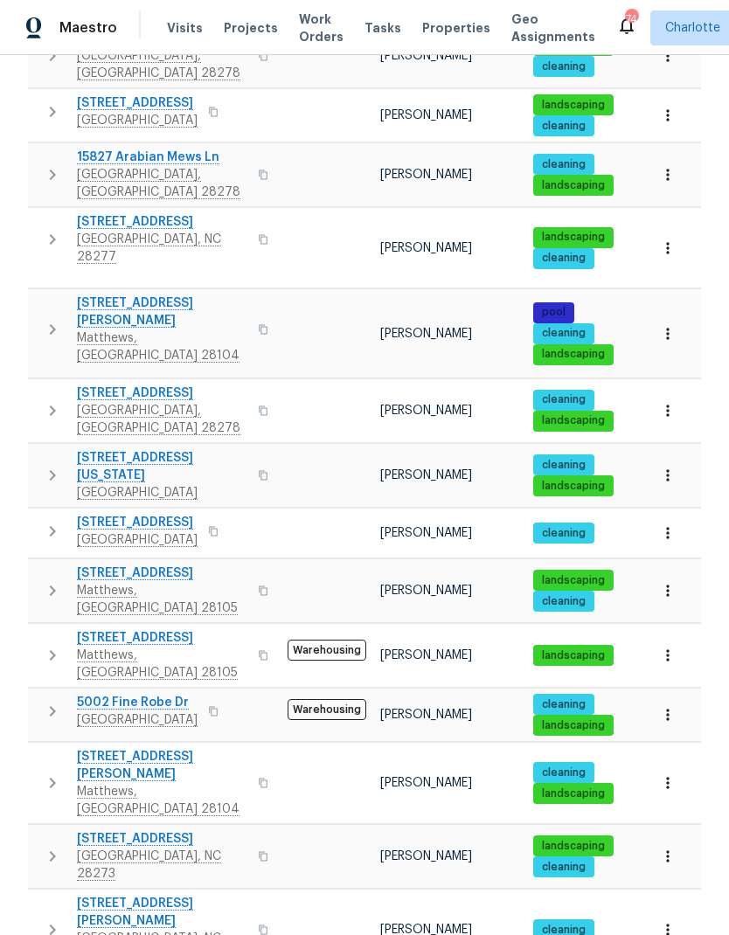
click at [52, 694] on button "button" at bounding box center [52, 711] width 35 height 35
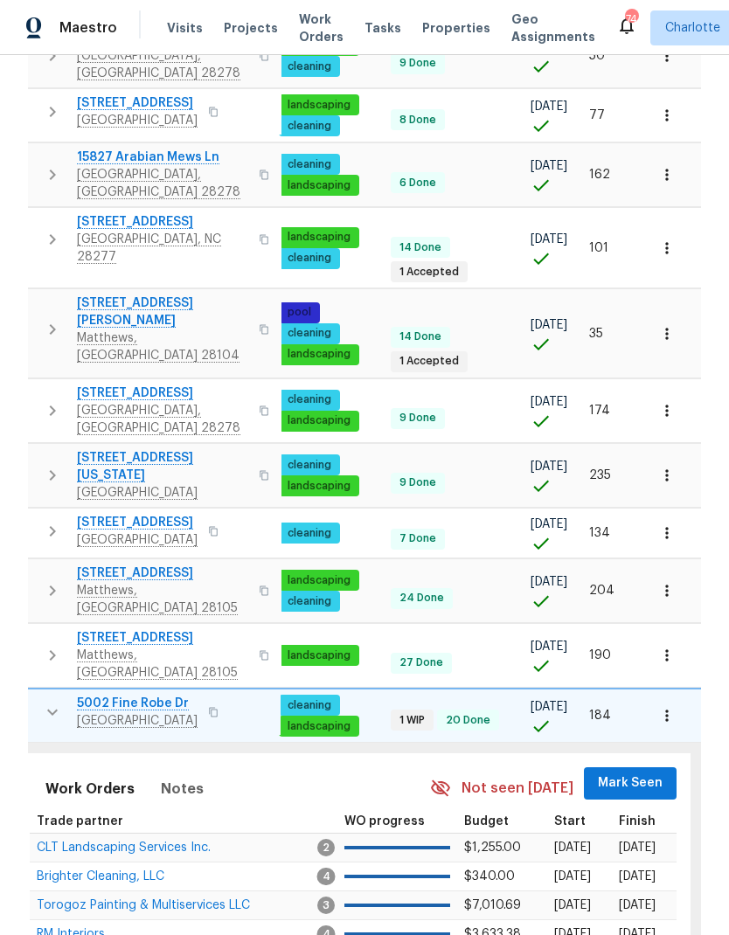
click at [638, 772] on span "Mark Seen" at bounding box center [630, 783] width 65 height 22
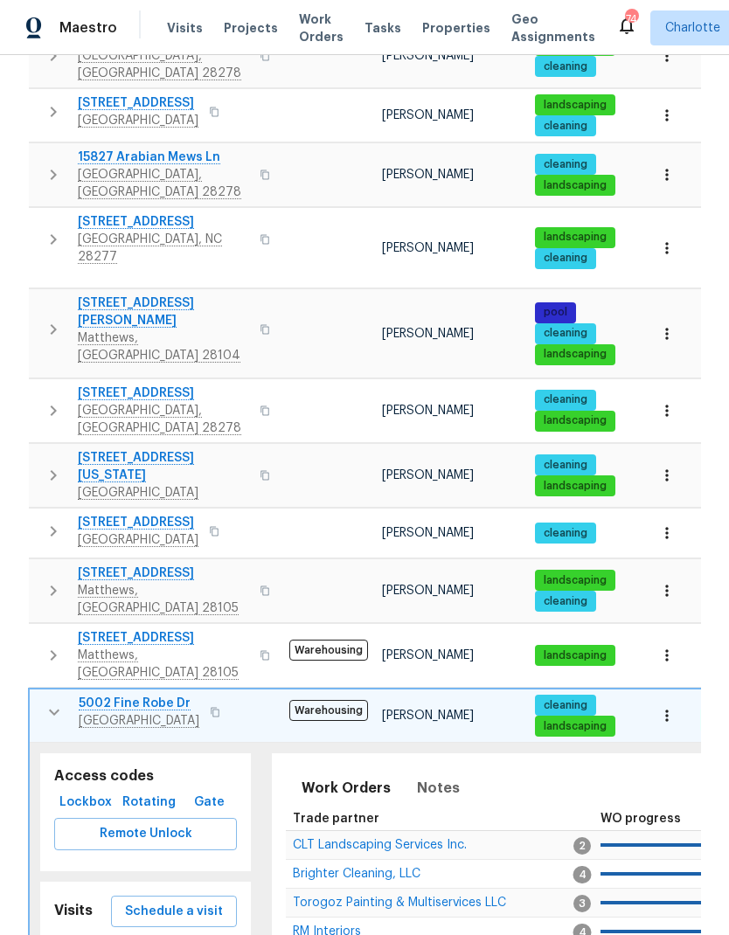
click at [50, 702] on icon "button" at bounding box center [54, 712] width 21 height 21
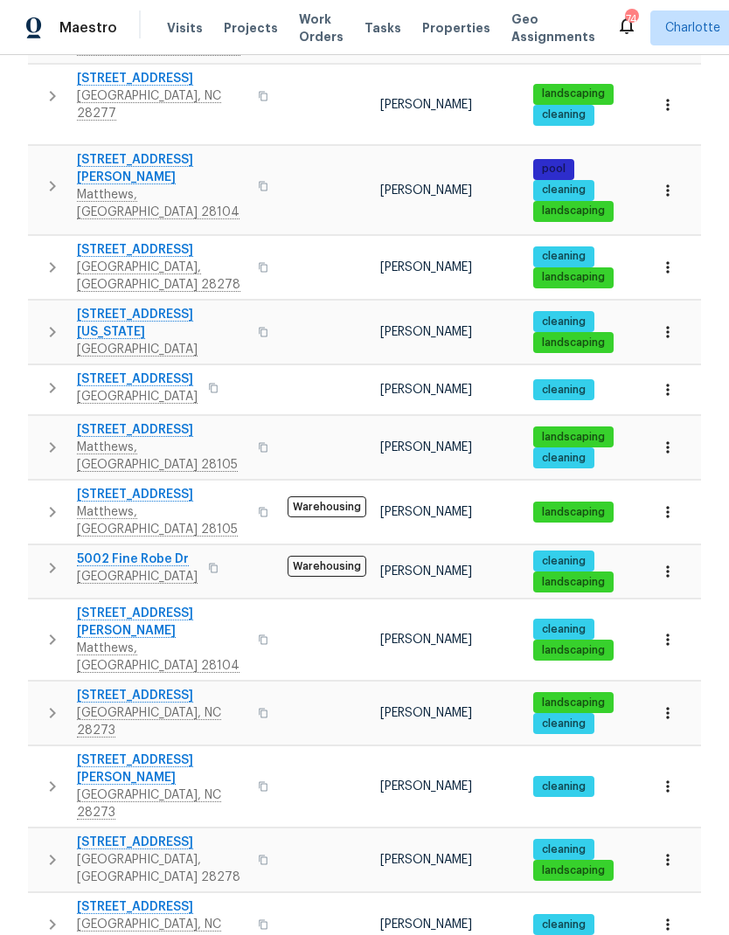
click at [45, 629] on icon "button" at bounding box center [52, 639] width 21 height 21
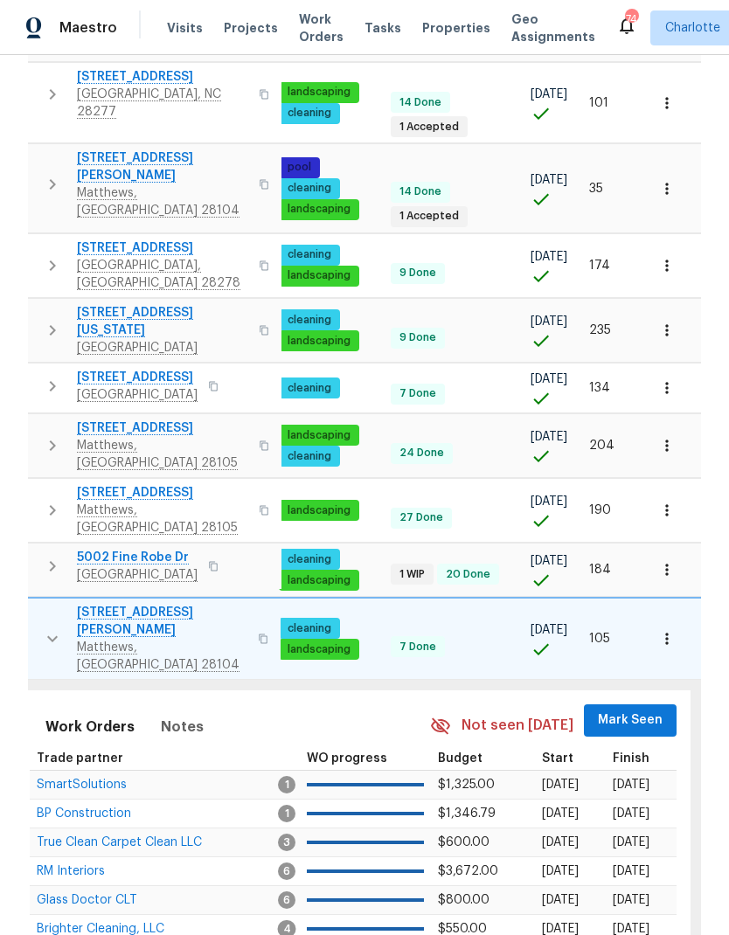
click at [649, 709] on span "Mark Seen" at bounding box center [630, 720] width 65 height 22
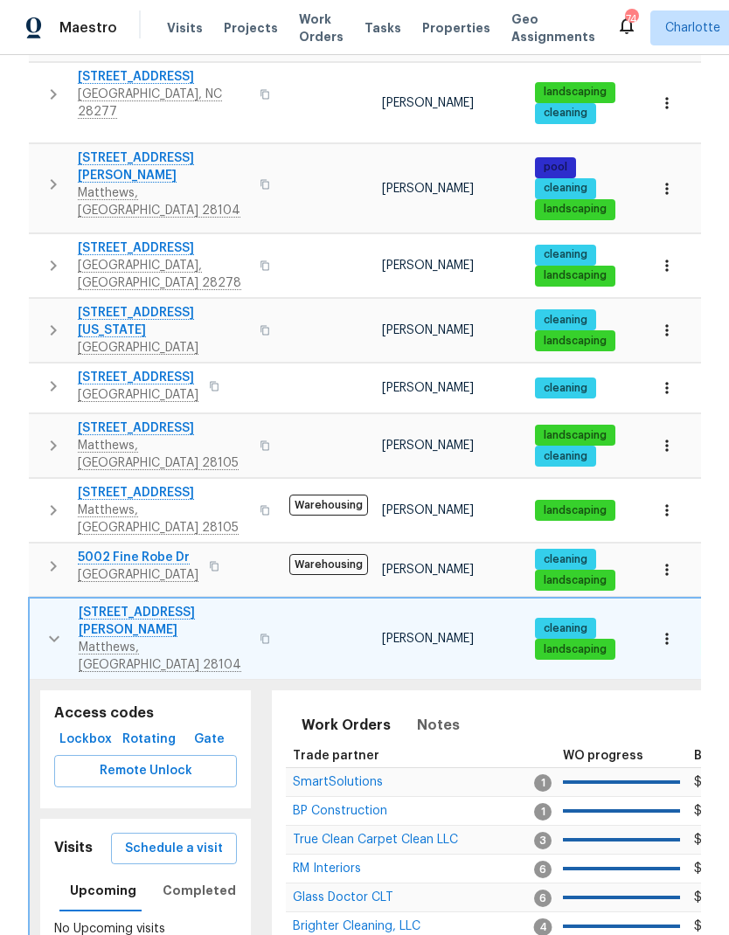
click at [39, 604] on button "button" at bounding box center [54, 639] width 35 height 70
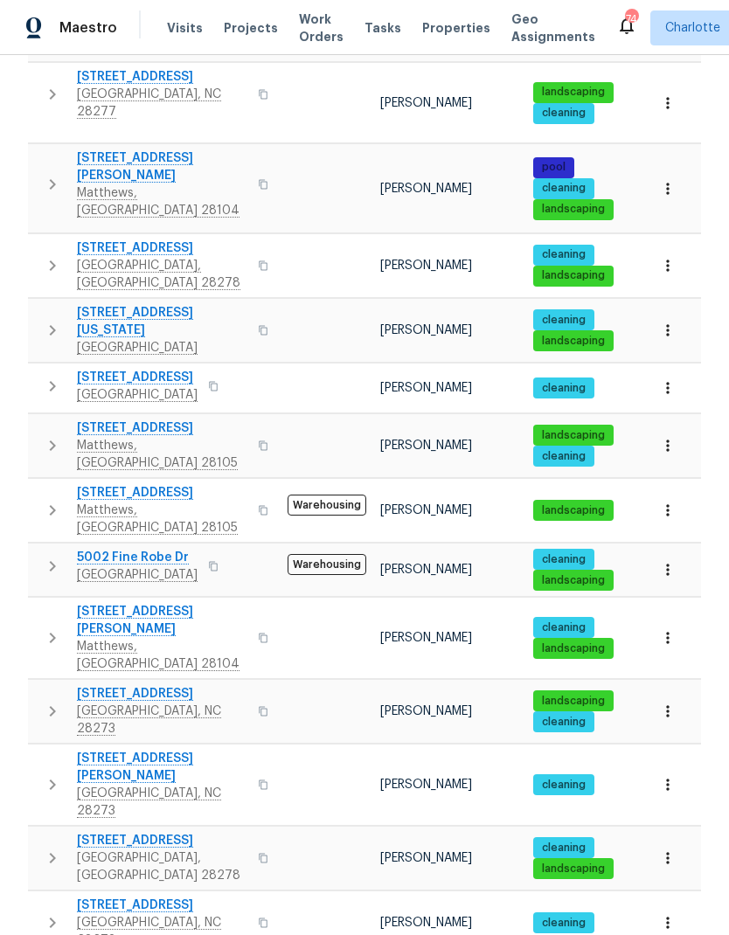
click at [45, 701] on icon "button" at bounding box center [52, 711] width 21 height 21
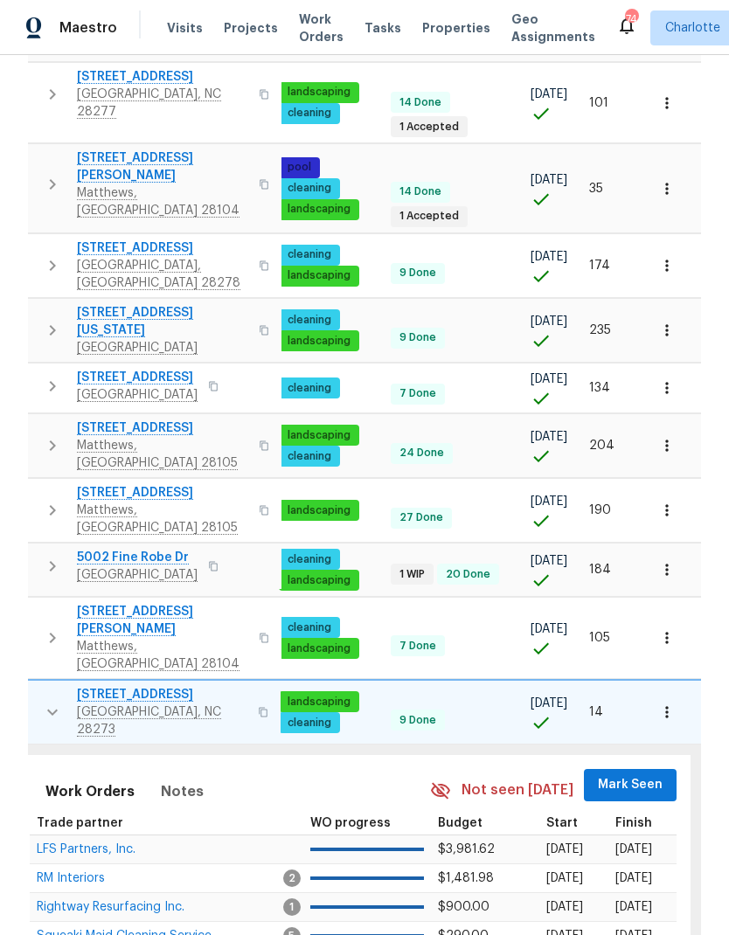
click at [650, 774] on span "Mark Seen" at bounding box center [630, 785] width 65 height 22
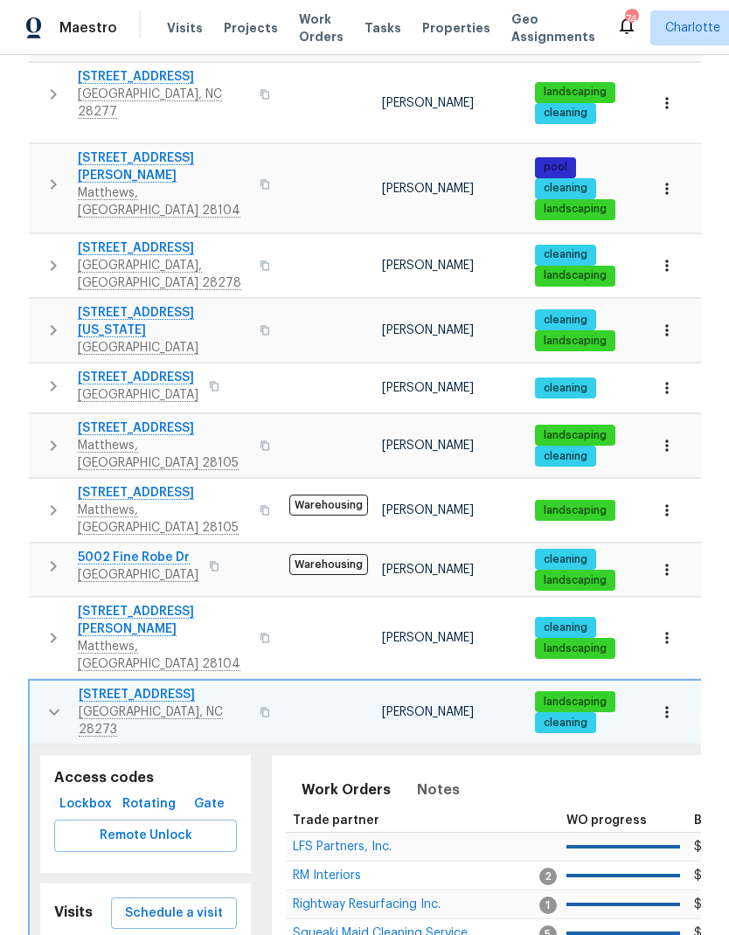
click at [50, 709] on icon "button" at bounding box center [54, 712] width 10 height 6
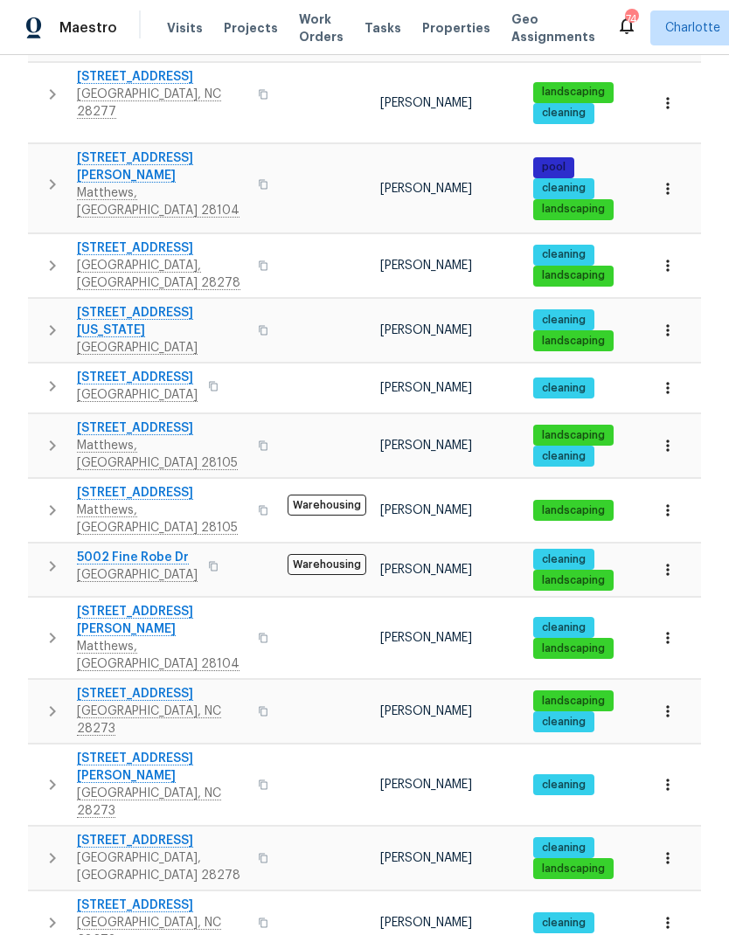
click at [52, 750] on button "button" at bounding box center [52, 785] width 35 height 70
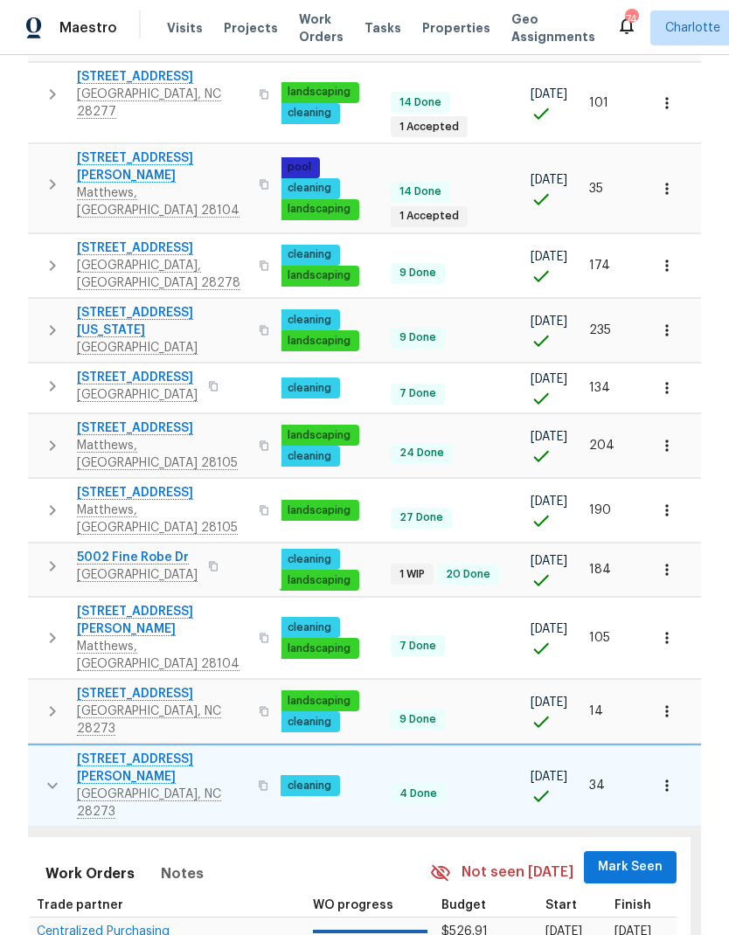
click at [633, 856] on span "Mark Seen" at bounding box center [630, 867] width 65 height 22
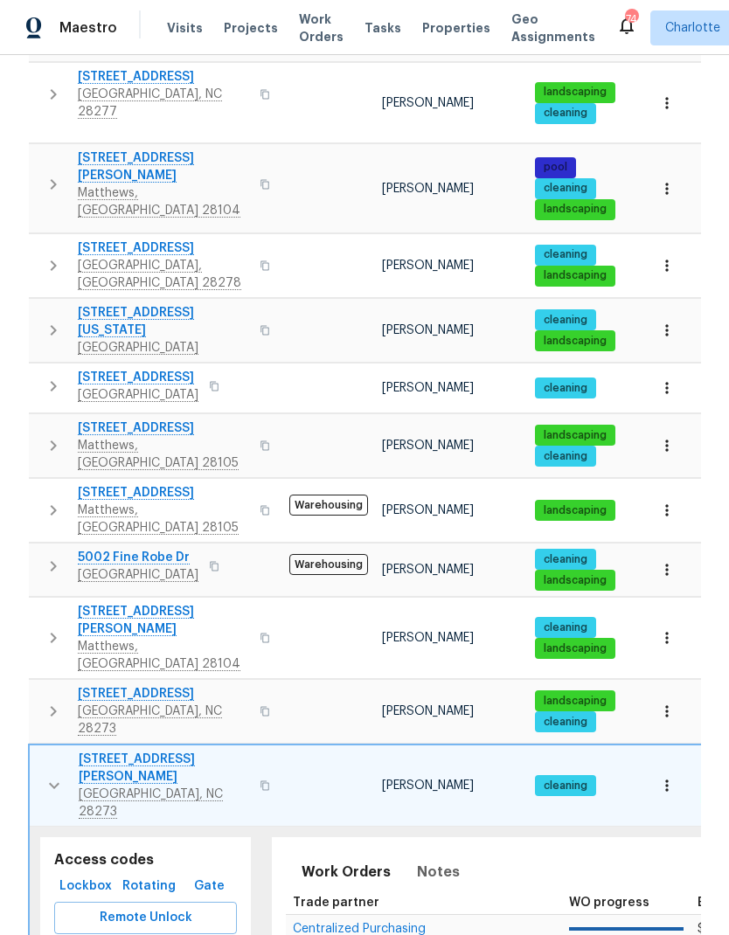
click at [50, 775] on icon "button" at bounding box center [54, 785] width 21 height 21
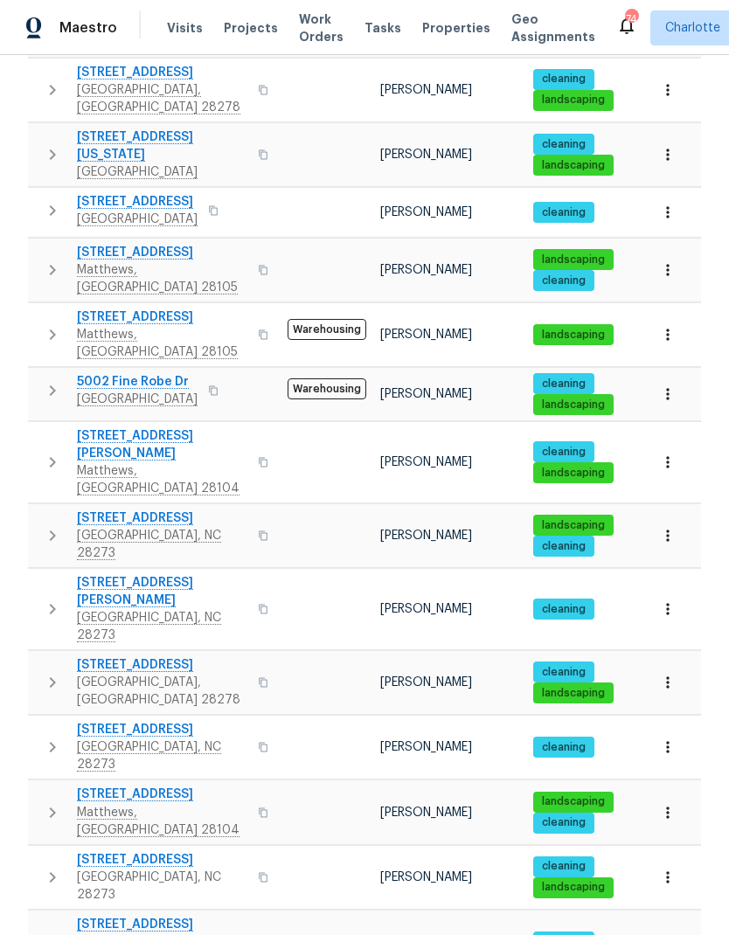
click at [37, 656] on button "button" at bounding box center [52, 682] width 35 height 52
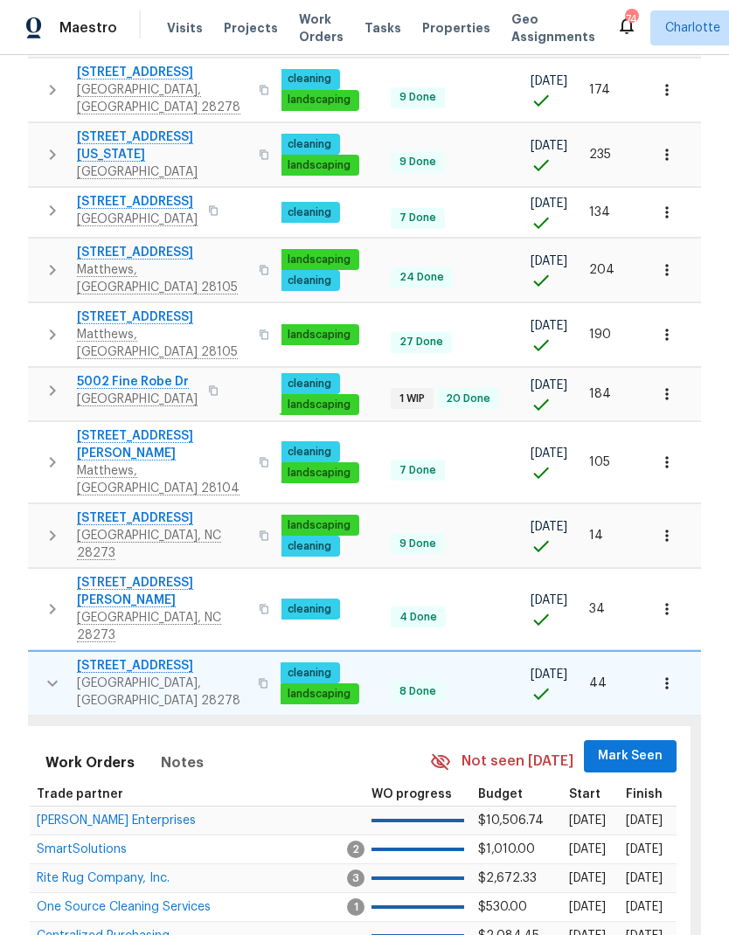
click at [653, 745] on span "Mark Seen" at bounding box center [630, 756] width 65 height 22
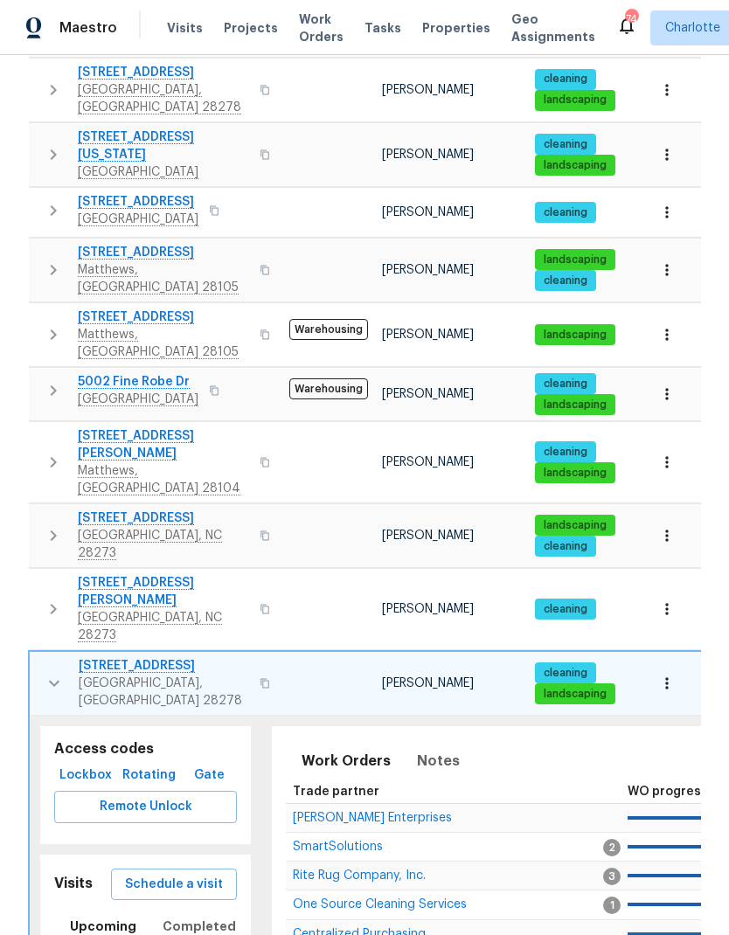
click at [37, 657] on button "button" at bounding box center [54, 683] width 35 height 52
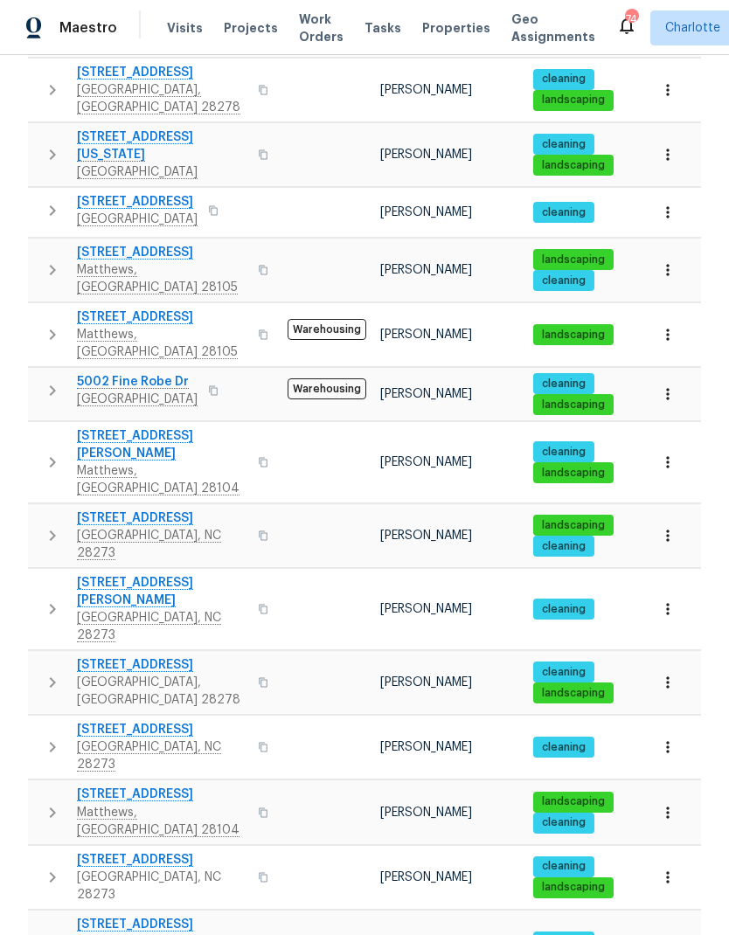
click at [45, 736] on icon "button" at bounding box center [52, 746] width 21 height 21
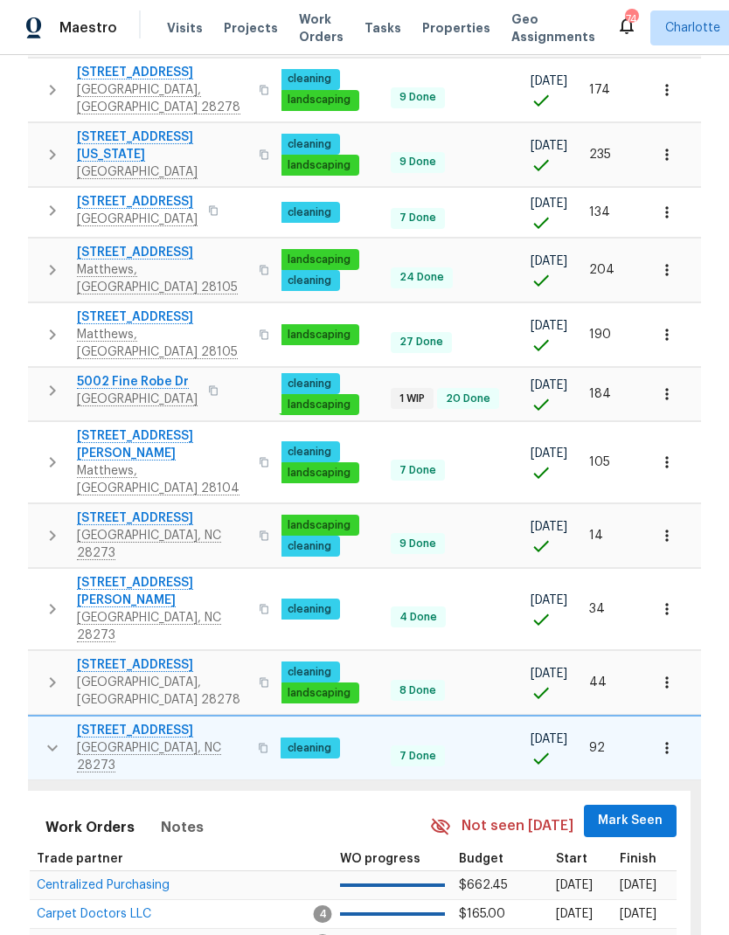
click at [653, 810] on span "Mark Seen" at bounding box center [630, 821] width 65 height 22
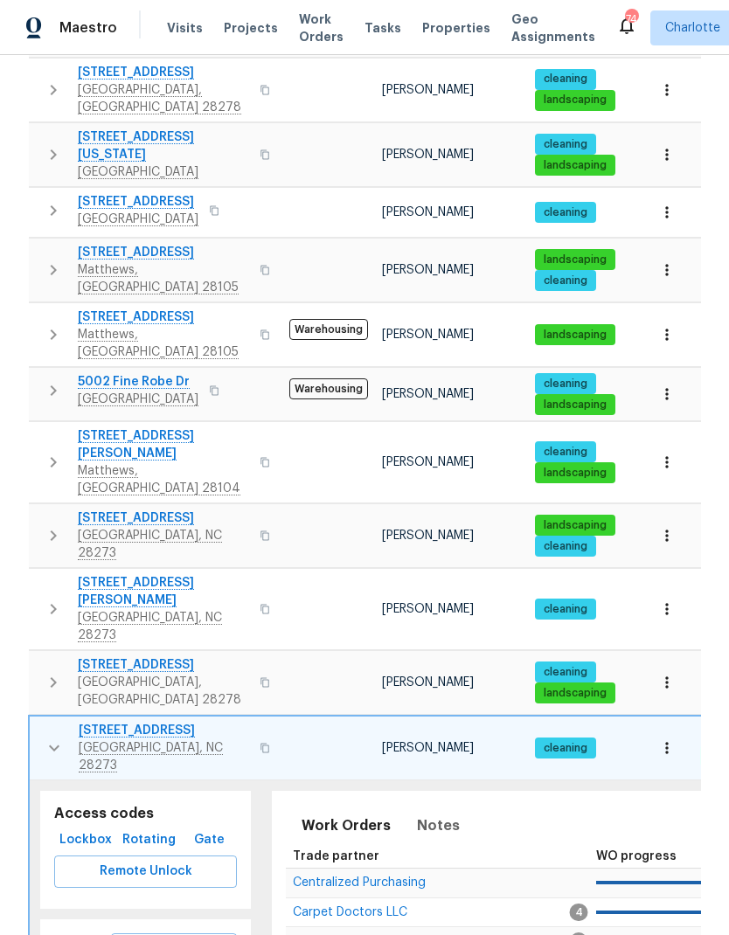
click at [38, 722] on button "button" at bounding box center [54, 748] width 35 height 52
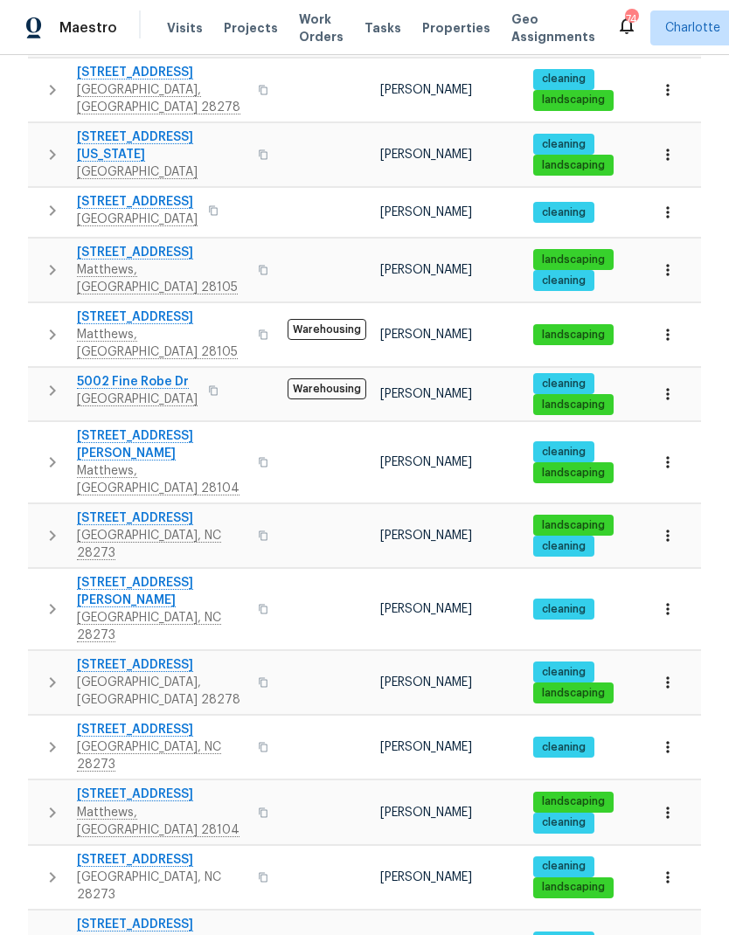
click at [53, 807] on icon "button" at bounding box center [53, 812] width 6 height 10
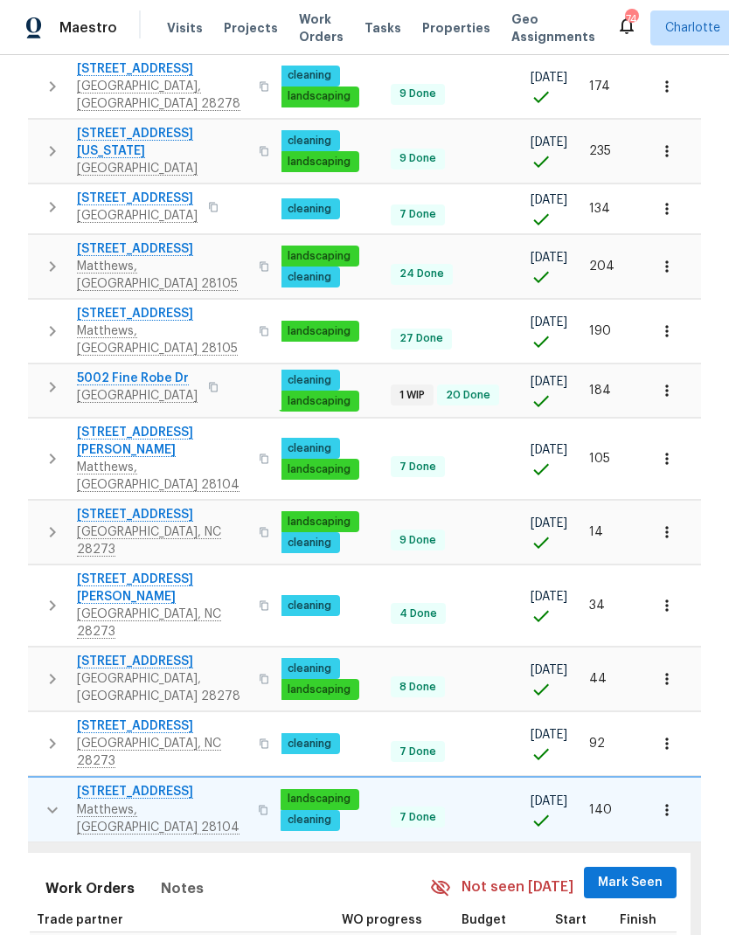
click at [641, 872] on span "Mark Seen" at bounding box center [630, 883] width 65 height 22
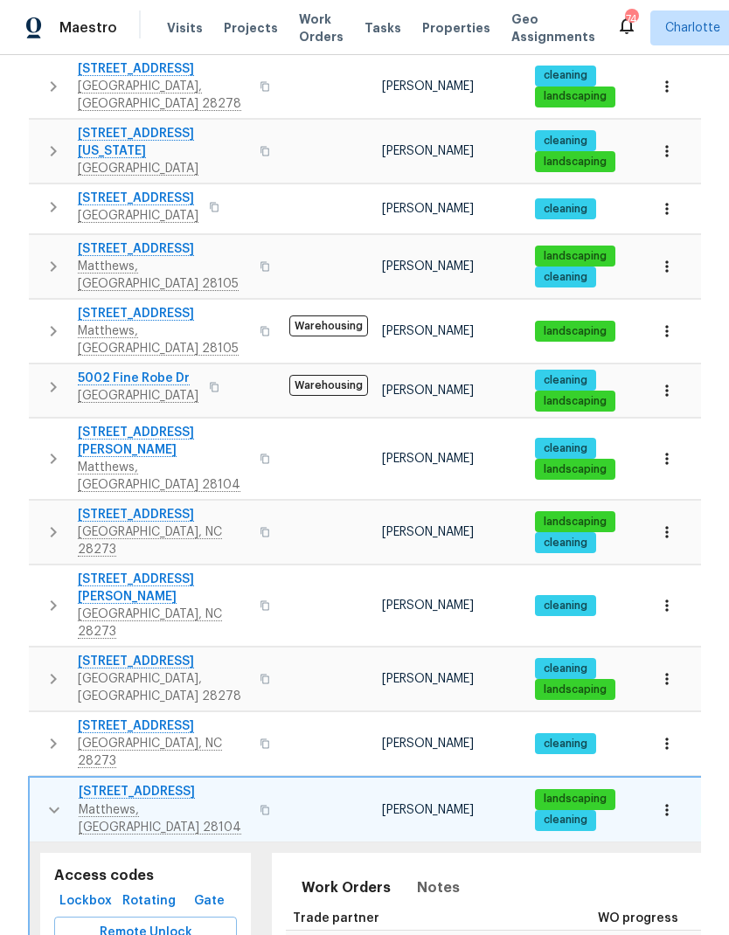
click at [48, 799] on icon "button" at bounding box center [54, 809] width 21 height 21
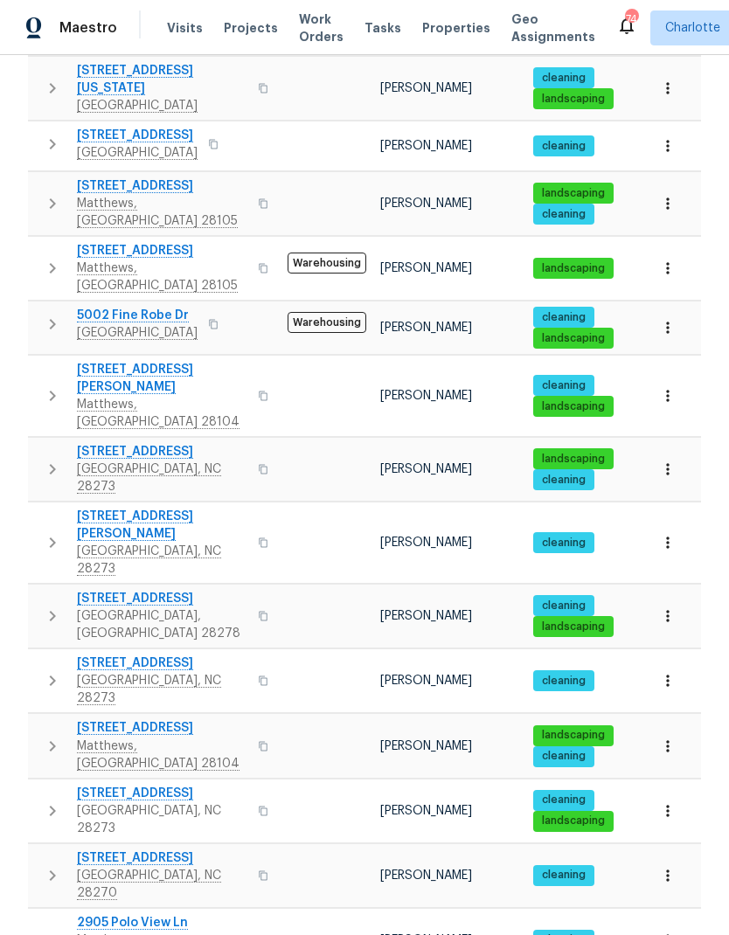
click at [50, 800] on icon "button" at bounding box center [52, 810] width 21 height 21
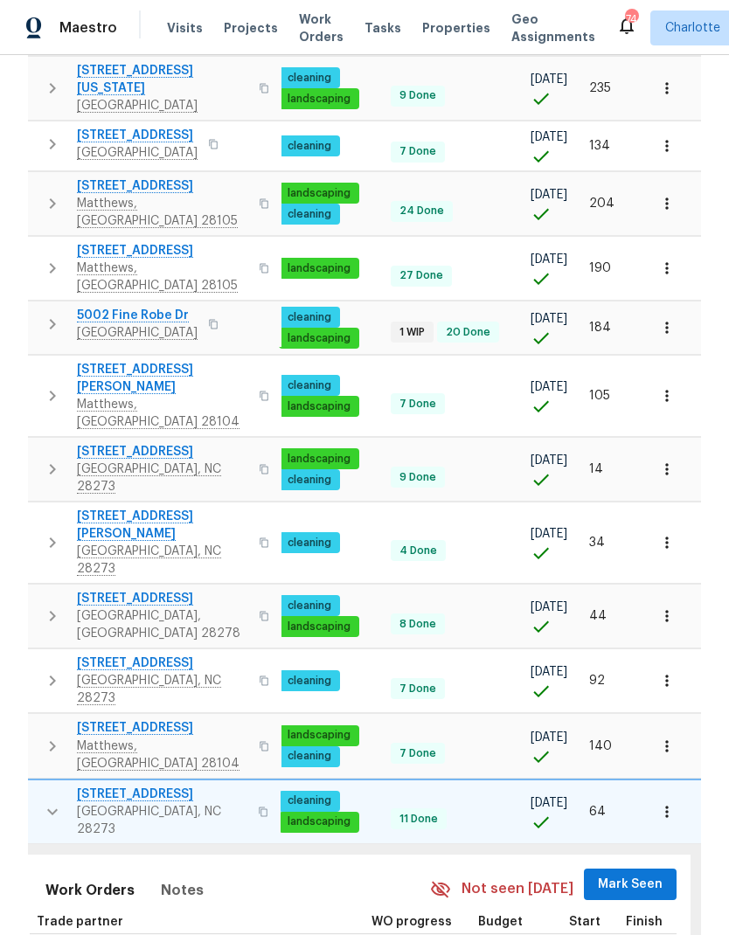
click at [634, 874] on span "Mark Seen" at bounding box center [630, 885] width 65 height 22
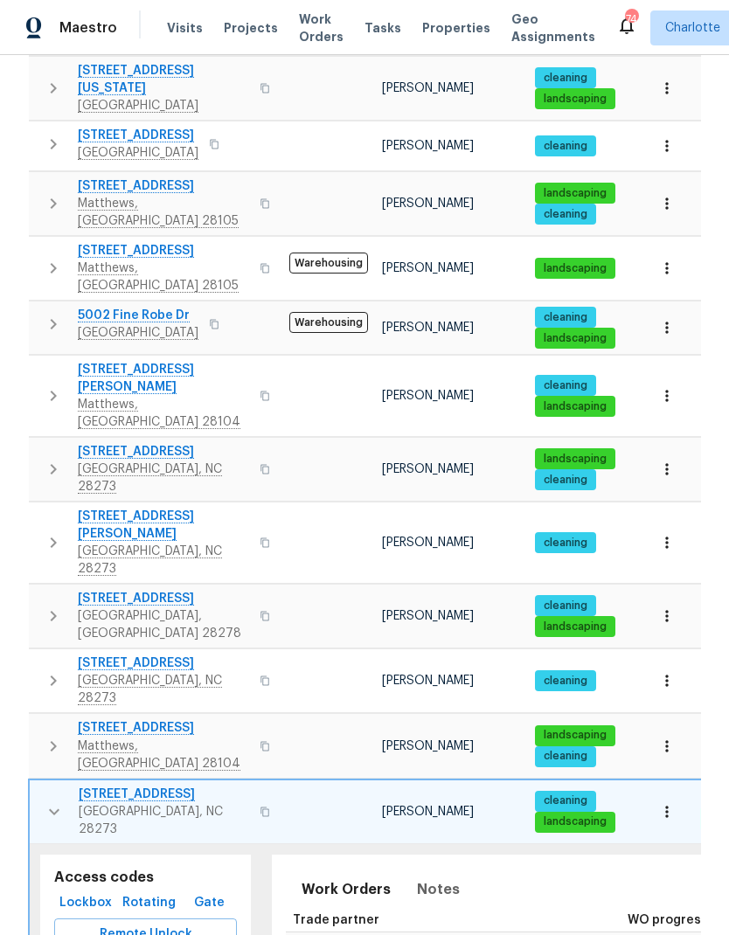
click at [47, 801] on icon "button" at bounding box center [54, 811] width 21 height 21
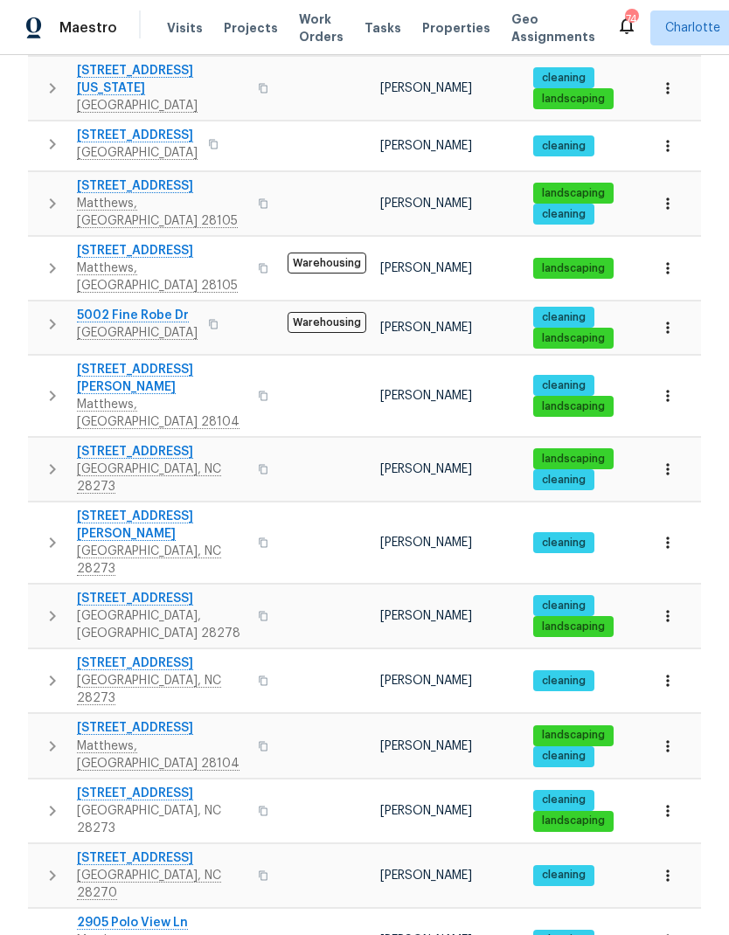
click at [45, 865] on icon "button" at bounding box center [52, 875] width 21 height 21
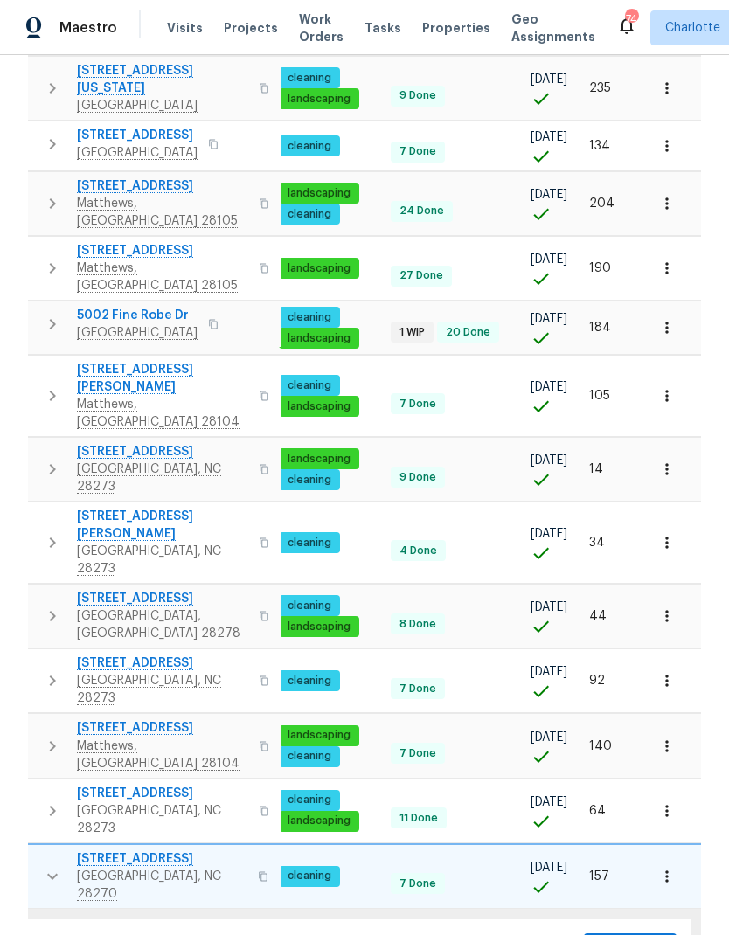
click at [633, 934] on span "Mark Seen" at bounding box center [630, 949] width 65 height 22
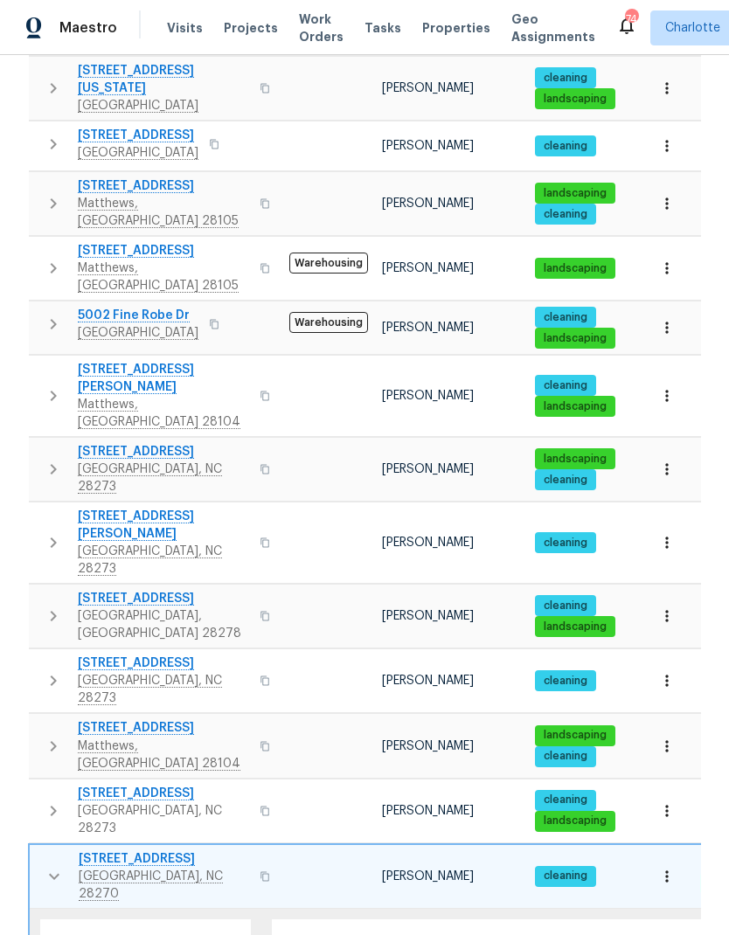
click at [48, 850] on button "button" at bounding box center [54, 876] width 35 height 52
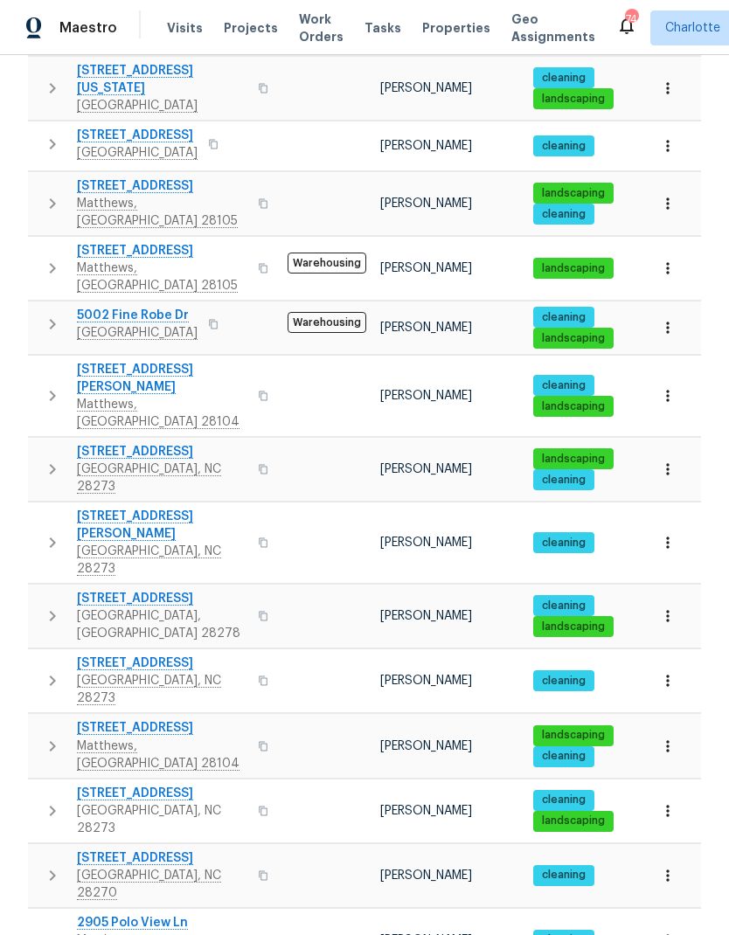
click at [51, 914] on button "button" at bounding box center [52, 940] width 35 height 52
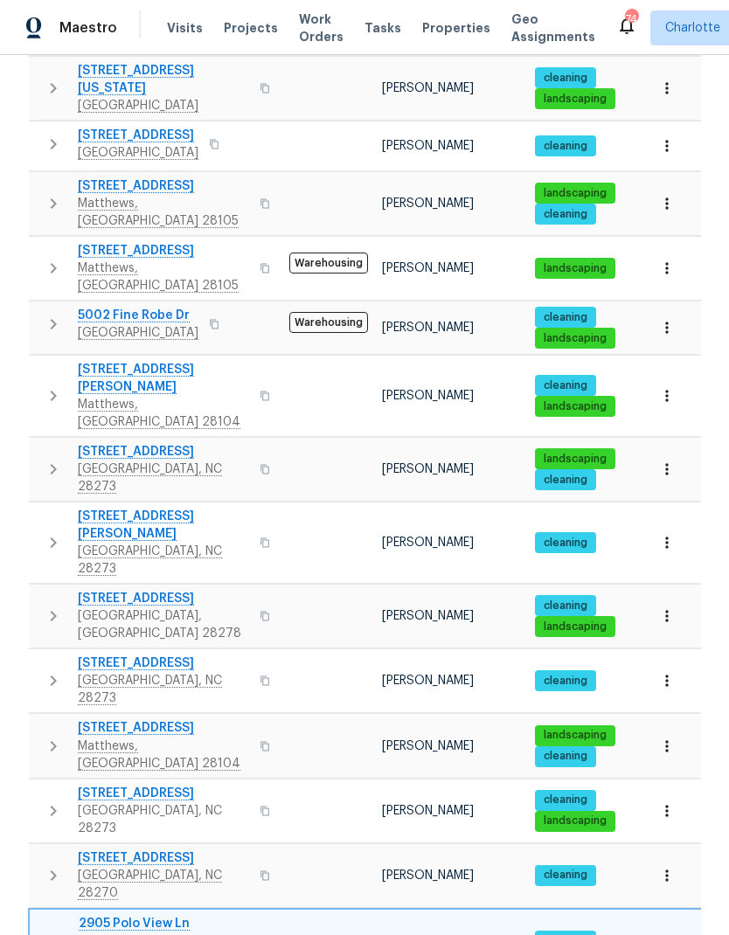
click at [48, 915] on button "button" at bounding box center [54, 941] width 35 height 52
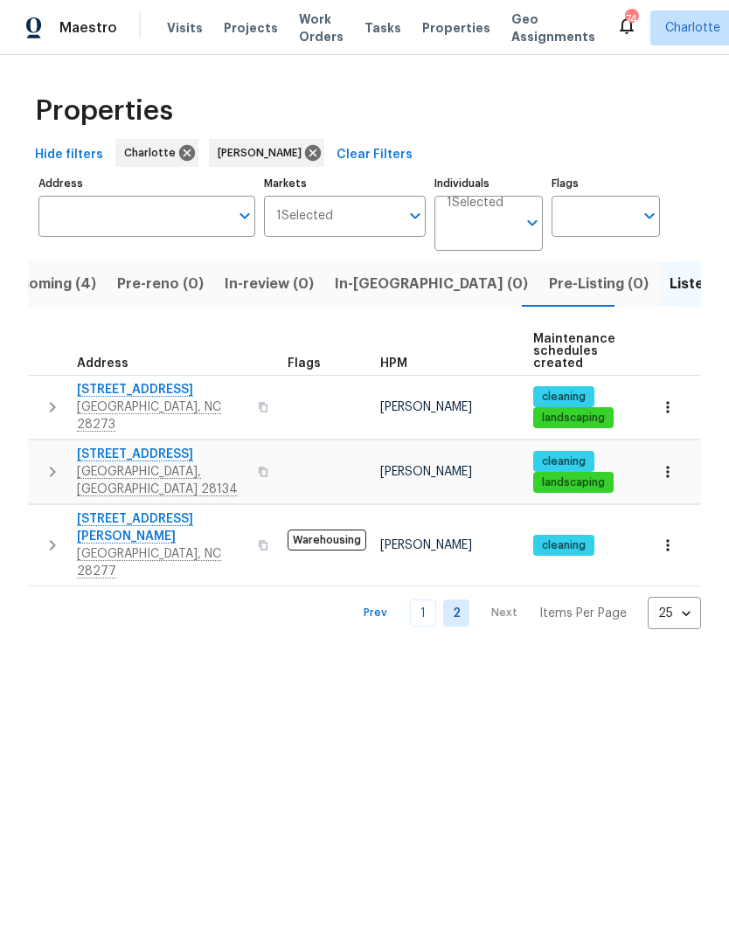
click at [45, 397] on icon "button" at bounding box center [52, 407] width 21 height 21
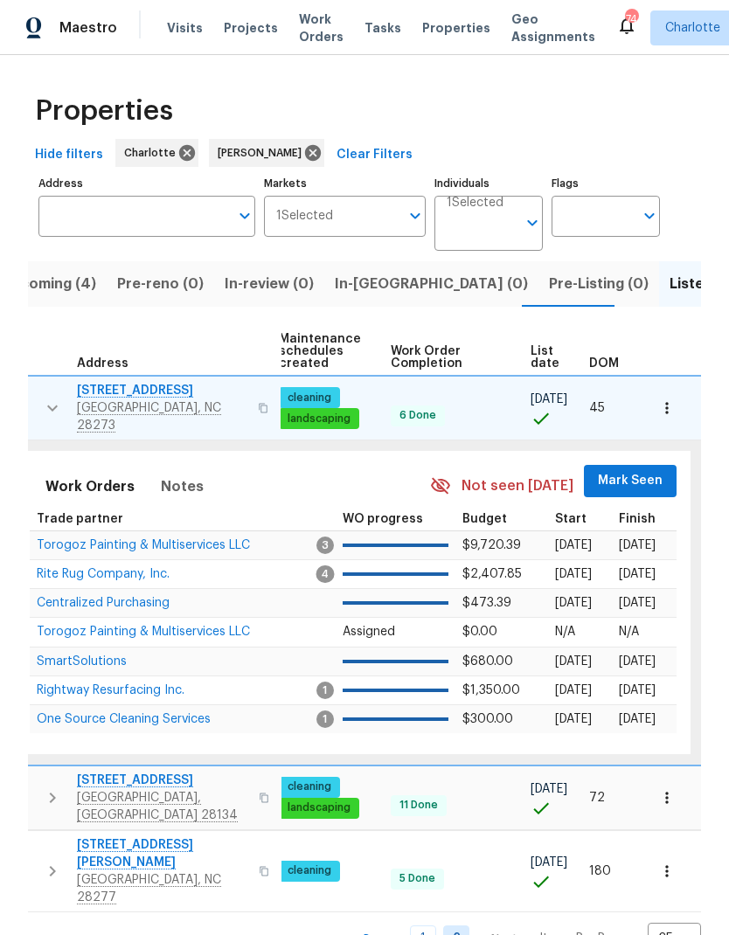
click at [631, 470] on span "Mark Seen" at bounding box center [630, 481] width 65 height 22
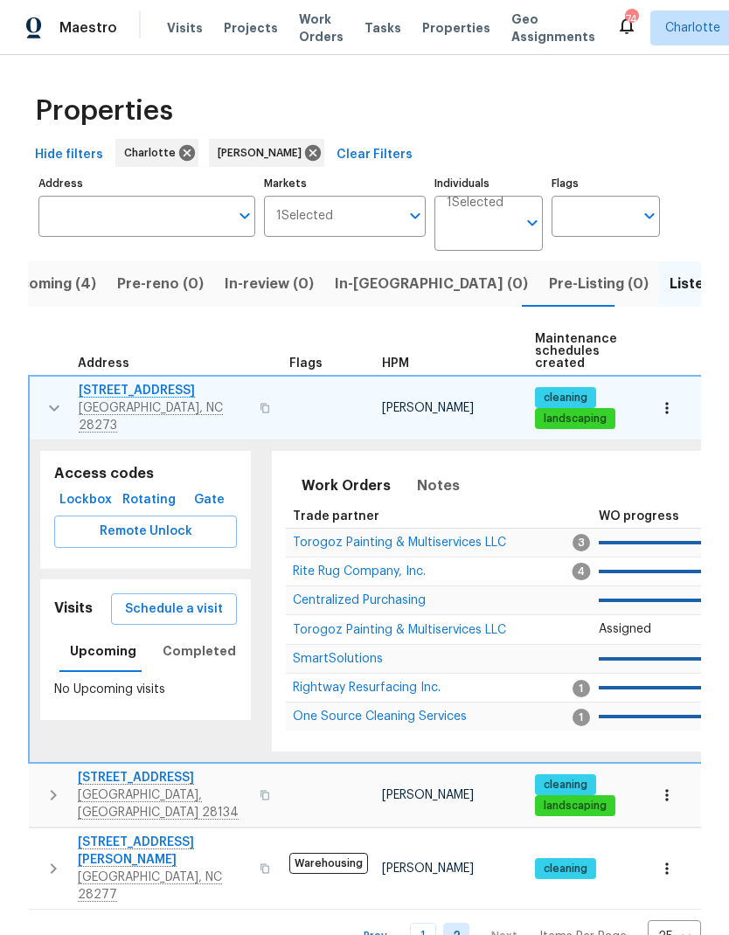
click at [41, 394] on button "button" at bounding box center [54, 408] width 35 height 52
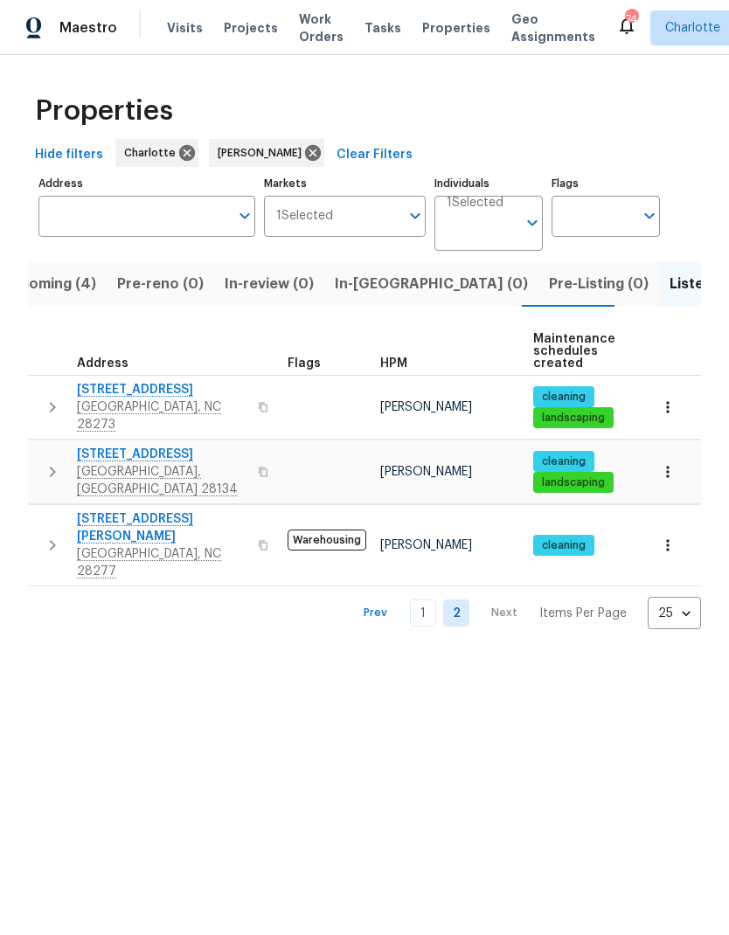
click at [56, 461] on icon "button" at bounding box center [52, 471] width 21 height 21
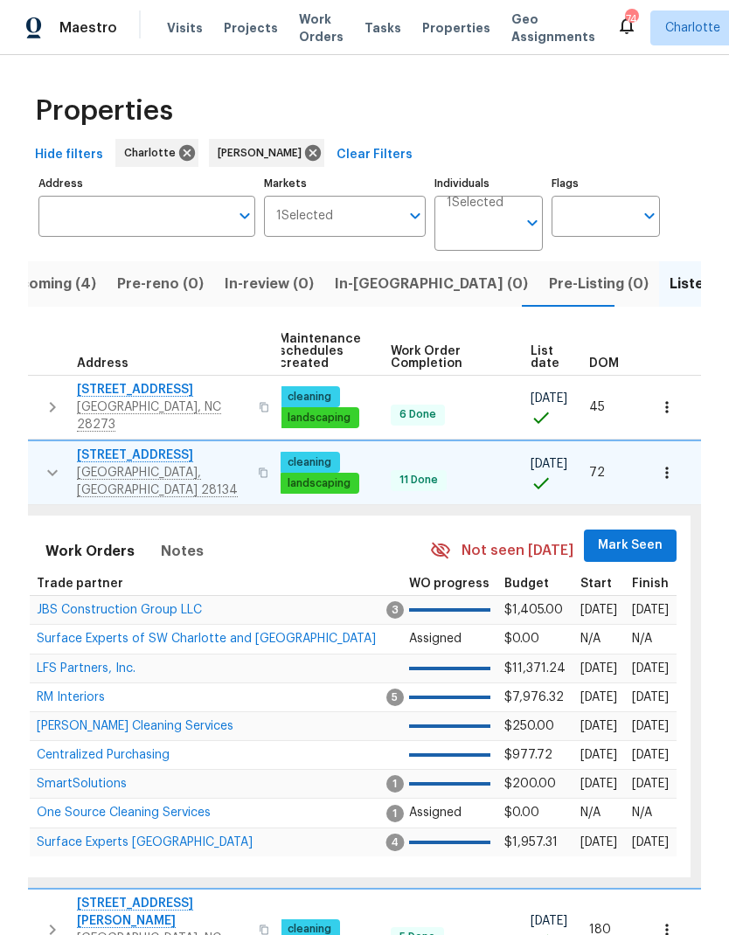
click at [649, 535] on span "Mark Seen" at bounding box center [630, 546] width 65 height 22
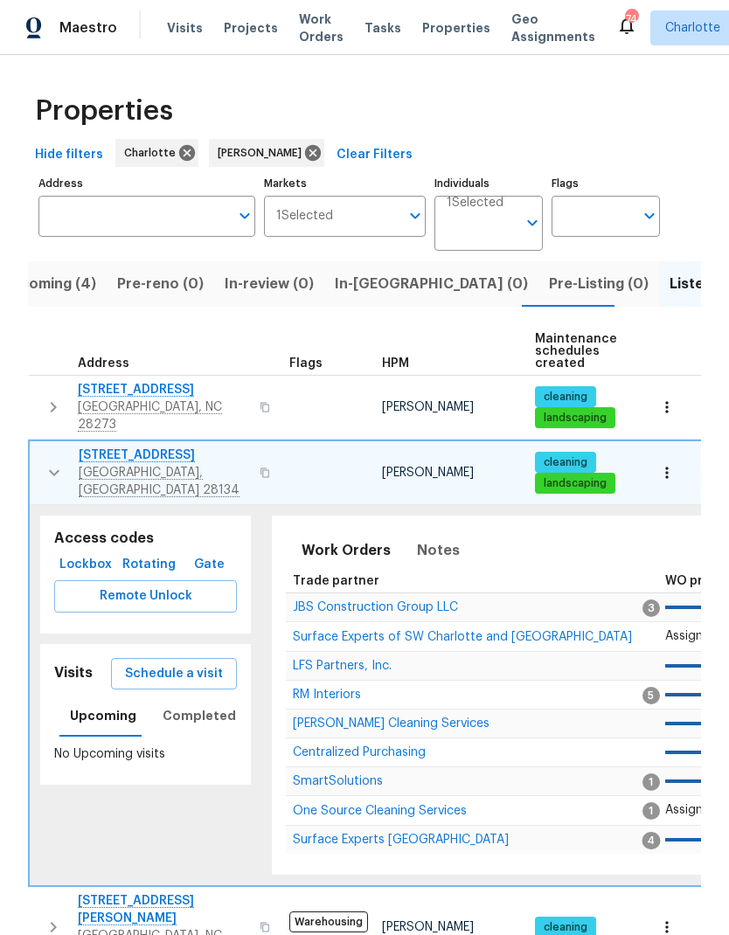
click at [46, 462] on icon "button" at bounding box center [54, 472] width 21 height 21
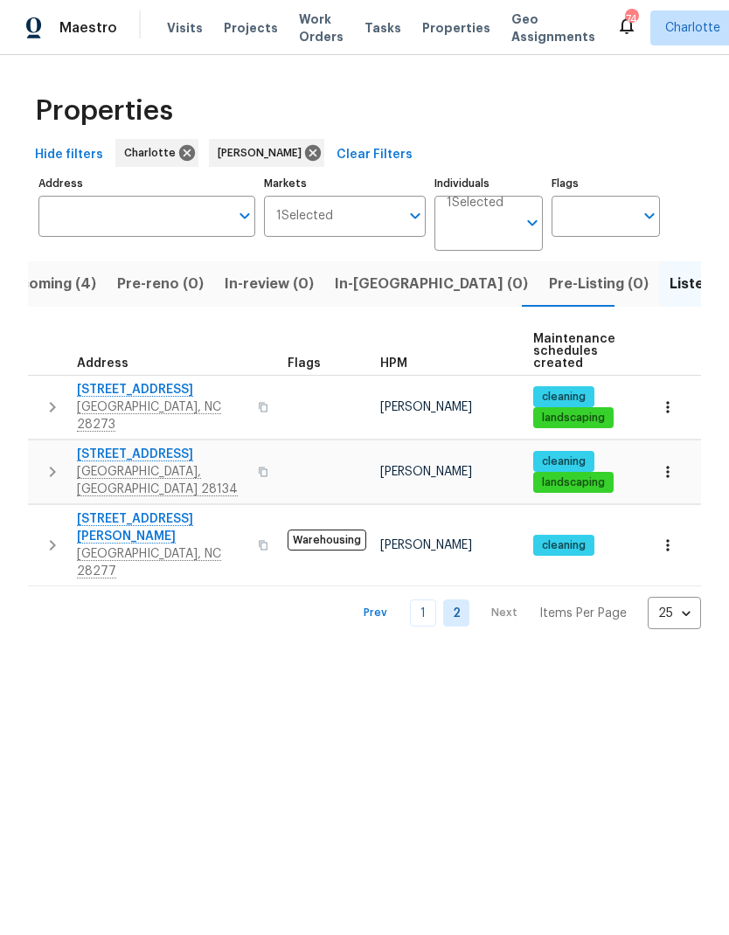
click at [42, 510] on button "button" at bounding box center [52, 545] width 35 height 70
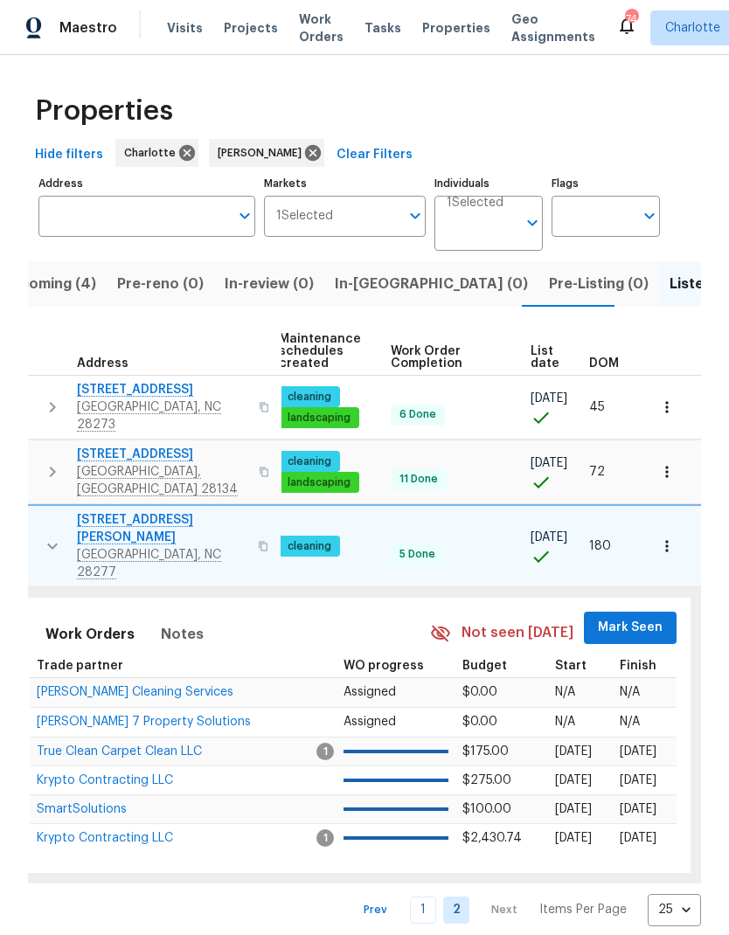
click at [638, 617] on span "Mark Seen" at bounding box center [630, 628] width 65 height 22
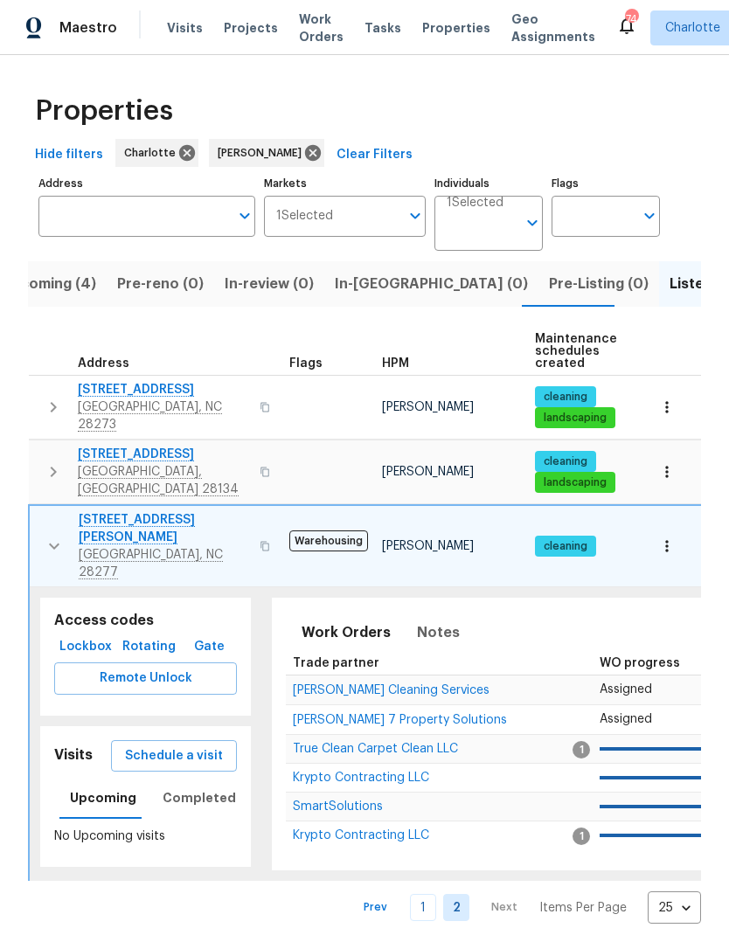
click at [52, 536] on icon "button" at bounding box center [54, 546] width 21 height 21
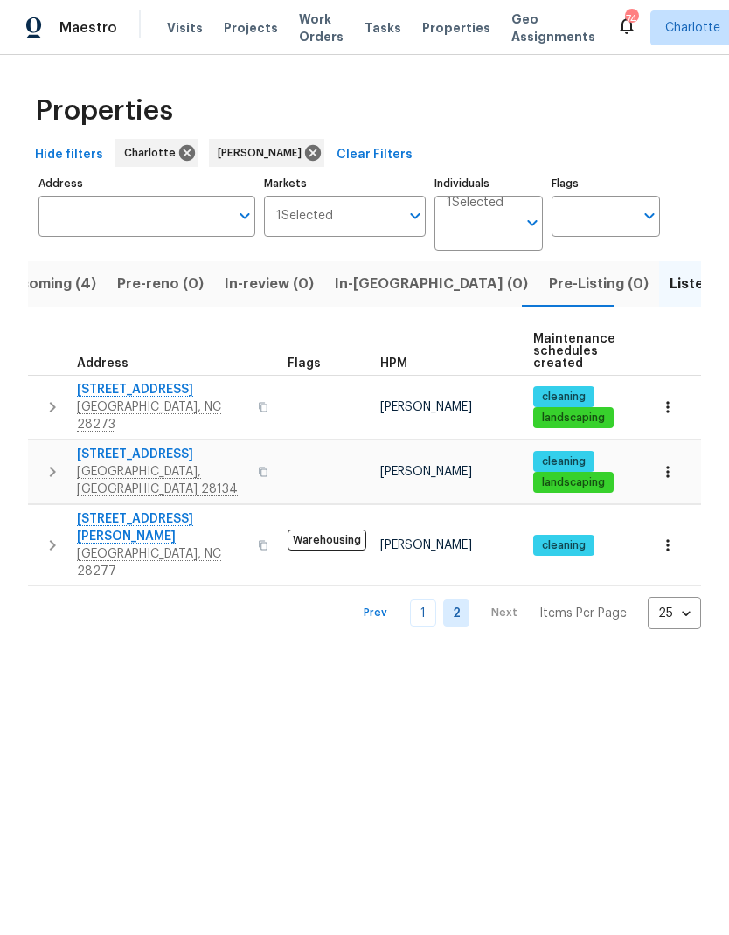
click at [371, 287] on span "In-[GEOGRAPHIC_DATA] (0)" at bounding box center [431, 284] width 193 height 24
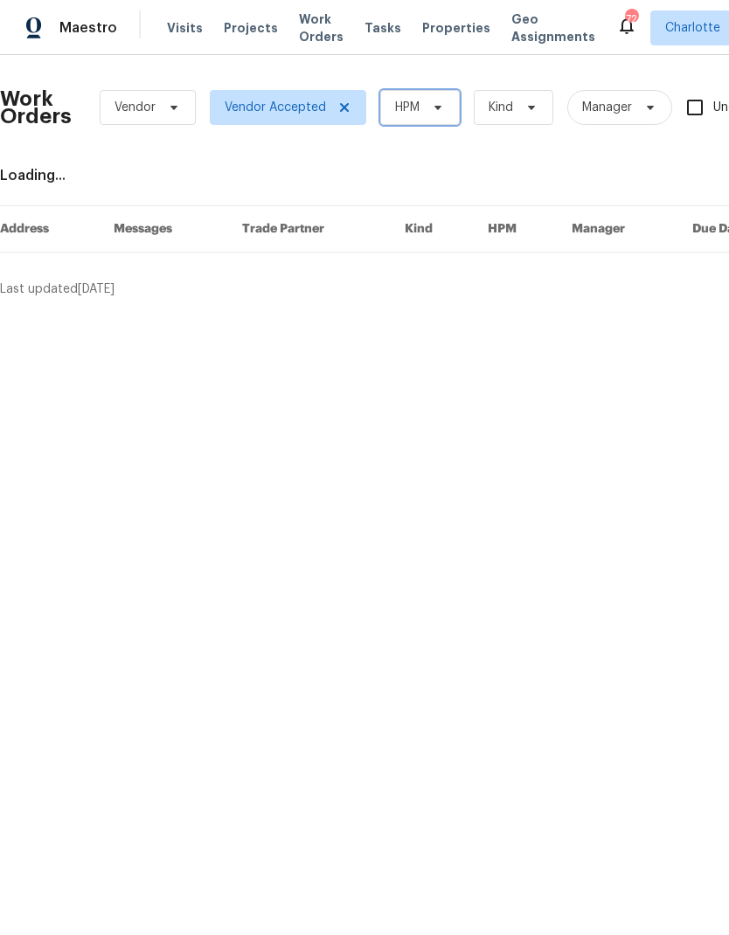
click at [432, 113] on icon at bounding box center [438, 107] width 14 height 14
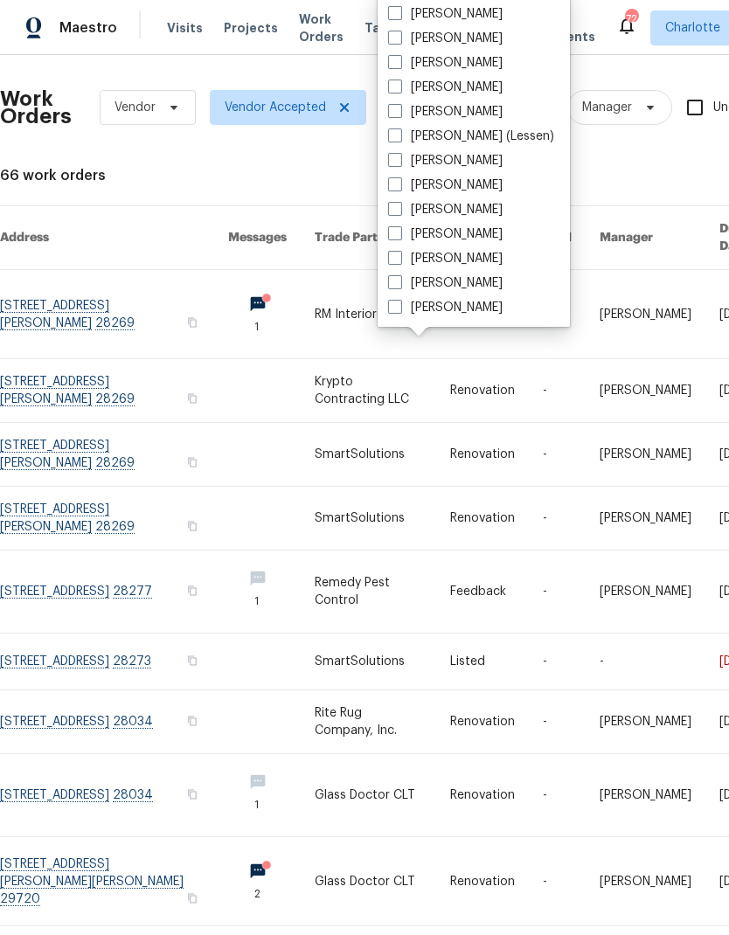
scroll to position [217, 0]
click at [472, 314] on label "[PERSON_NAME]" at bounding box center [445, 307] width 114 height 17
click at [399, 310] on input "[PERSON_NAME]" at bounding box center [393, 304] width 11 height 11
checkbox input "true"
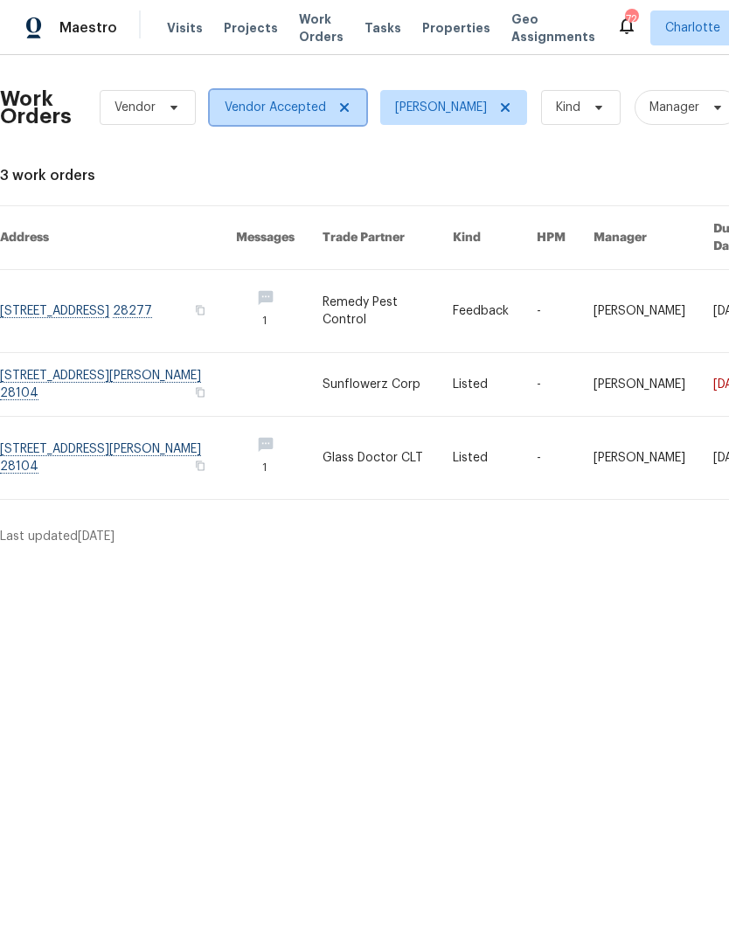
click at [341, 112] on icon at bounding box center [344, 107] width 14 height 14
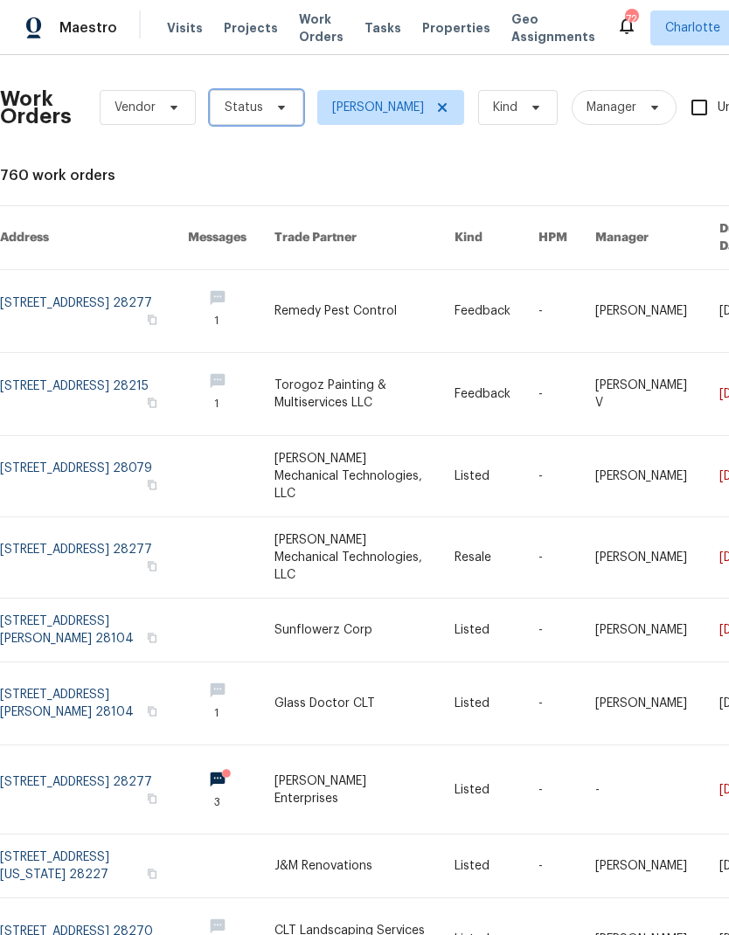
click at [269, 113] on span at bounding box center [278, 107] width 19 height 14
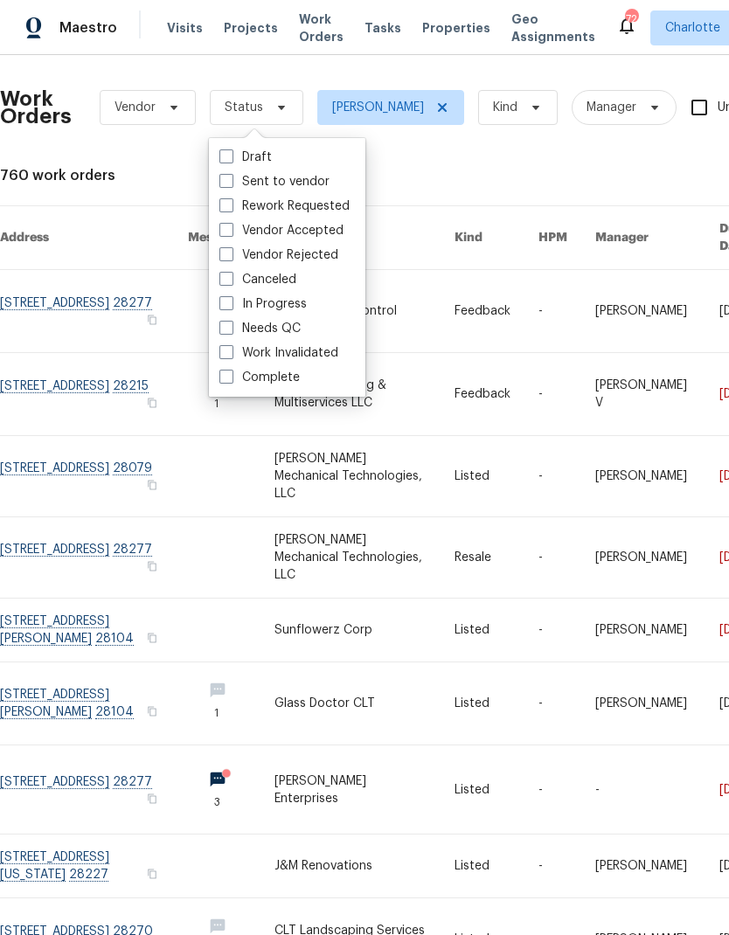
click at [288, 301] on label "In Progress" at bounding box center [262, 303] width 87 height 17
click at [231, 301] on input "In Progress" at bounding box center [224, 300] width 11 height 11
checkbox input "true"
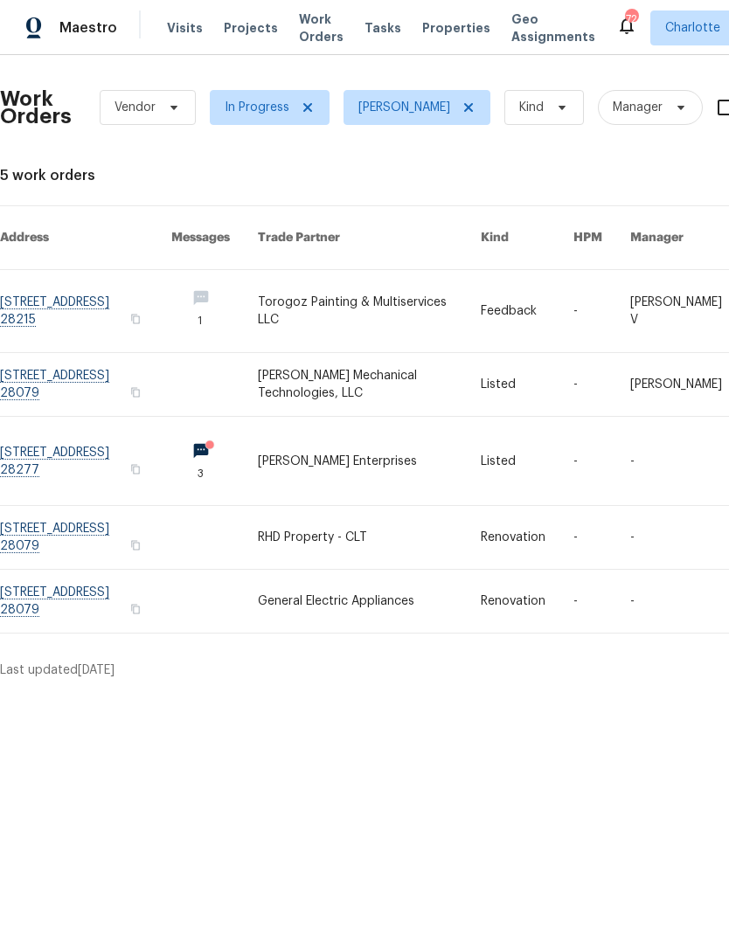
click at [581, 693] on html "Maestro Visits Projects Work Orders Tasks Properties Geo Assignments 72 Charlot…" at bounding box center [364, 346] width 729 height 693
click at [398, 517] on link at bounding box center [369, 537] width 223 height 63
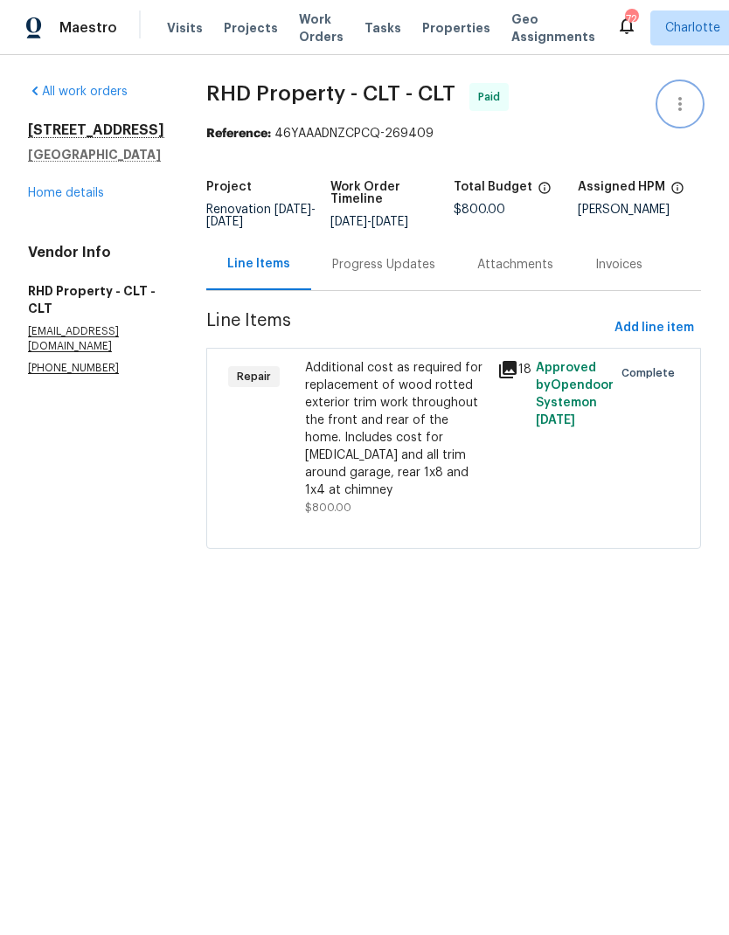
click at [686, 104] on icon "button" at bounding box center [679, 103] width 21 height 21
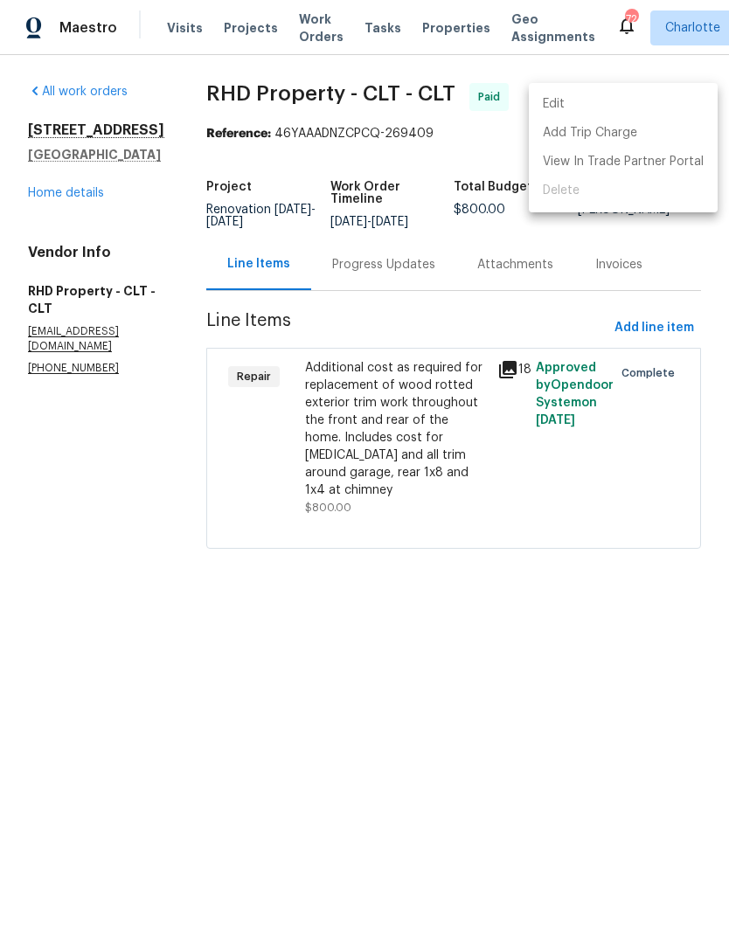
click at [55, 438] on div at bounding box center [364, 467] width 729 height 935
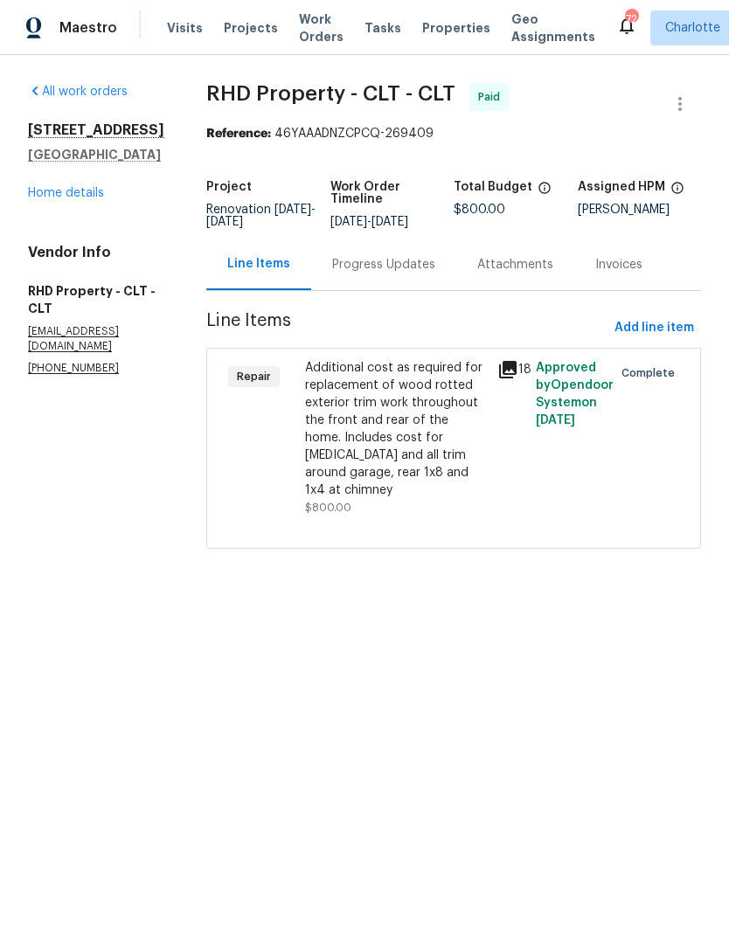
click at [99, 191] on link "Home details" at bounding box center [66, 193] width 76 height 12
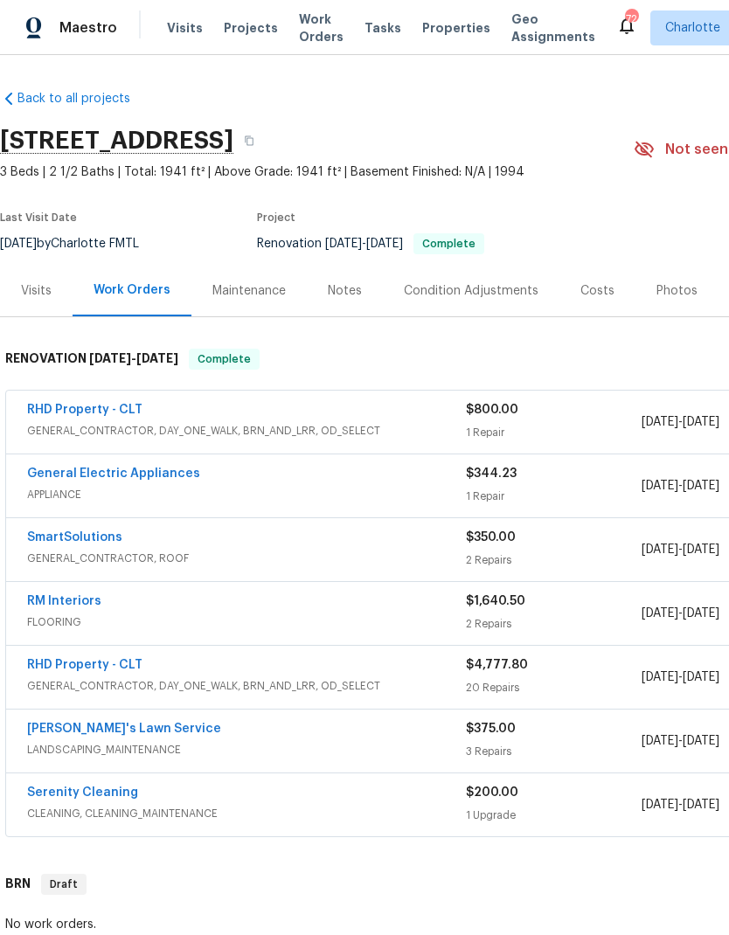
click at [299, 18] on span "Work Orders" at bounding box center [321, 27] width 45 height 35
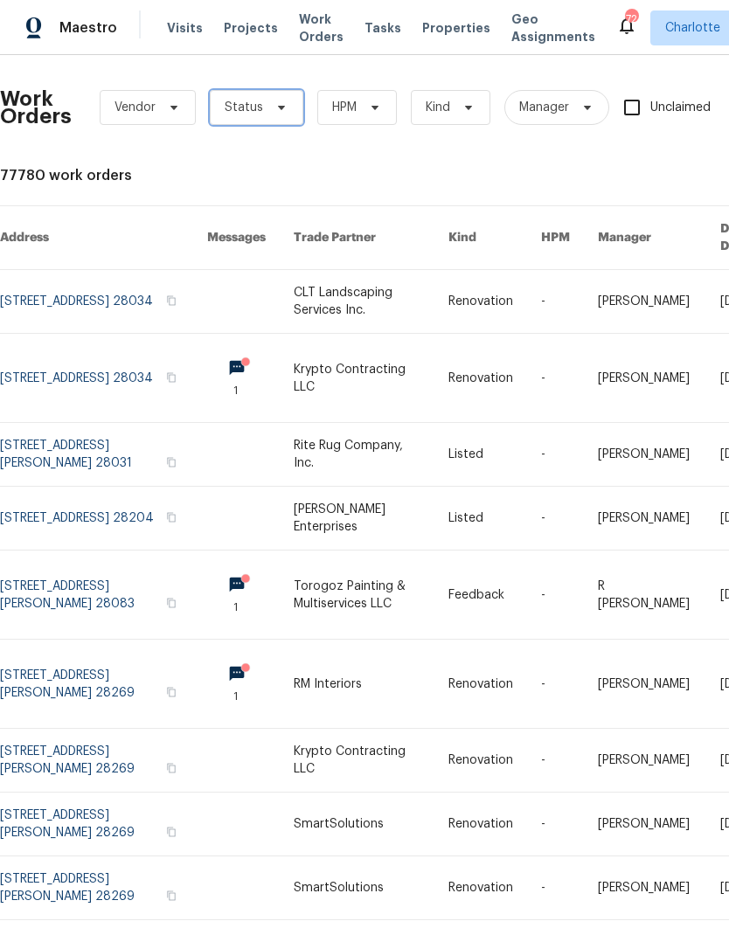
click at [280, 112] on icon at bounding box center [281, 107] width 14 height 14
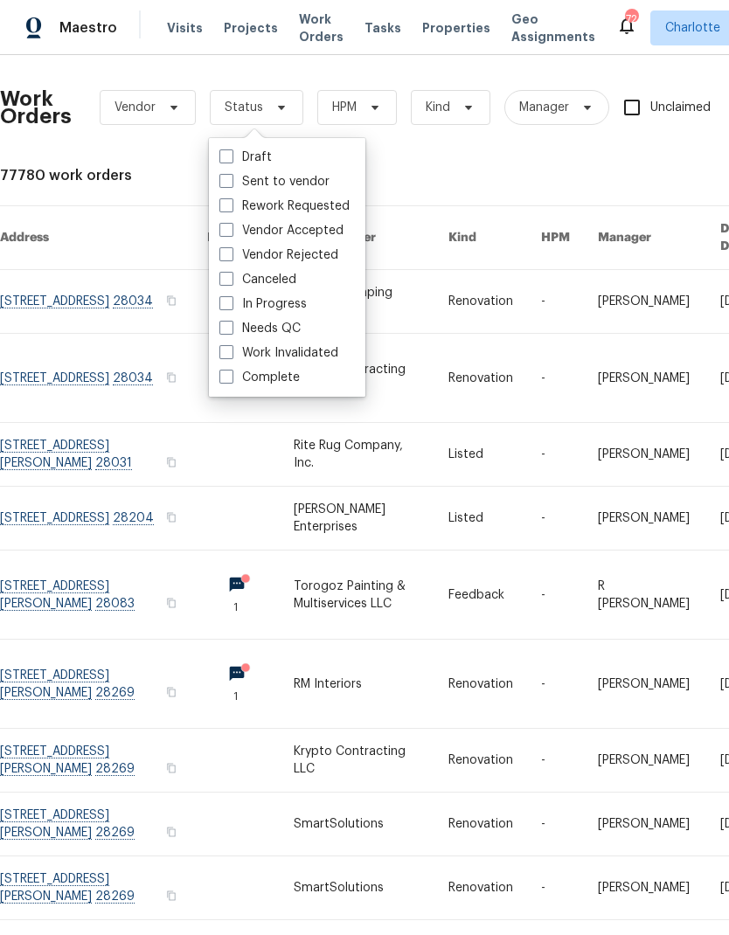
click at [332, 206] on label "Rework Requested" at bounding box center [284, 205] width 130 height 17
click at [231, 206] on input "Rework Requested" at bounding box center [224, 202] width 11 height 11
checkbox input "true"
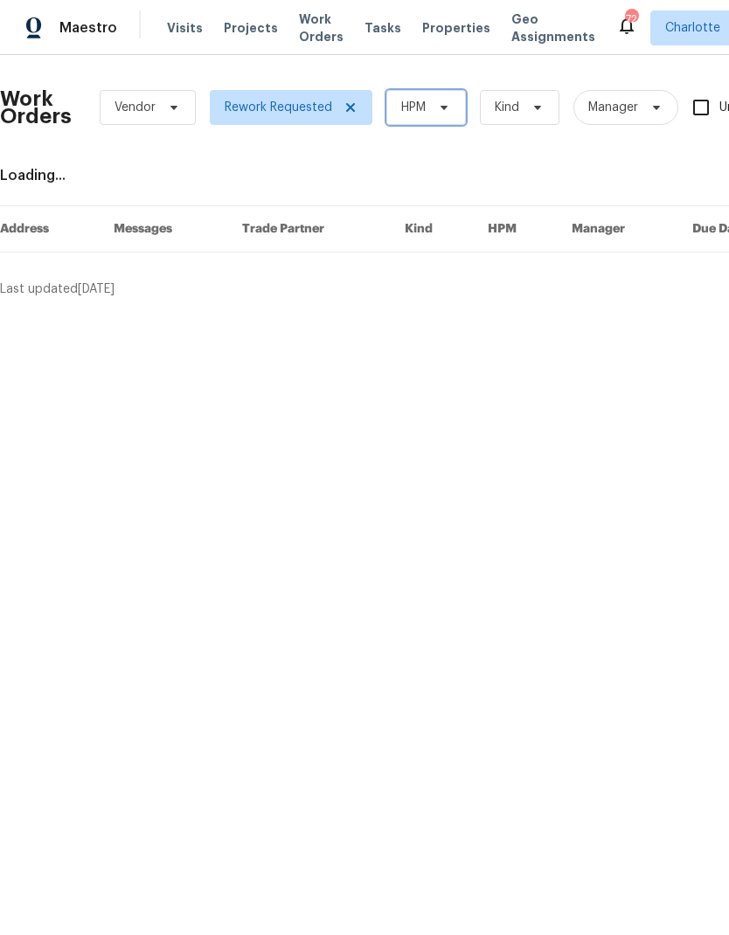
click at [430, 109] on span "HPM" at bounding box center [426, 107] width 80 height 35
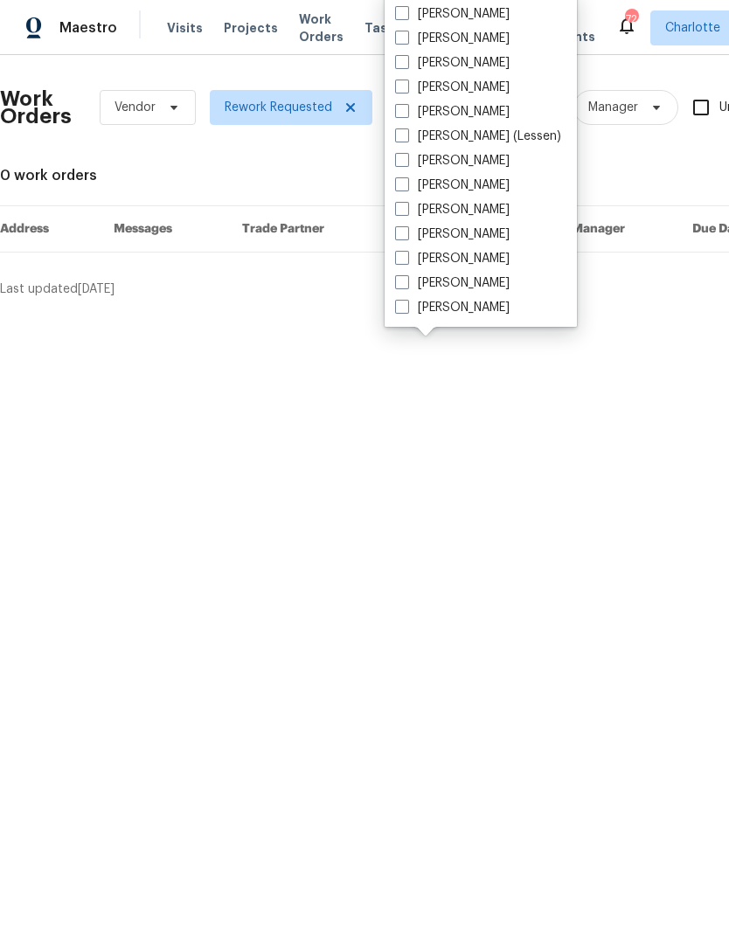
scroll to position [217, 0]
click at [462, 313] on label "[PERSON_NAME]" at bounding box center [452, 307] width 114 height 17
click at [406, 310] on input "[PERSON_NAME]" at bounding box center [400, 304] width 11 height 11
checkbox input "true"
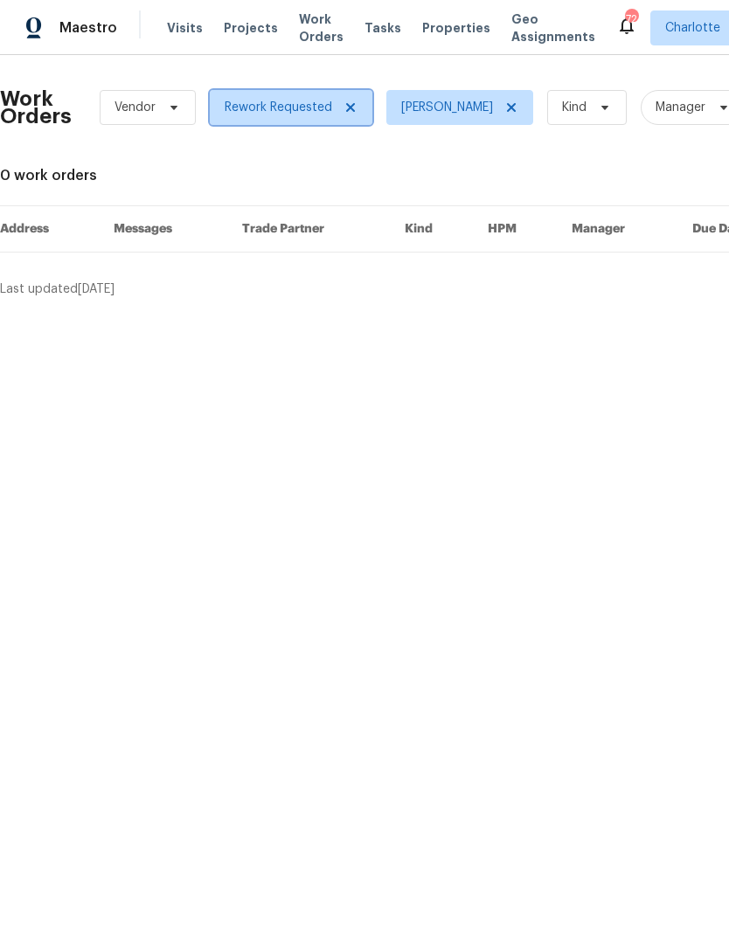
click at [349, 112] on icon at bounding box center [350, 107] width 14 height 14
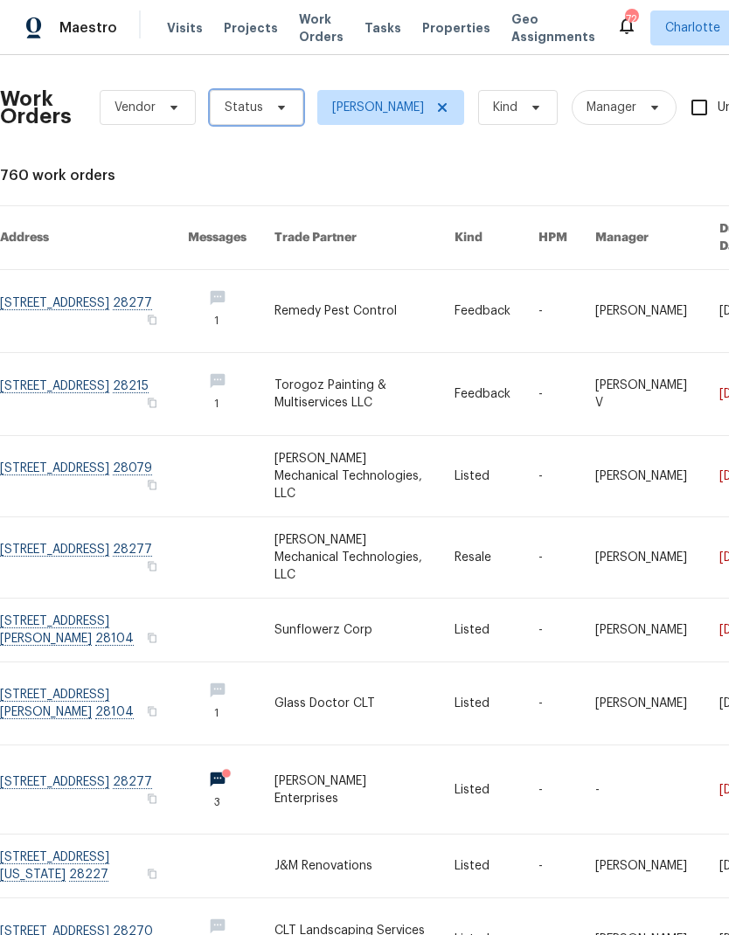
click at [283, 114] on icon at bounding box center [281, 107] width 14 height 14
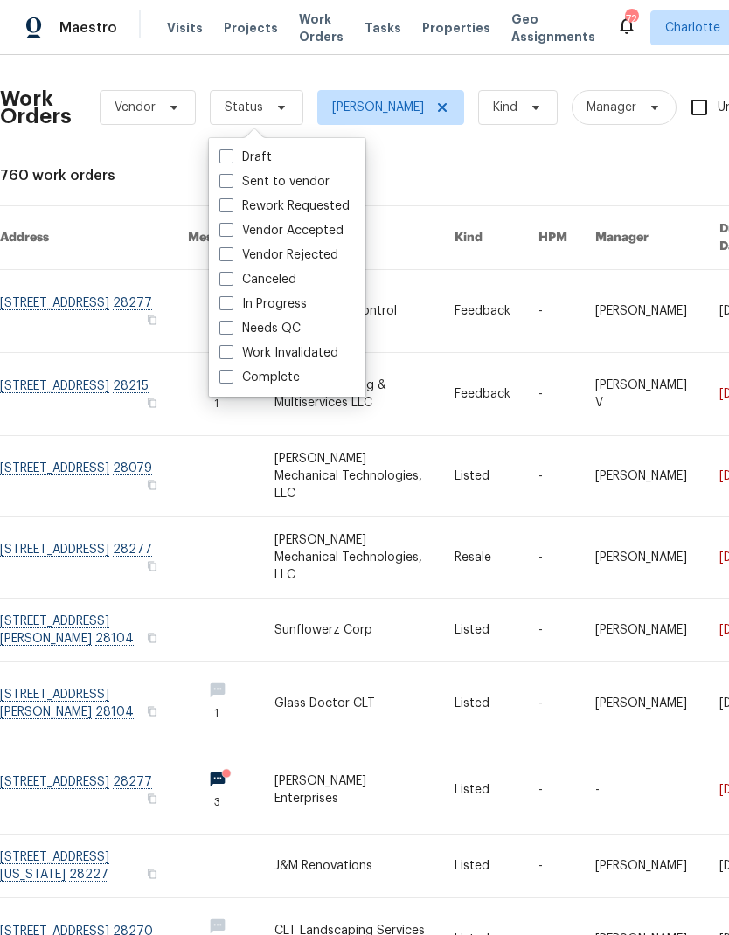
click at [246, 277] on label "Canceled" at bounding box center [257, 279] width 77 height 17
click at [231, 277] on input "Canceled" at bounding box center [224, 276] width 11 height 11
checkbox input "true"
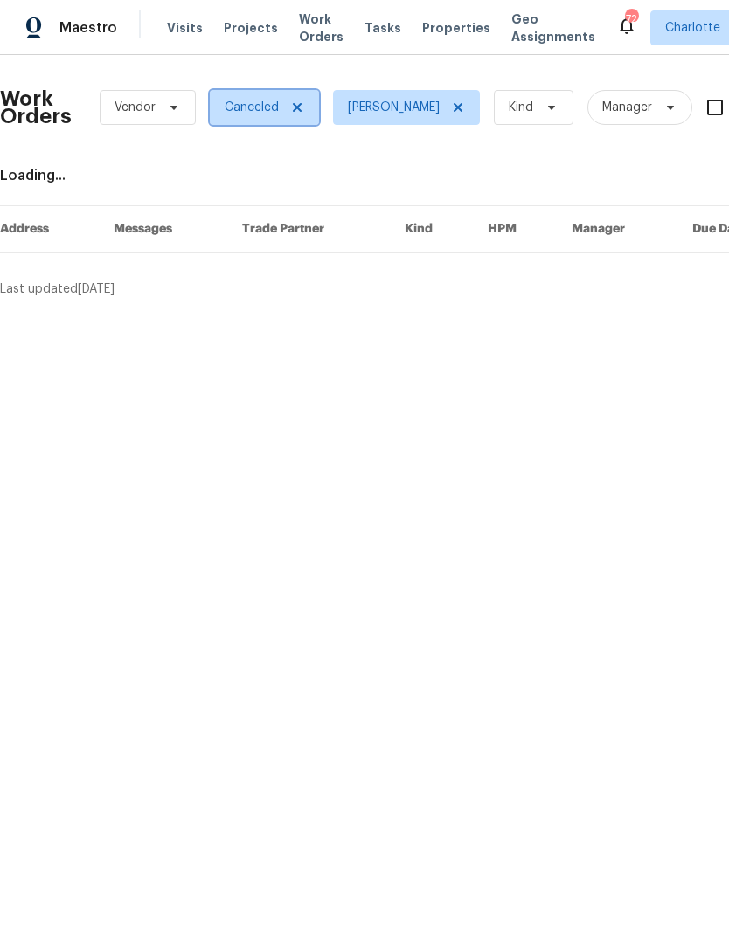
click at [301, 113] on icon at bounding box center [297, 107] width 14 height 14
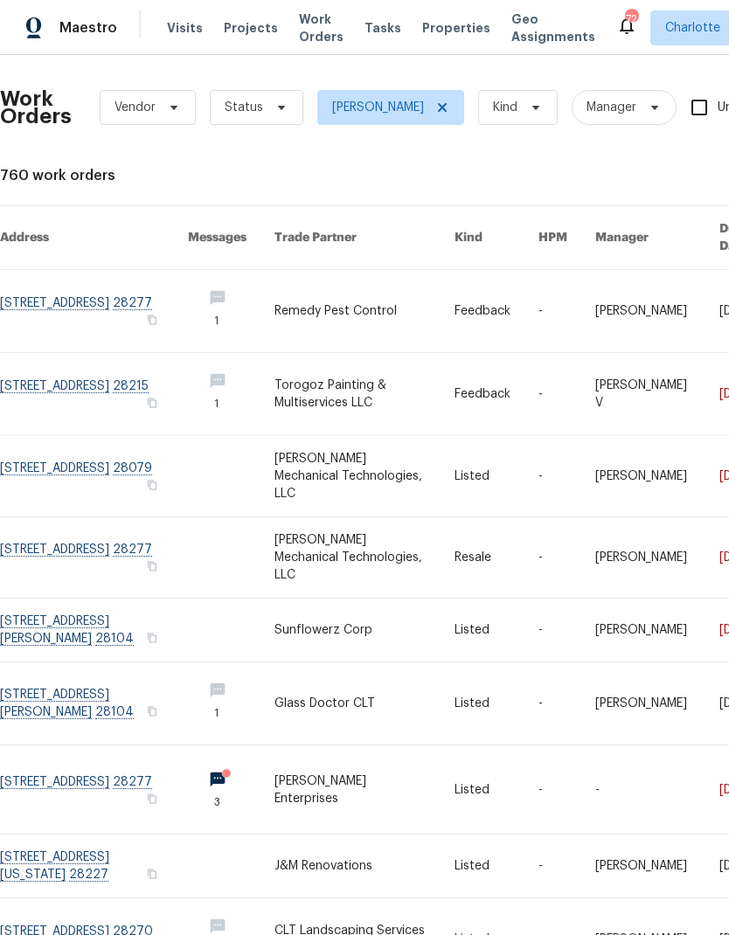
click at [140, 193] on div "Work Orders Vendor Status Ryan Craven Kind Manager Unclaimed ​ View Reno Index …" at bounding box center [493, 589] width 987 height 1041
